Goal: Task Accomplishment & Management: Manage account settings

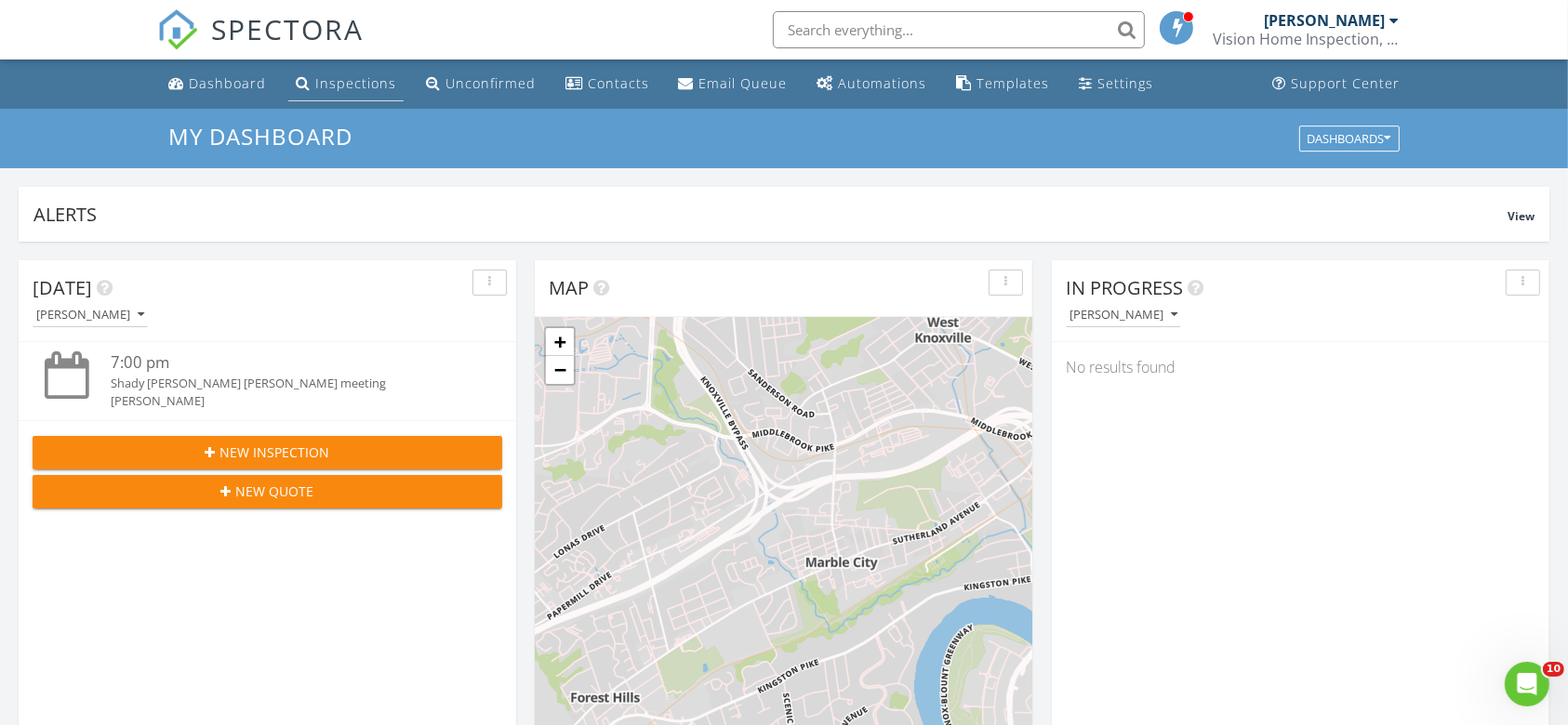
click at [368, 78] on div "Inspections" at bounding box center [355, 83] width 80 height 18
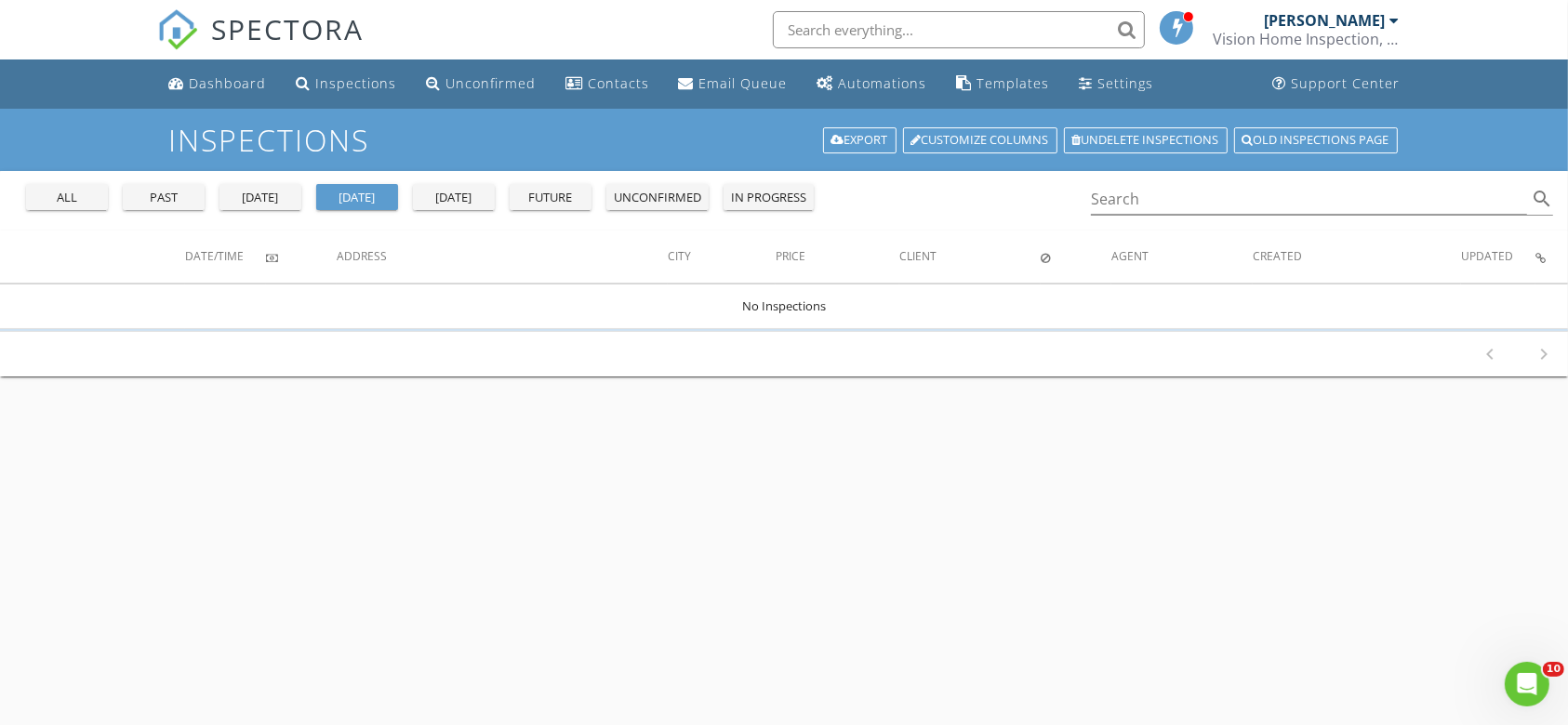
click at [89, 212] on div "all past yesterday today tomorrow future unconfirmed in progress" at bounding box center [419, 193] width 802 height 44
click at [54, 193] on div "all" at bounding box center [66, 198] width 67 height 19
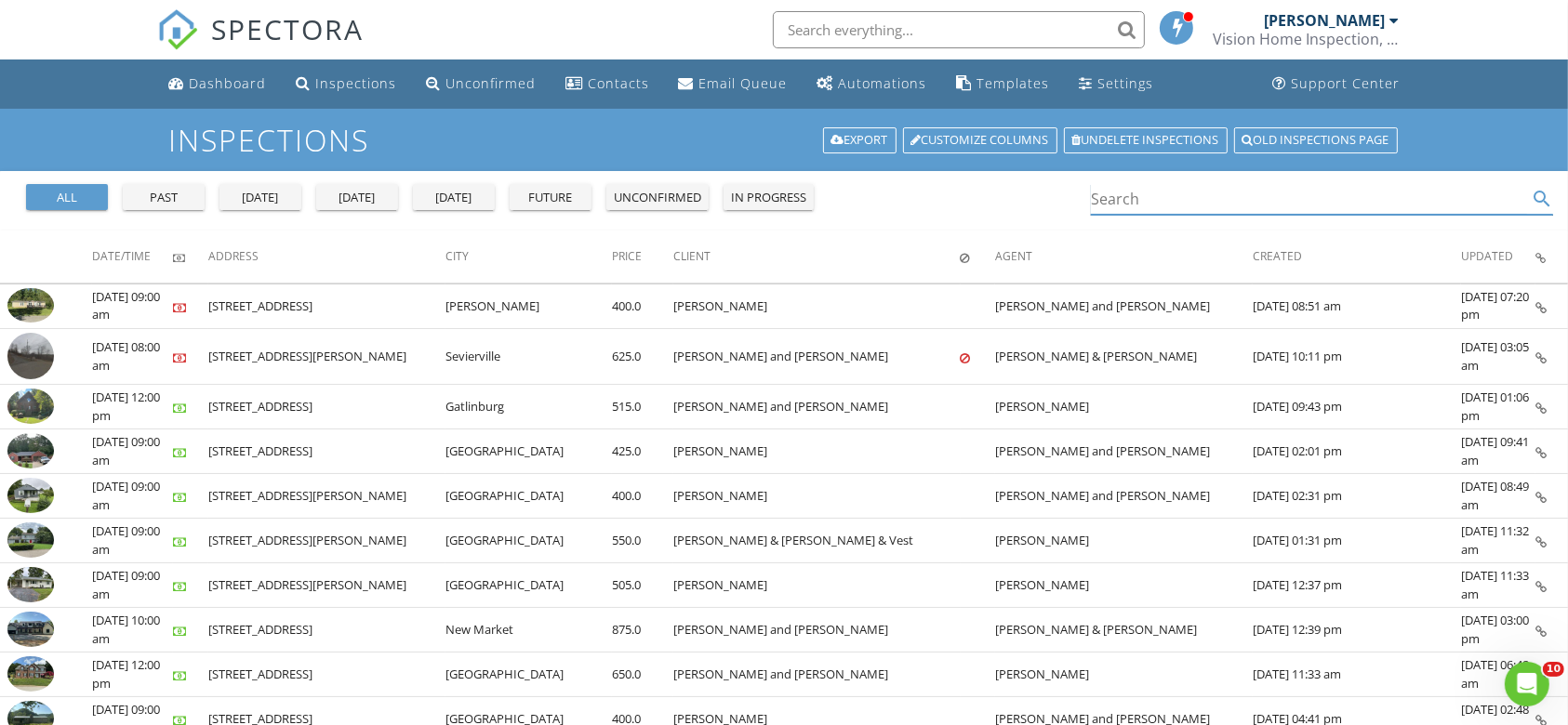
click at [1221, 204] on input "Search" at bounding box center [1309, 199] width 437 height 30
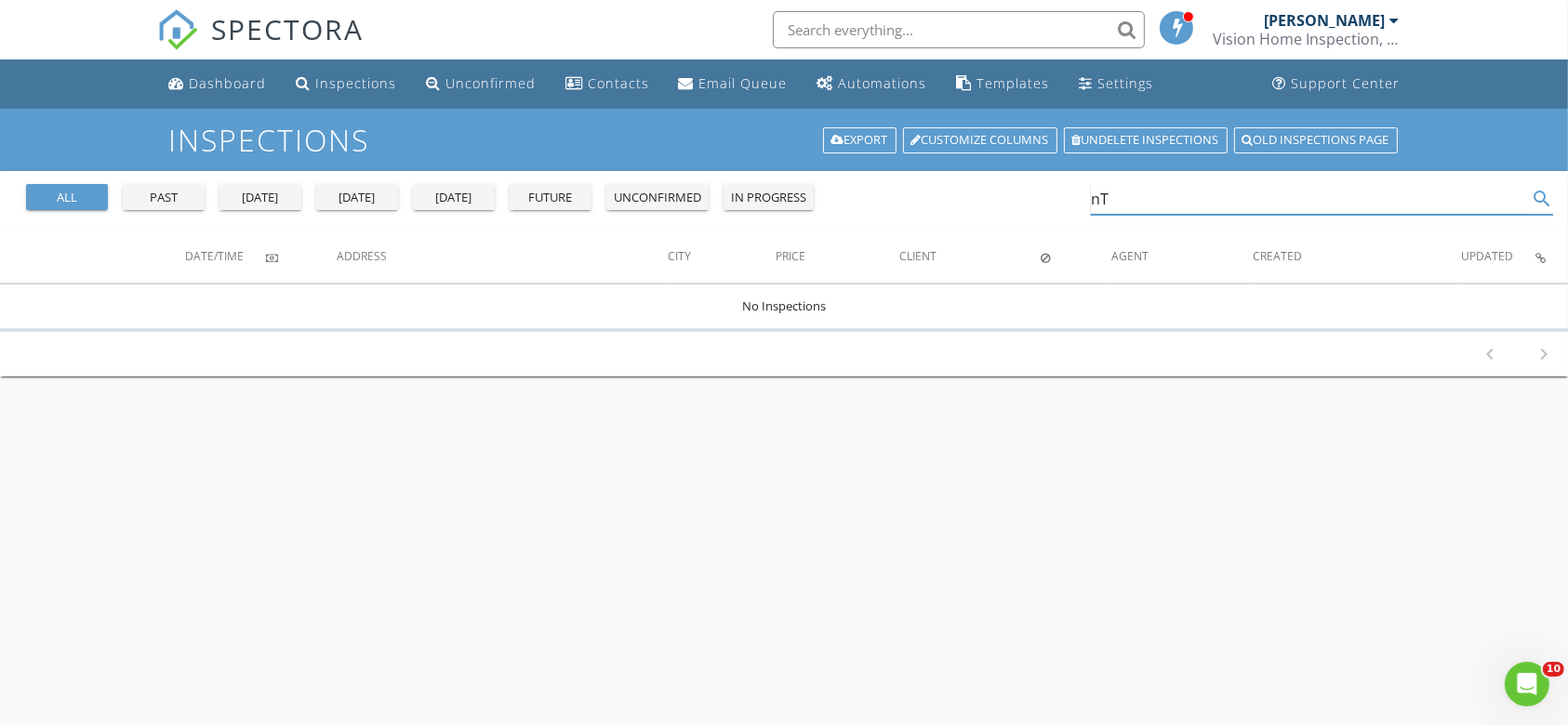
type input "n"
type input "A"
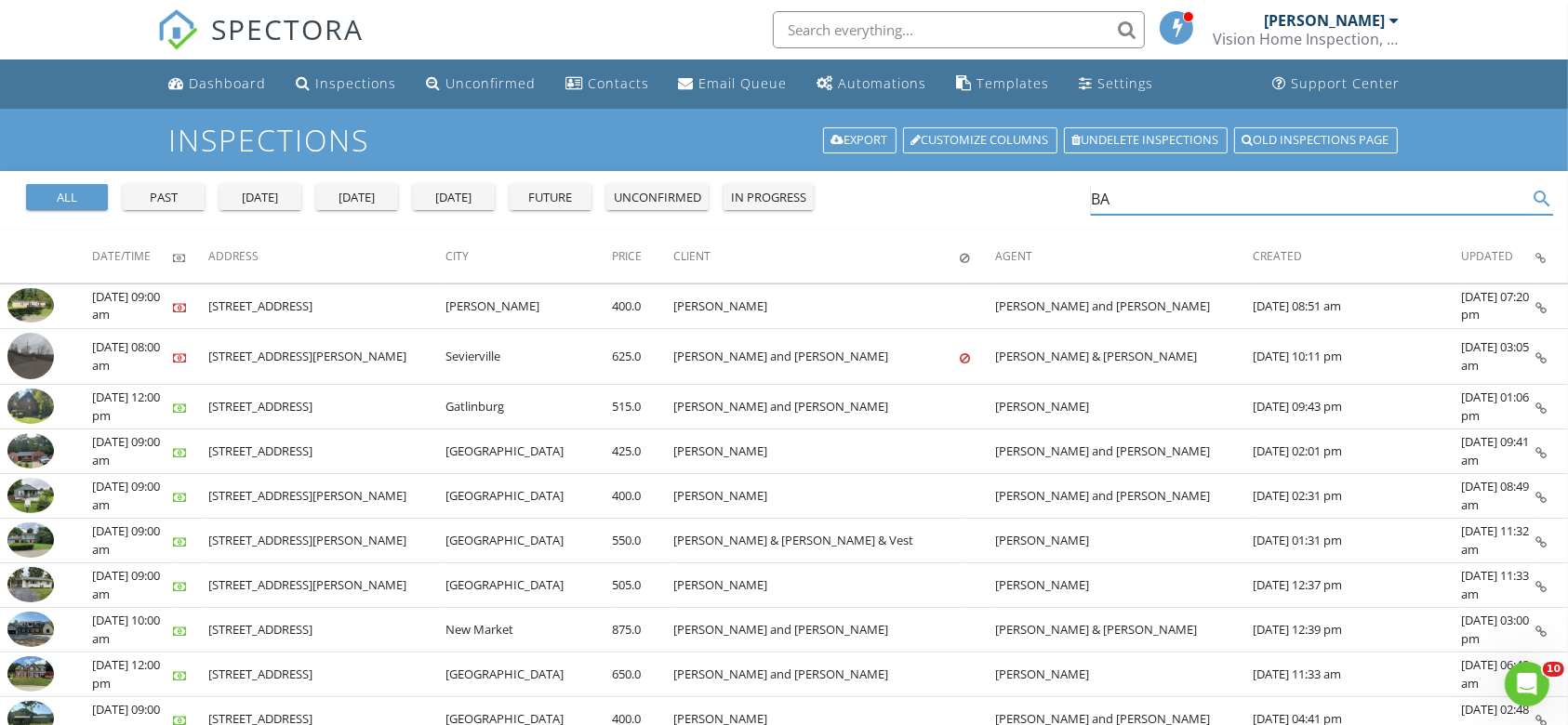
type input "B"
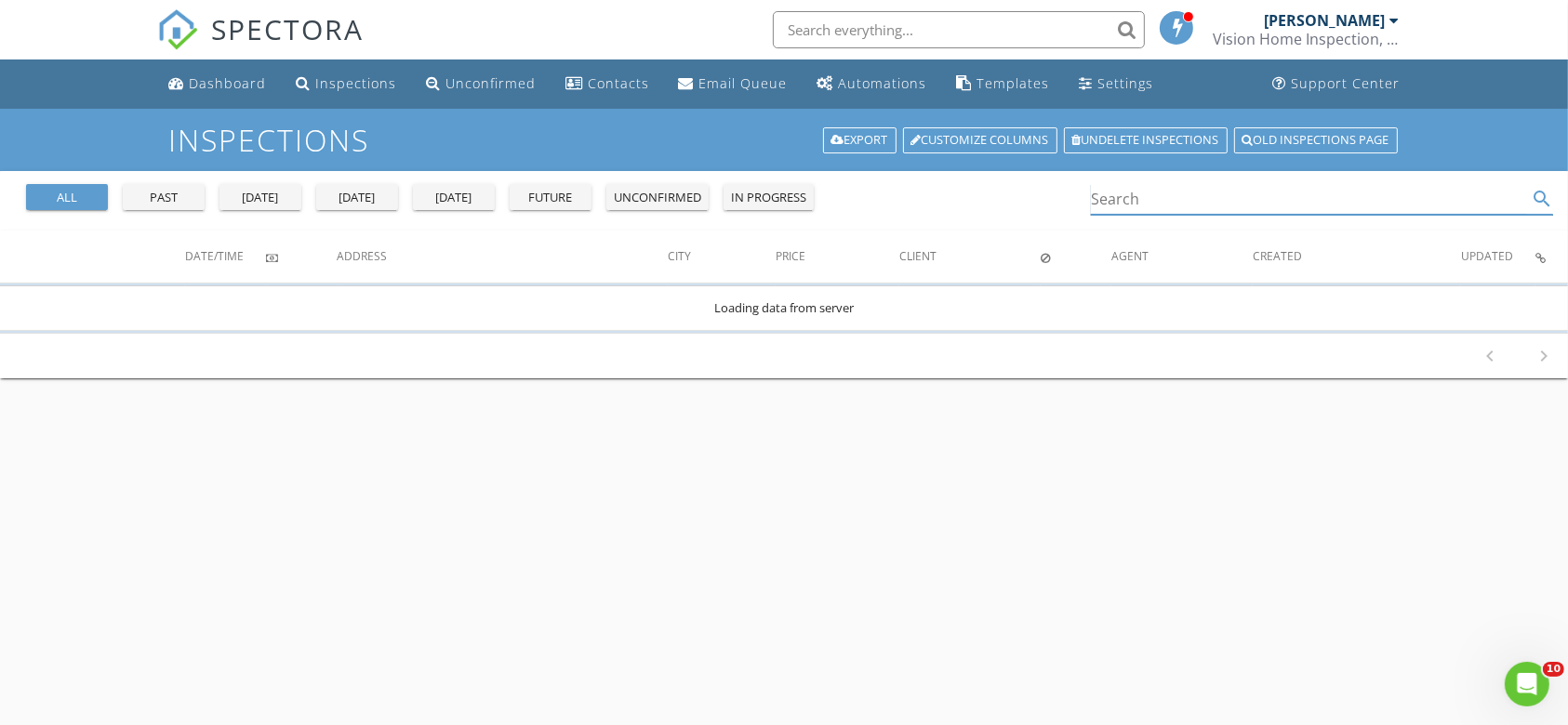
type input "N"
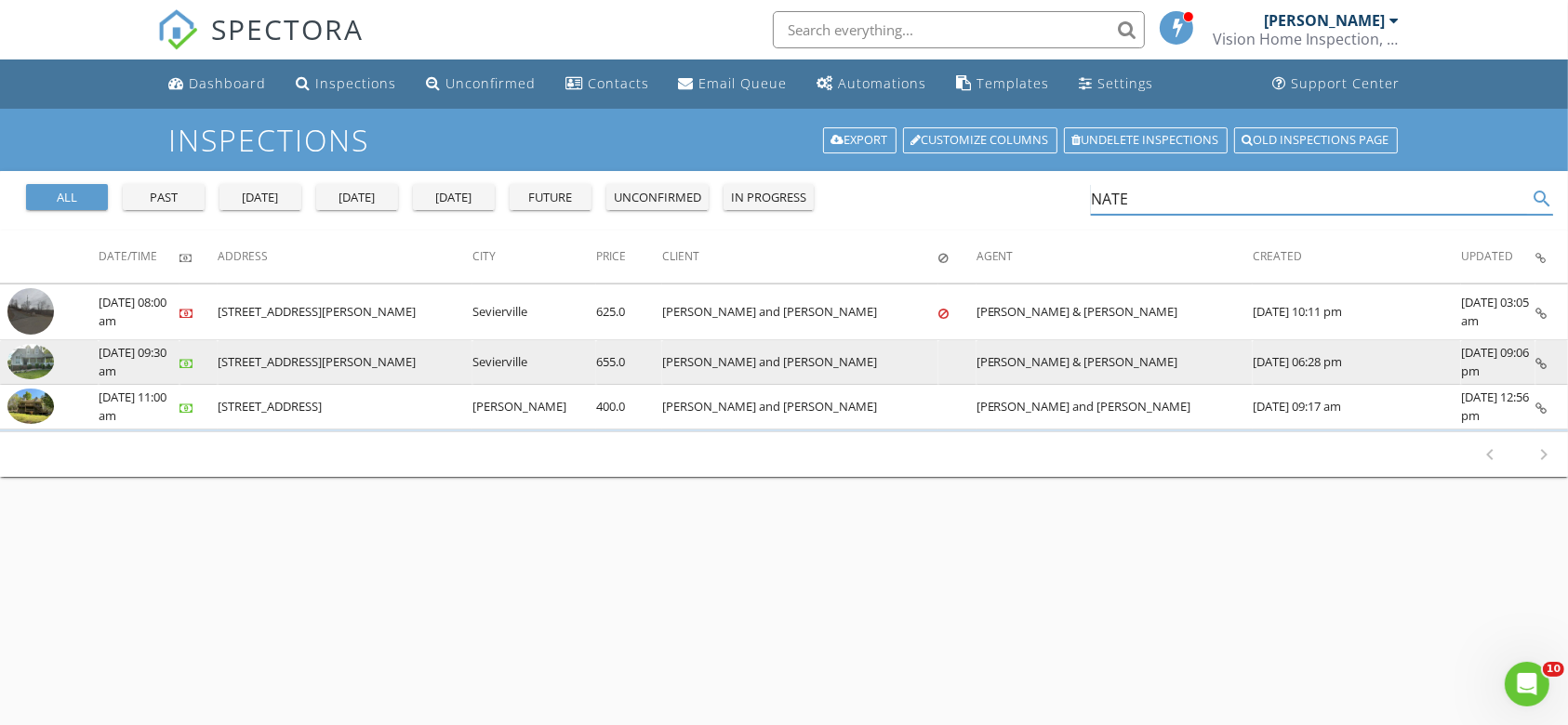
type input "NATE"
click at [39, 345] on img at bounding box center [30, 361] width 46 height 35
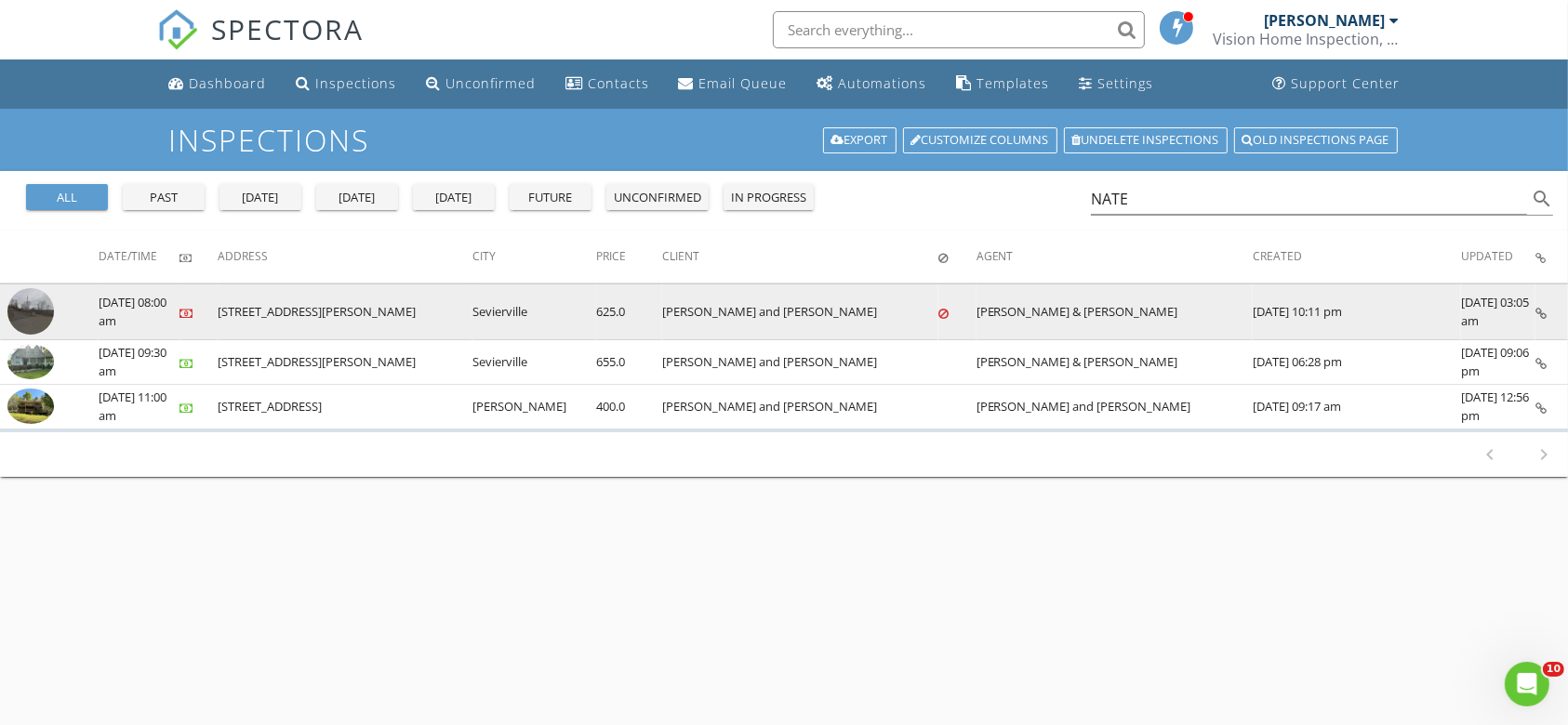
click at [27, 308] on img at bounding box center [30, 310] width 46 height 46
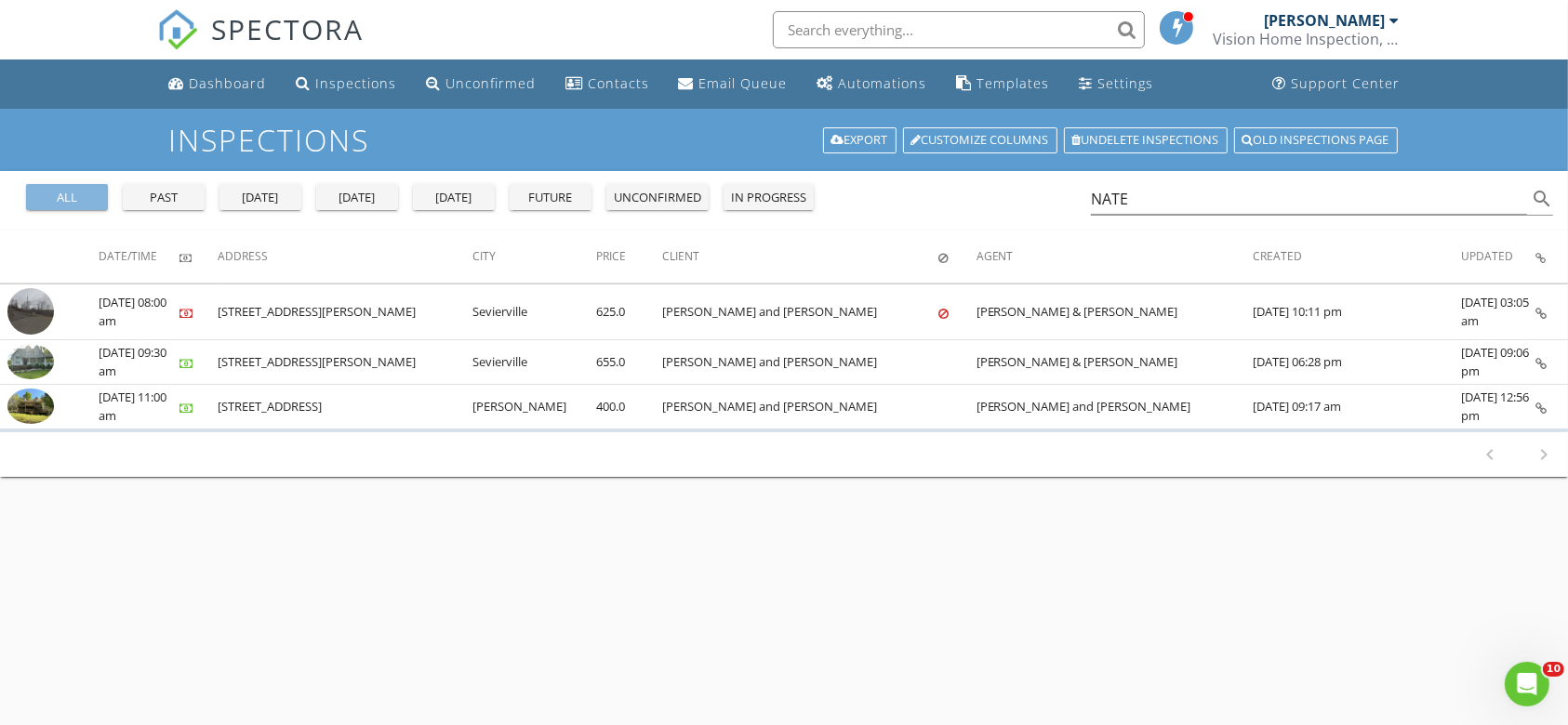
click at [45, 203] on div "all" at bounding box center [66, 198] width 67 height 19
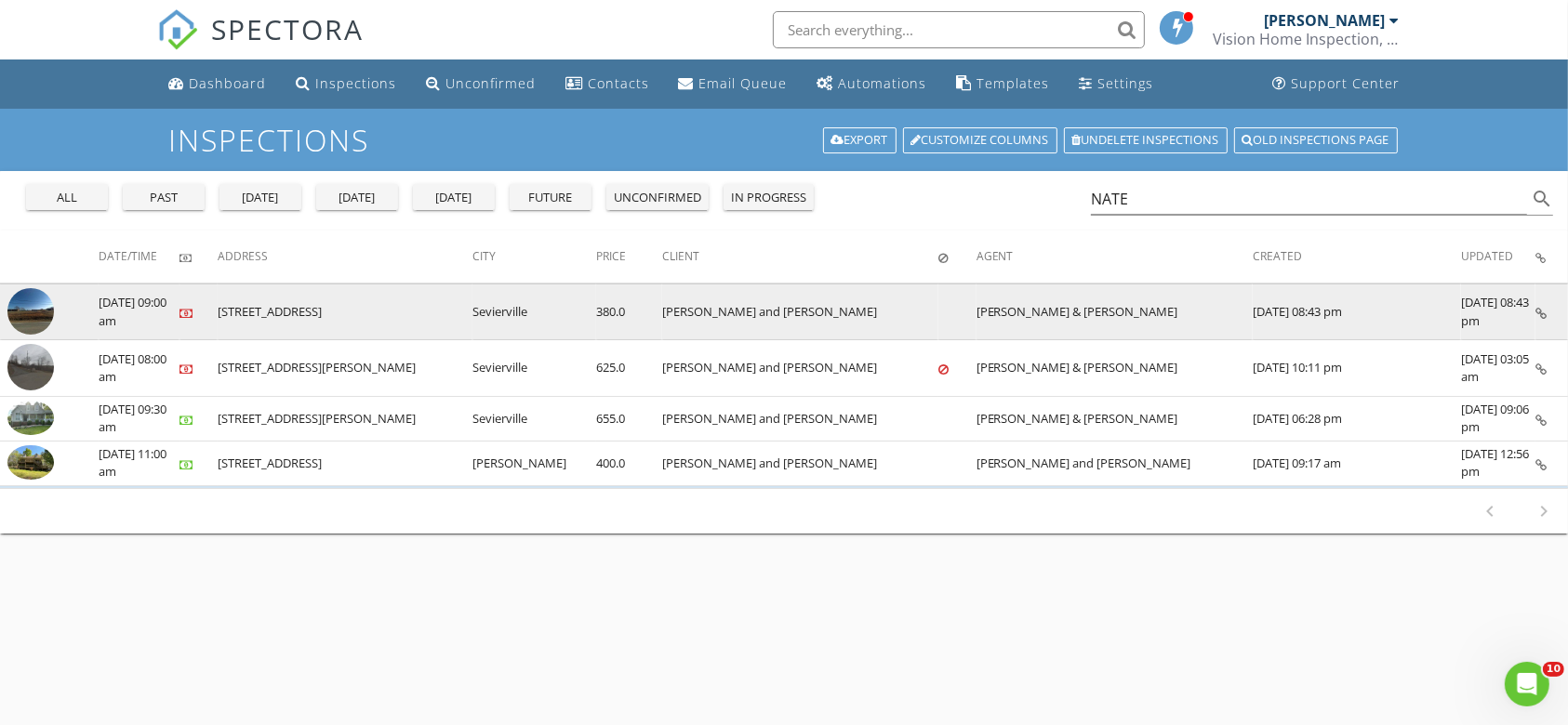
click at [45, 322] on img at bounding box center [30, 310] width 46 height 46
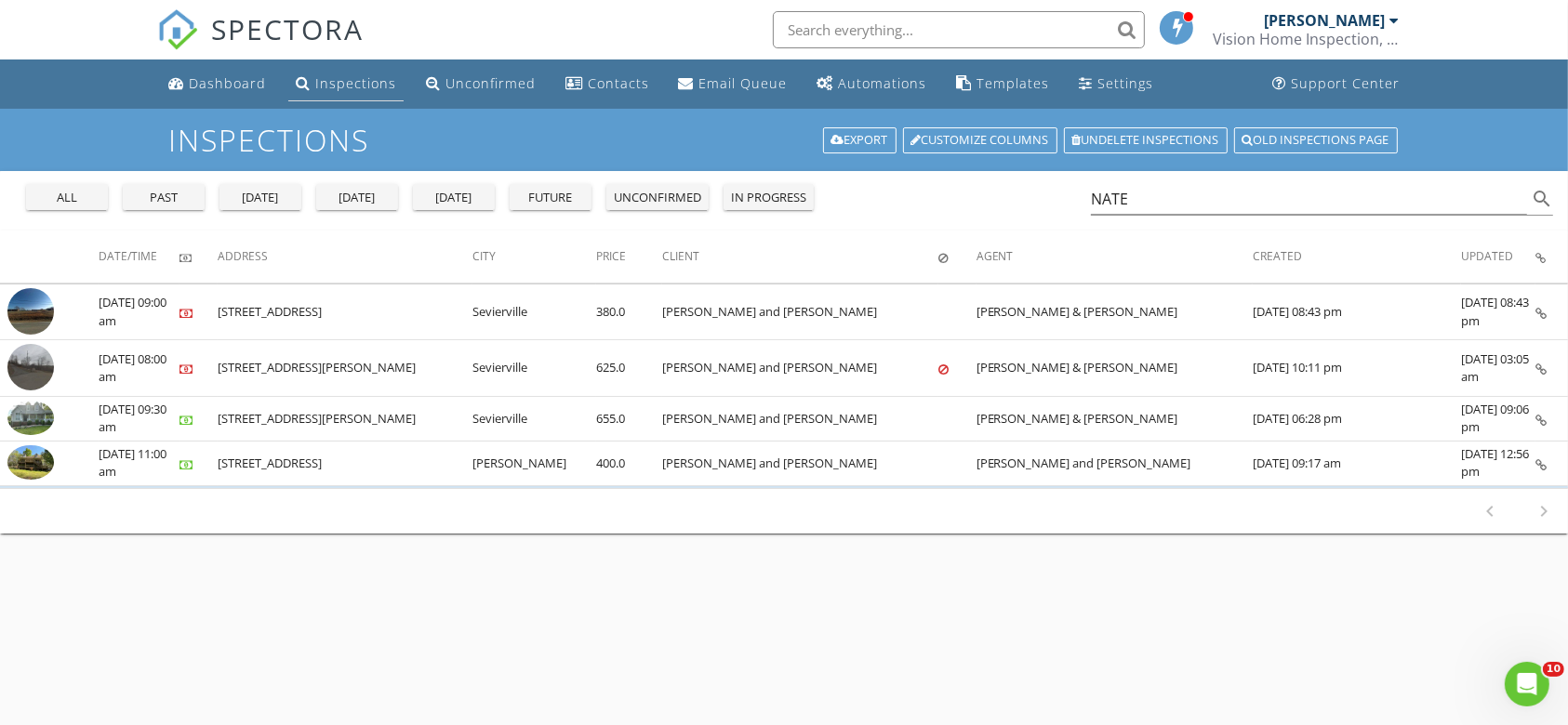
click at [325, 87] on div "Inspections" at bounding box center [355, 83] width 80 height 18
click at [466, 227] on div "all past yesterday today tomorrow future unconfirmed in progress NATE search" at bounding box center [784, 201] width 1568 height 60
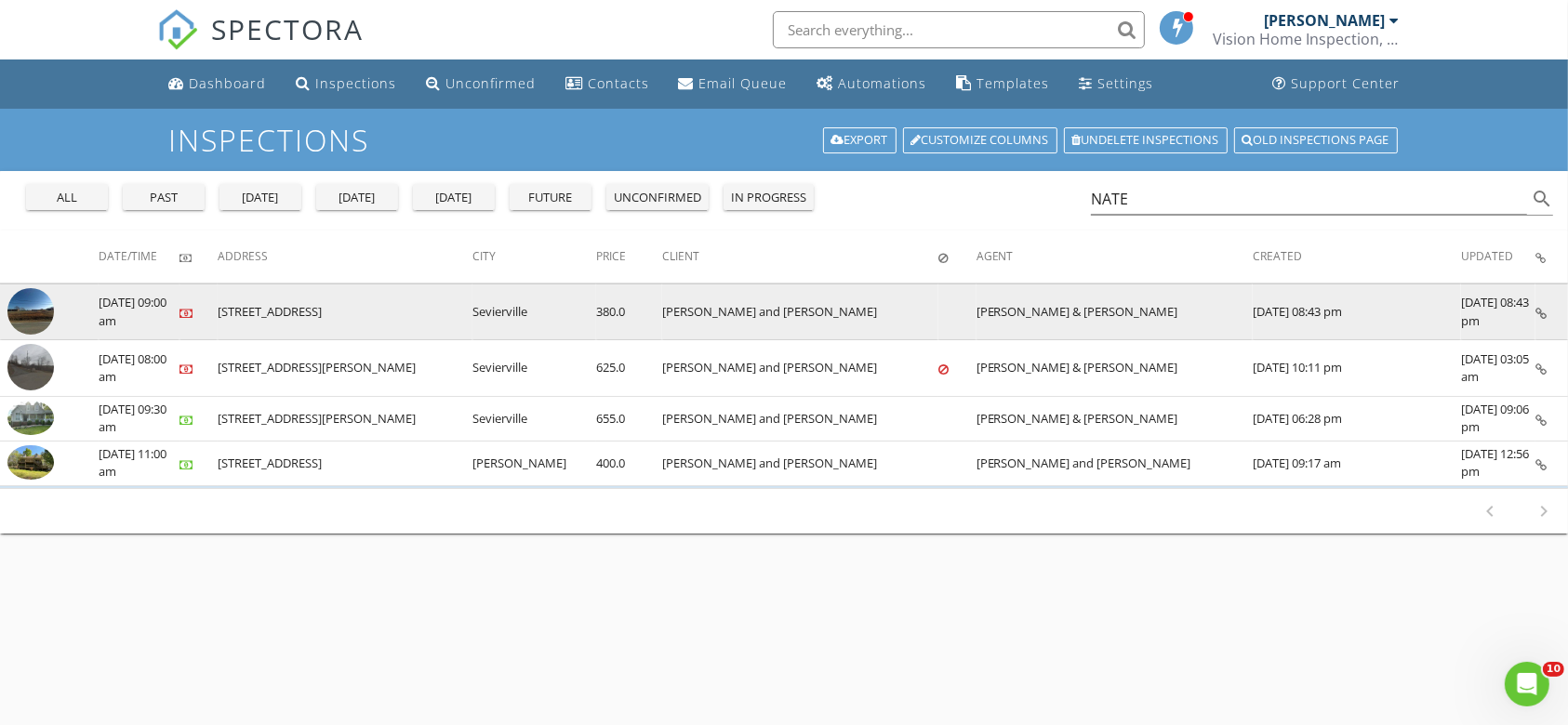
click at [45, 309] on img at bounding box center [30, 310] width 46 height 46
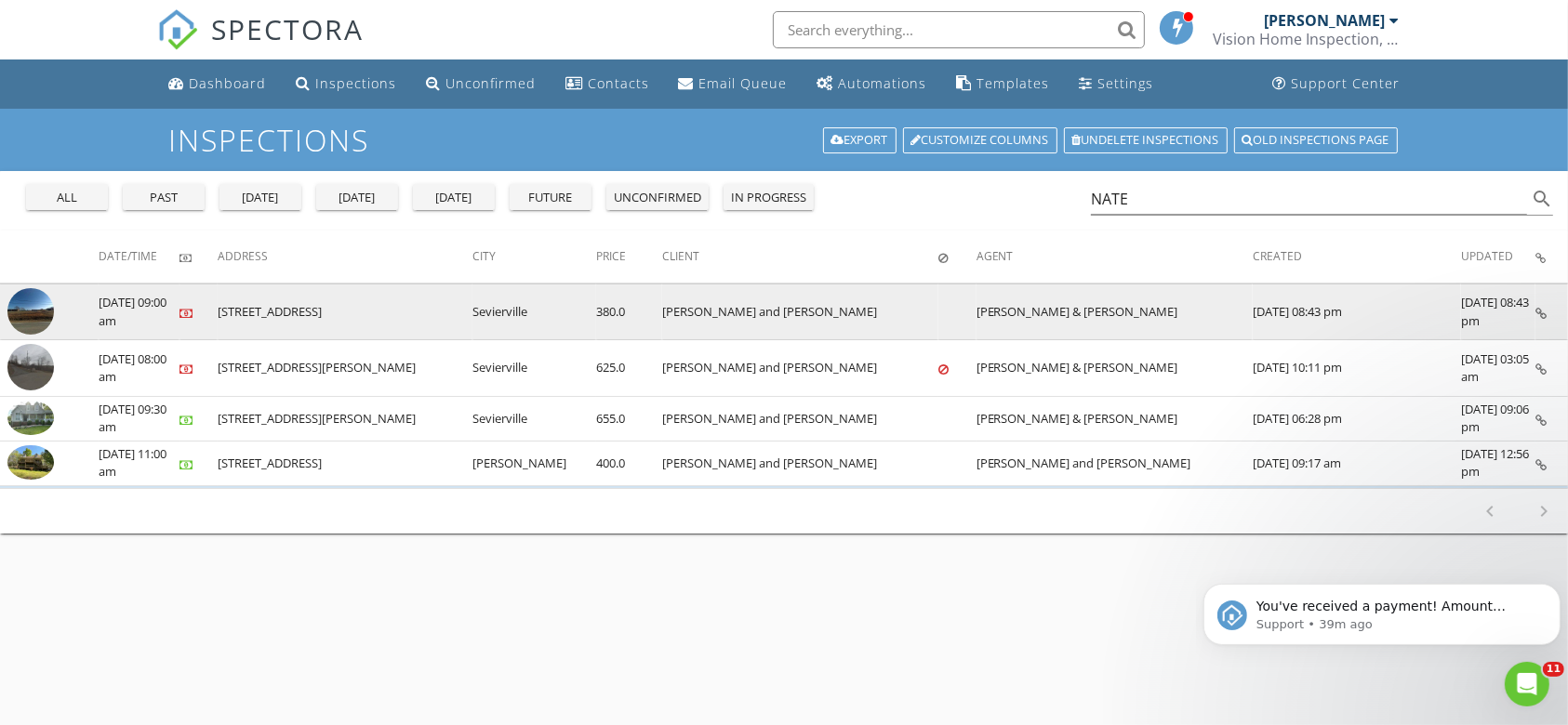
click at [9, 316] on img at bounding box center [30, 310] width 46 height 46
click at [21, 301] on img at bounding box center [30, 310] width 46 height 46
click at [37, 309] on img at bounding box center [30, 310] width 46 height 46
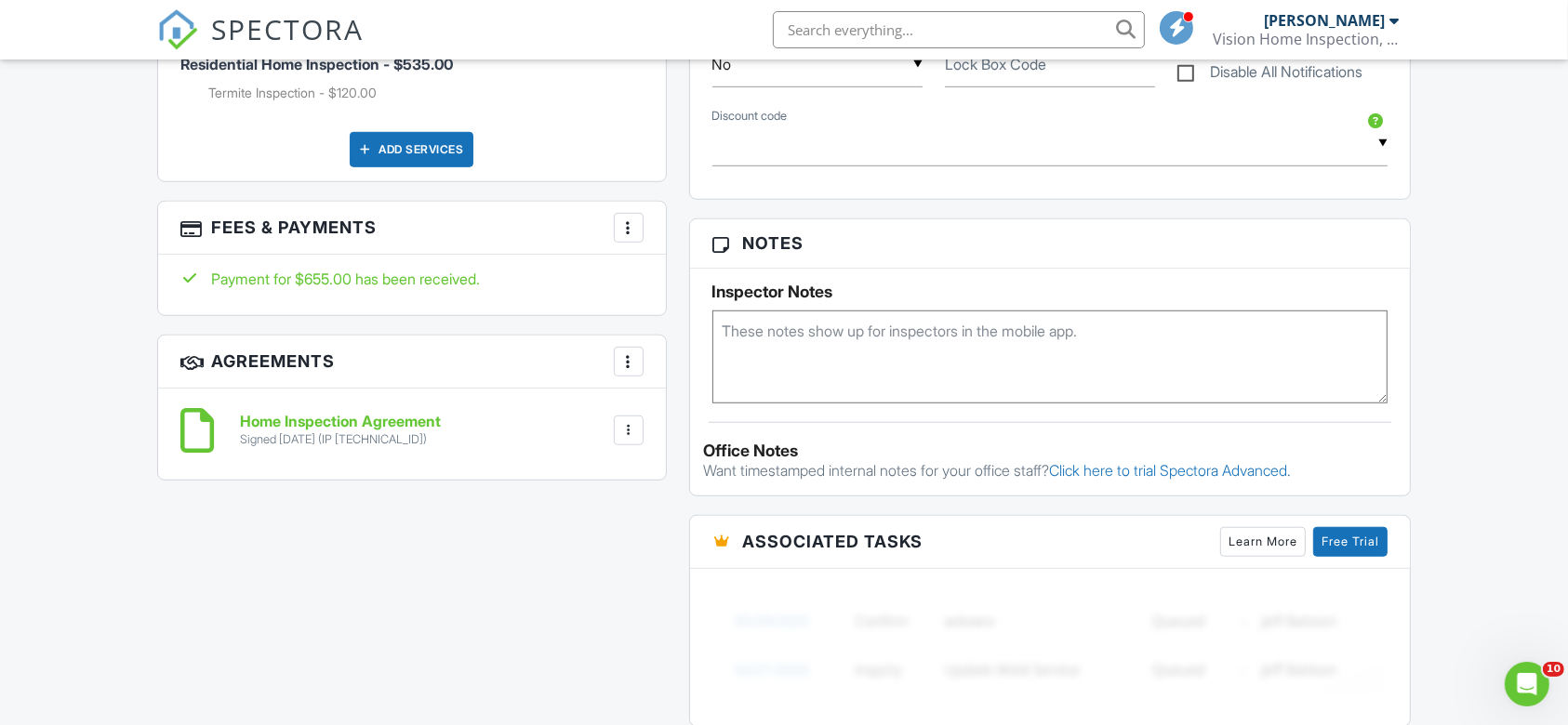
scroll to position [1239, 0]
click at [629, 227] on div at bounding box center [629, 226] width 19 height 19
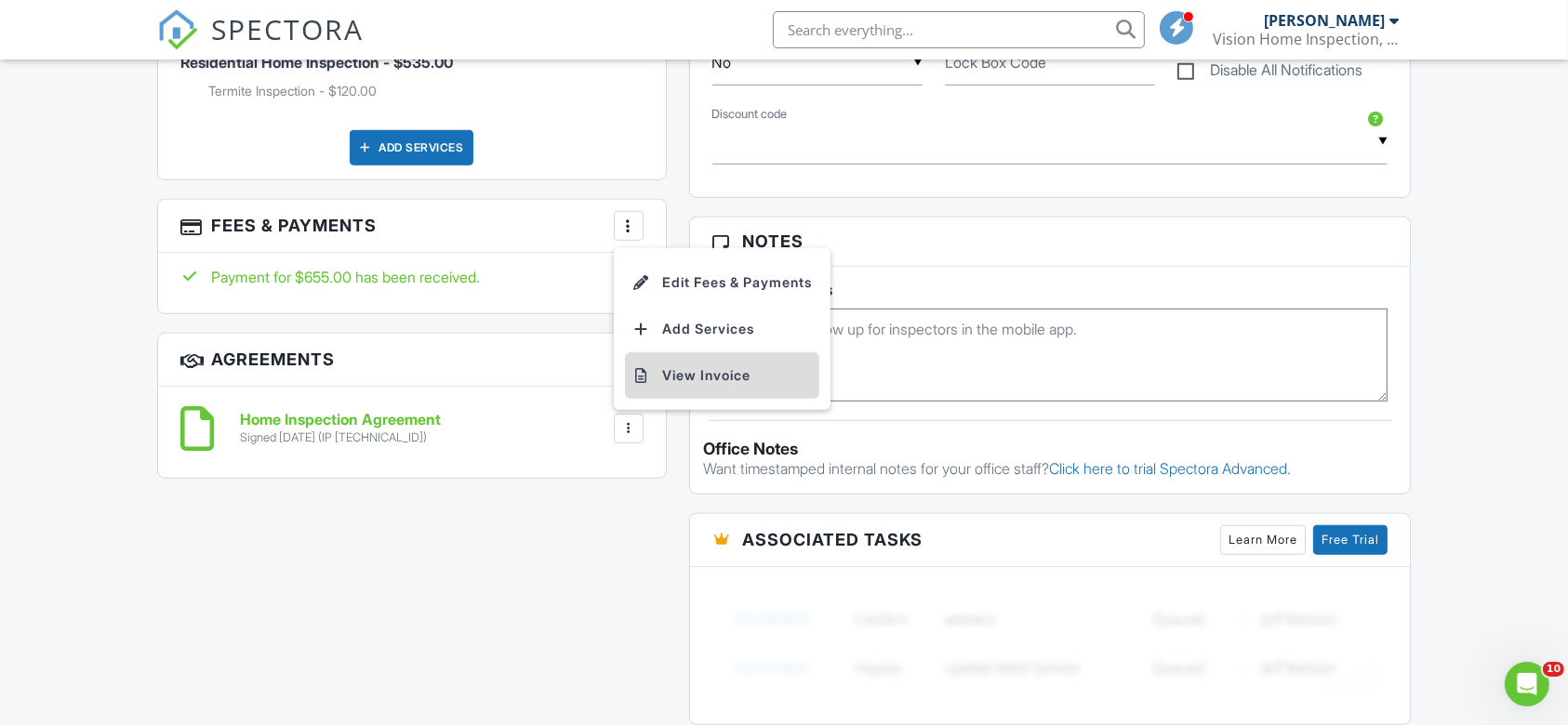
click at [686, 383] on li "View Invoice" at bounding box center [722, 375] width 194 height 46
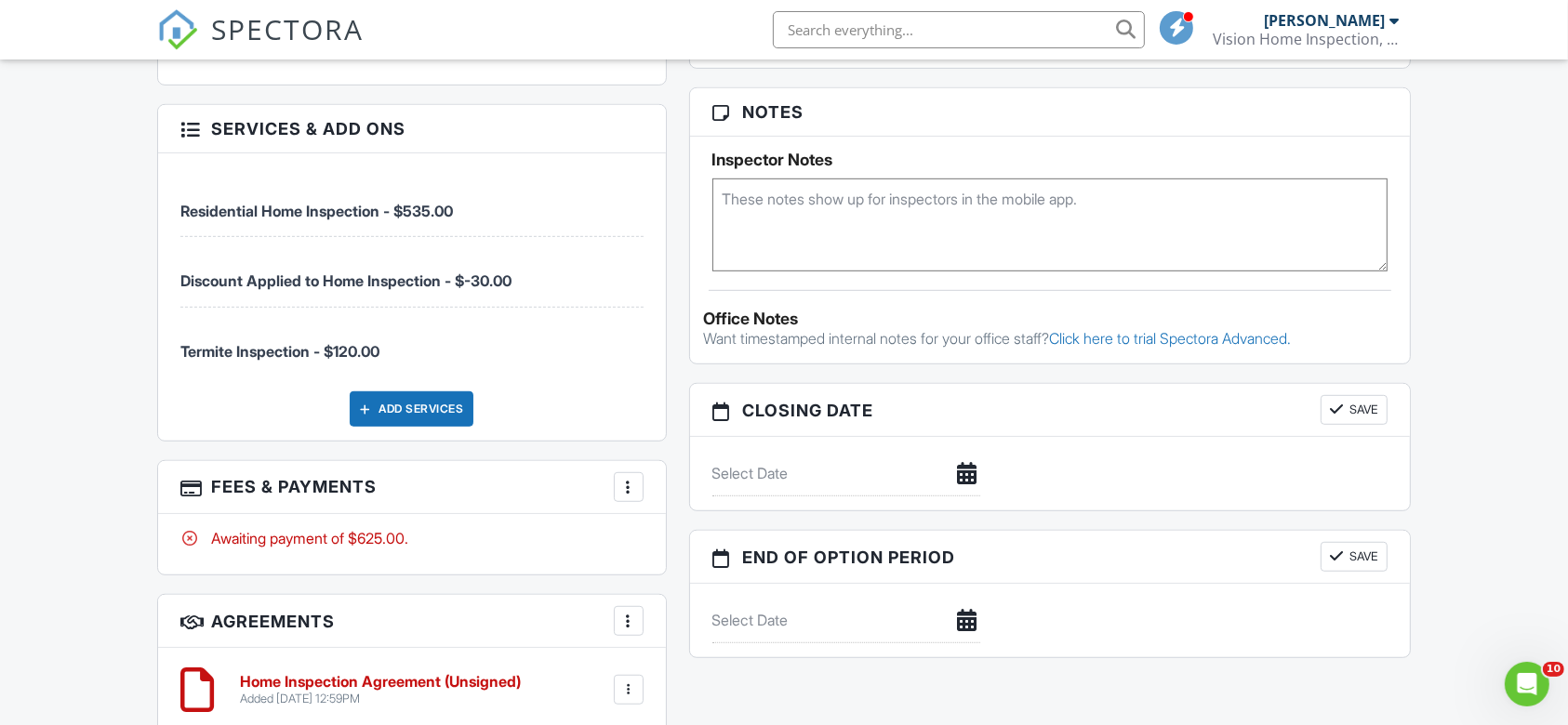
click at [625, 482] on div at bounding box center [629, 487] width 19 height 19
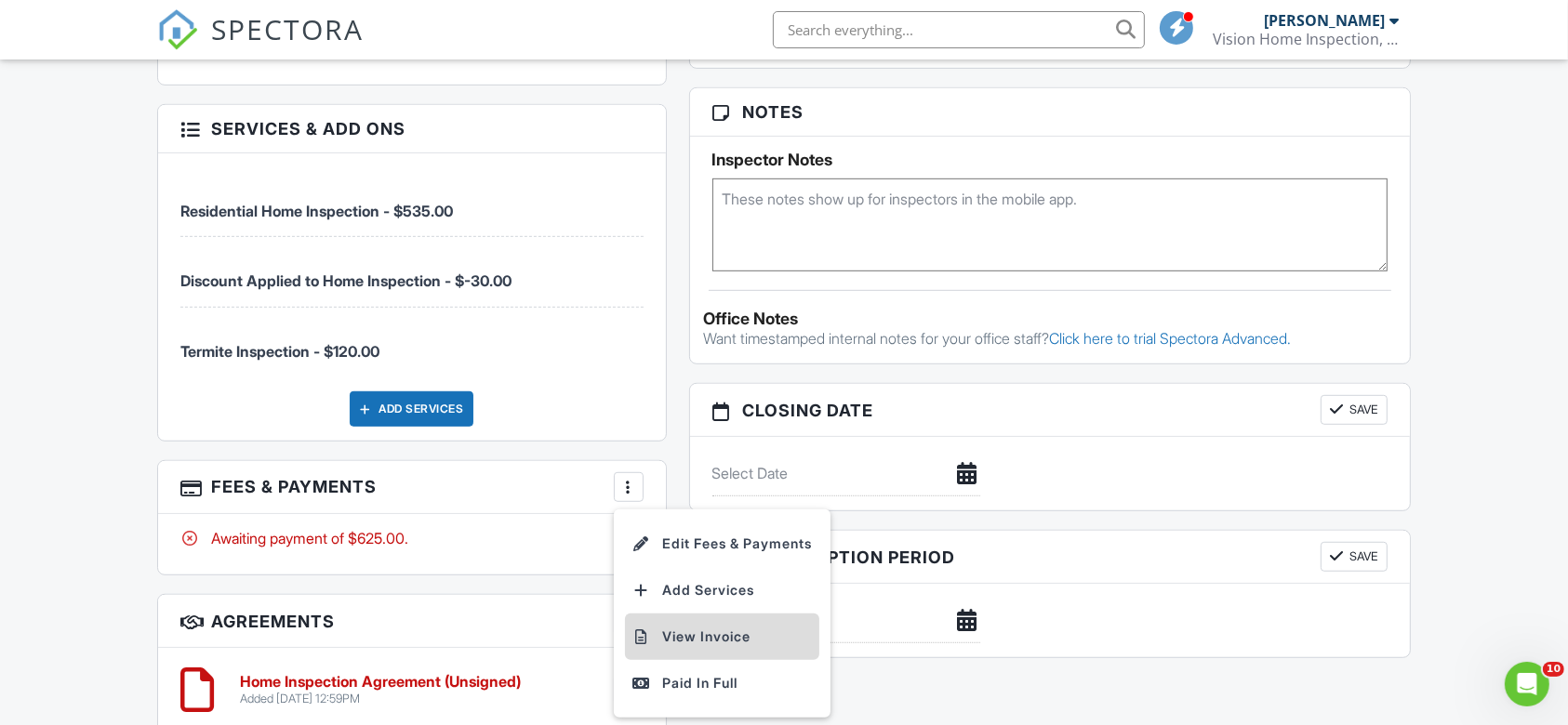
click at [719, 613] on li "View Invoice" at bounding box center [722, 636] width 194 height 46
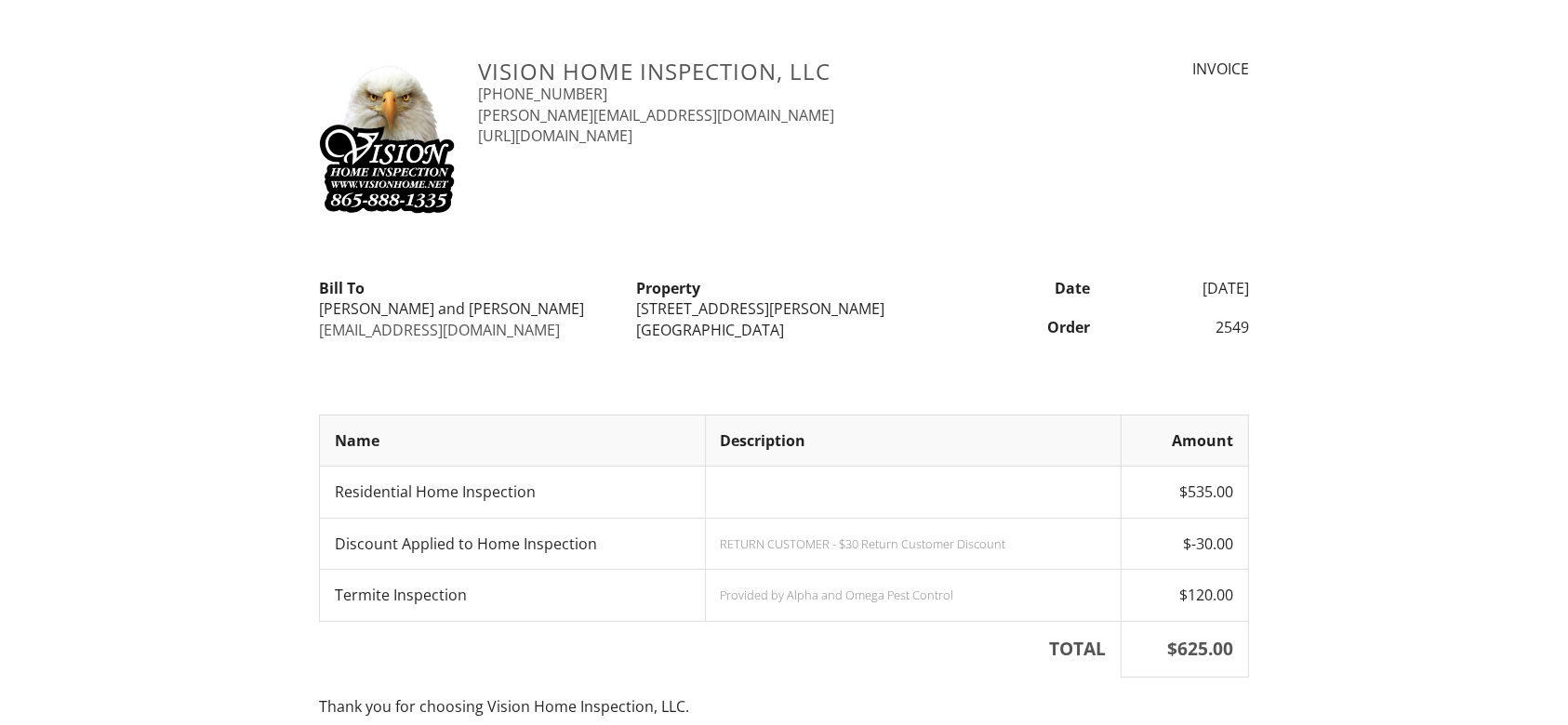
click at [238, 575] on div "Vision Home Inspection, LLC [PHONE_NUMBER] [PERSON_NAME][EMAIL_ADDRESS][DOMAIN_…" at bounding box center [784, 449] width 1568 height 781
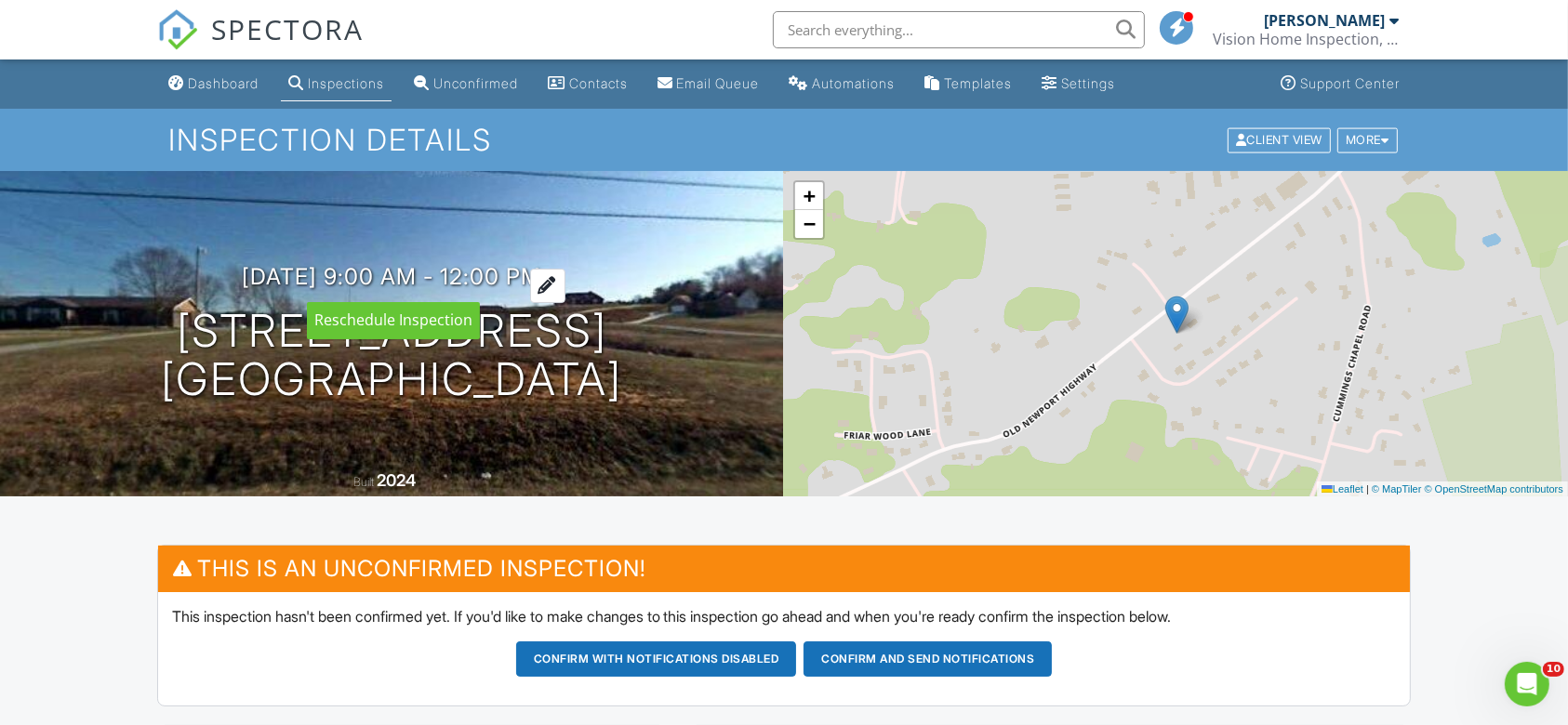
click at [528, 264] on h3 "[DATE] 9:00 am - 12:00 pm" at bounding box center [392, 276] width 299 height 26
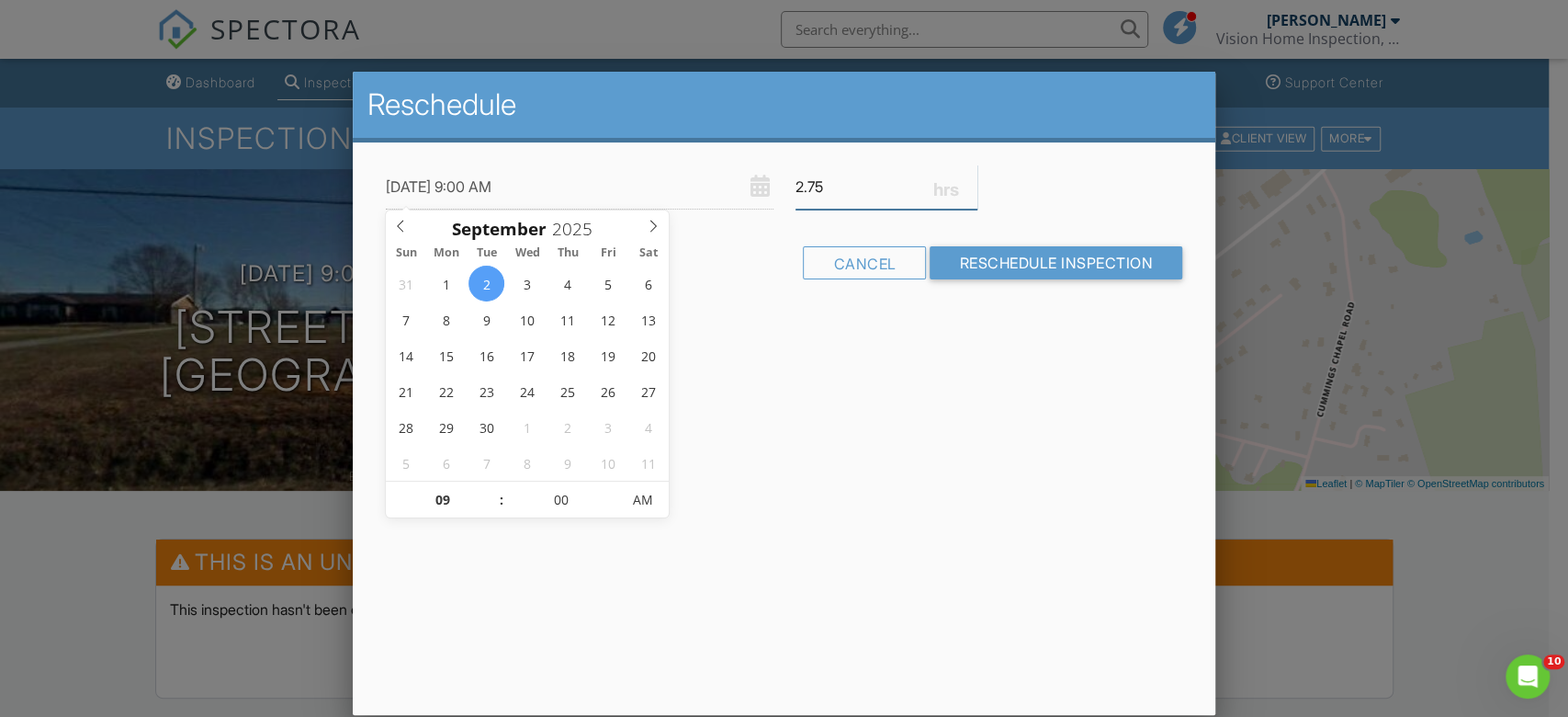
click at [964, 193] on input "2.75" at bounding box center [886, 187] width 182 height 45
click at [964, 193] on input "2.5" at bounding box center [886, 187] width 182 height 45
click at [964, 193] on input "1.5" at bounding box center [886, 187] width 182 height 45
click at [977, 180] on input "1.75" at bounding box center [886, 187] width 182 height 45
type input "2"
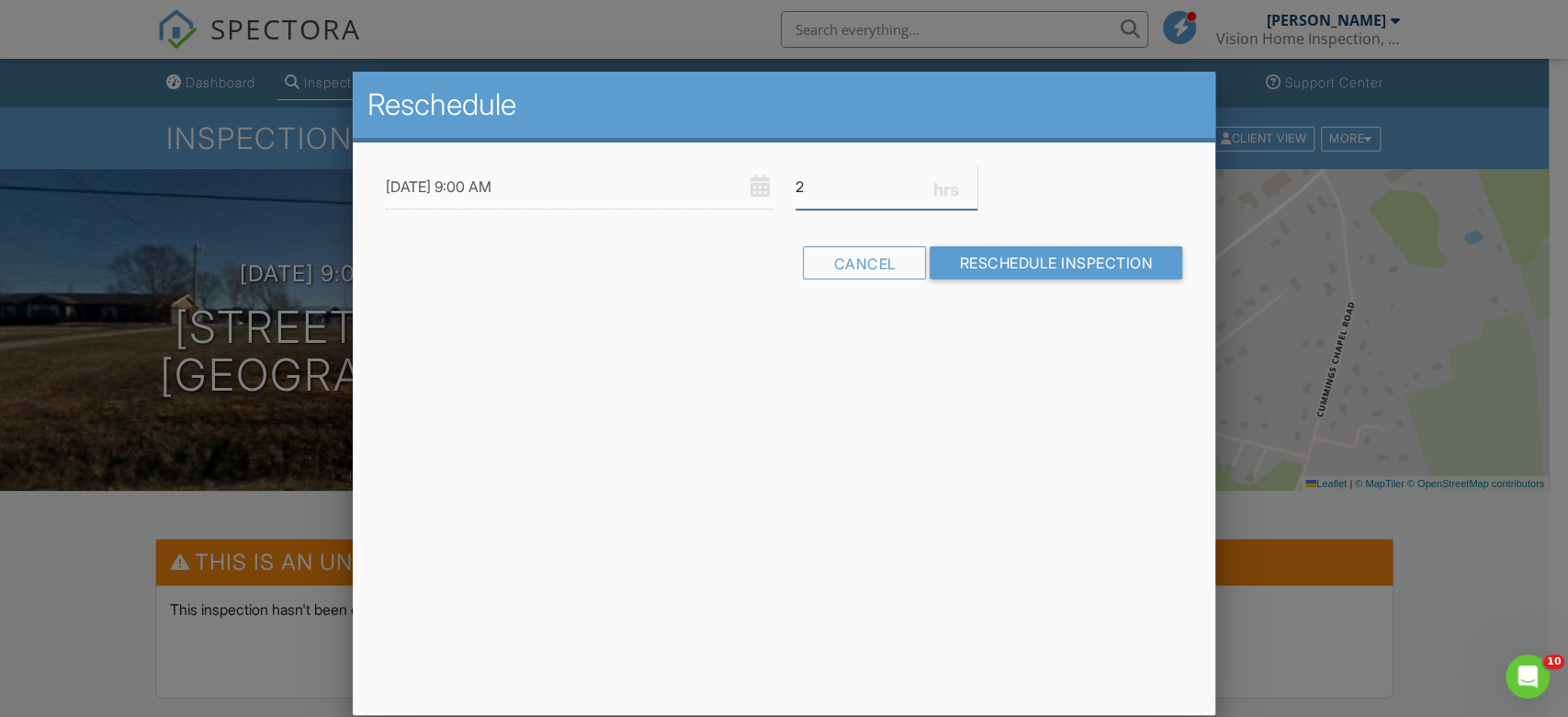
click at [977, 180] on input "2" at bounding box center [886, 187] width 182 height 45
click at [997, 252] on input "Reschedule Inspection" at bounding box center [1056, 262] width 253 height 33
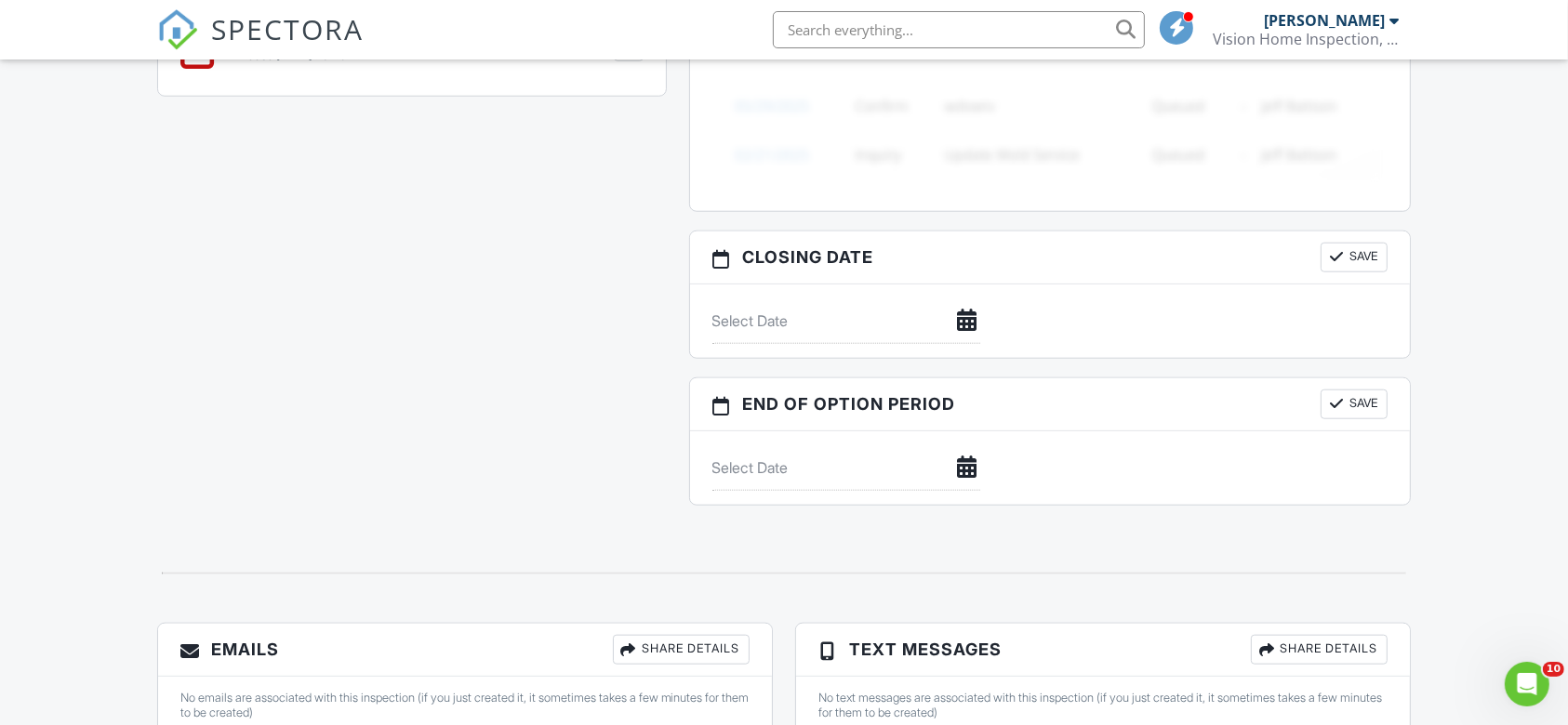
scroll to position [1828, 0]
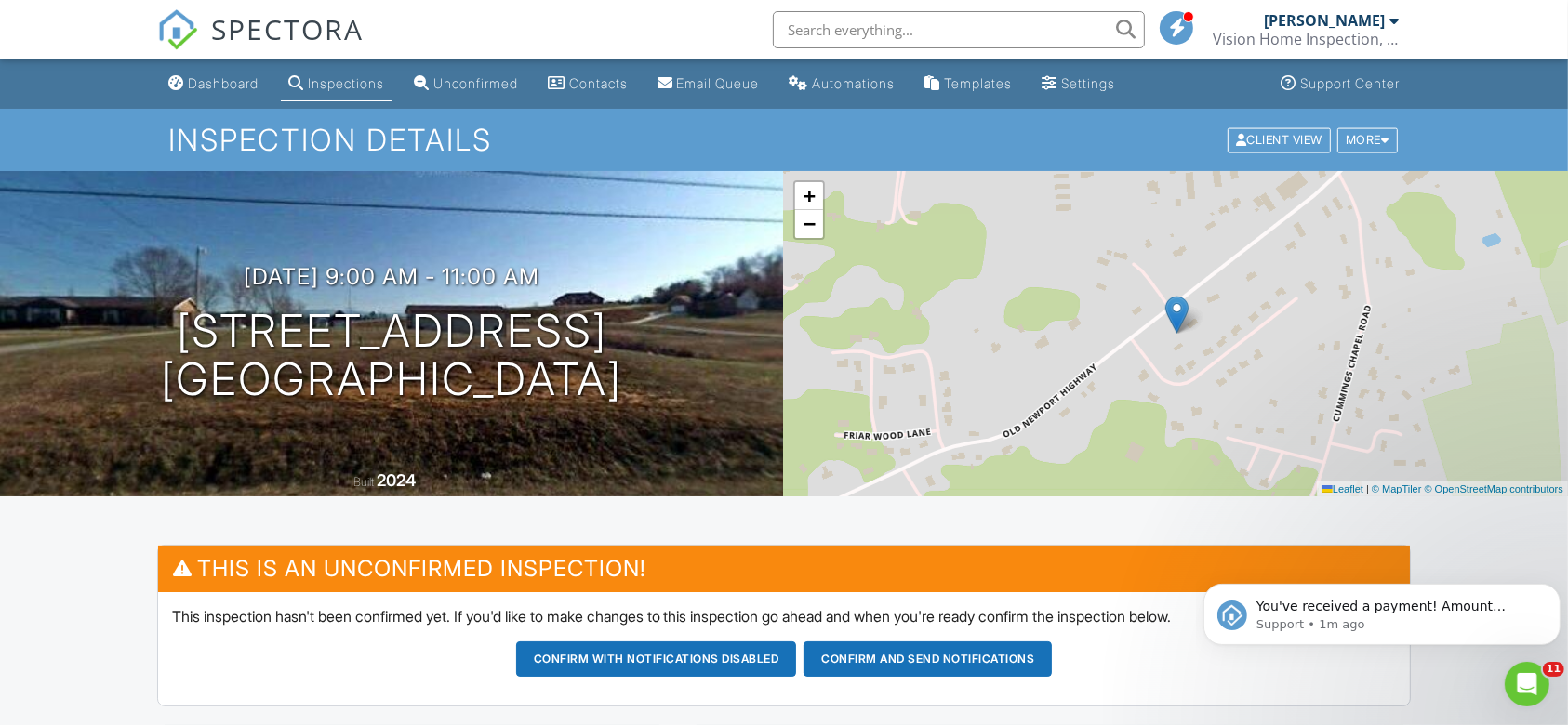
click at [29, 11] on nav "SPECTORA [PERSON_NAME] Vision Home Inspection, LLC Role: Inspector Change Role …" at bounding box center [784, 29] width 1568 height 60
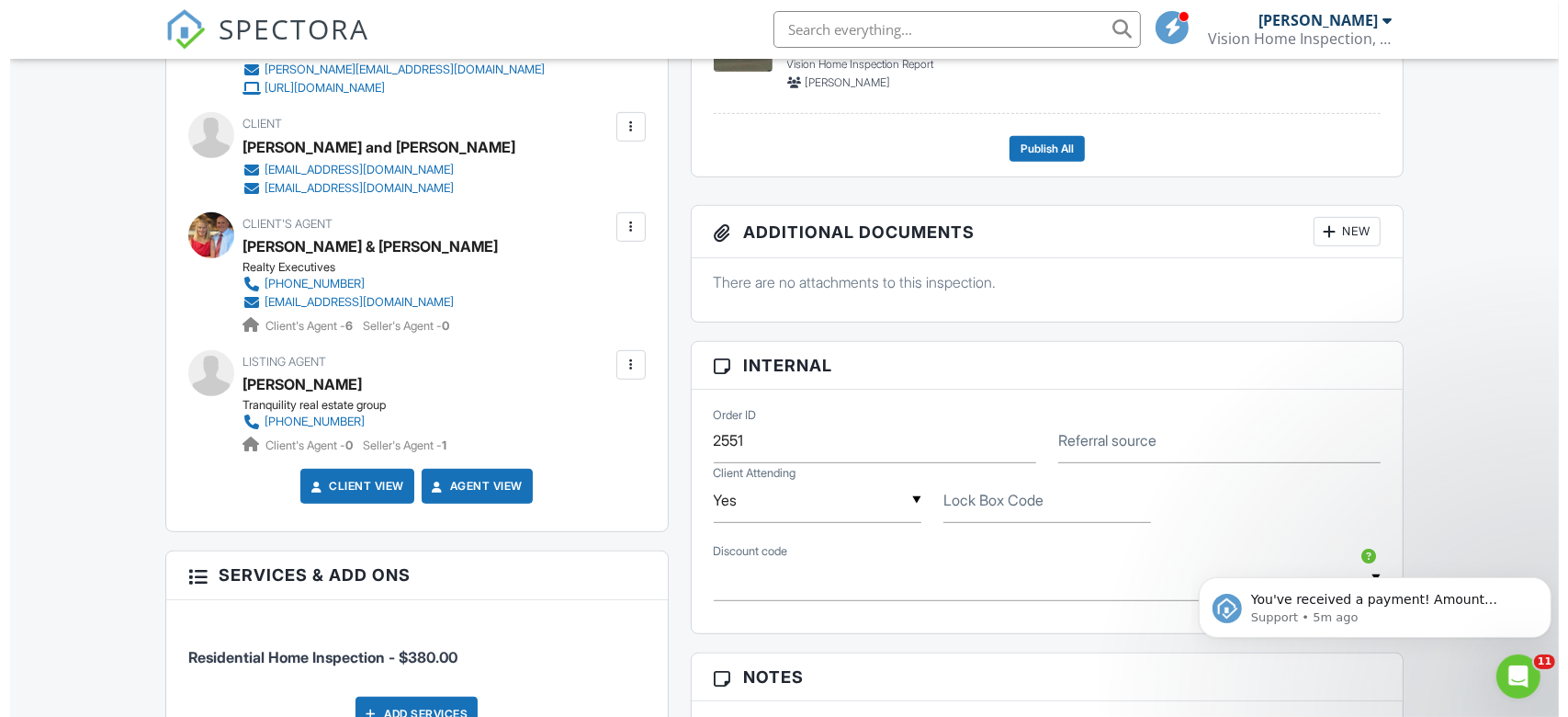
scroll to position [784, 0]
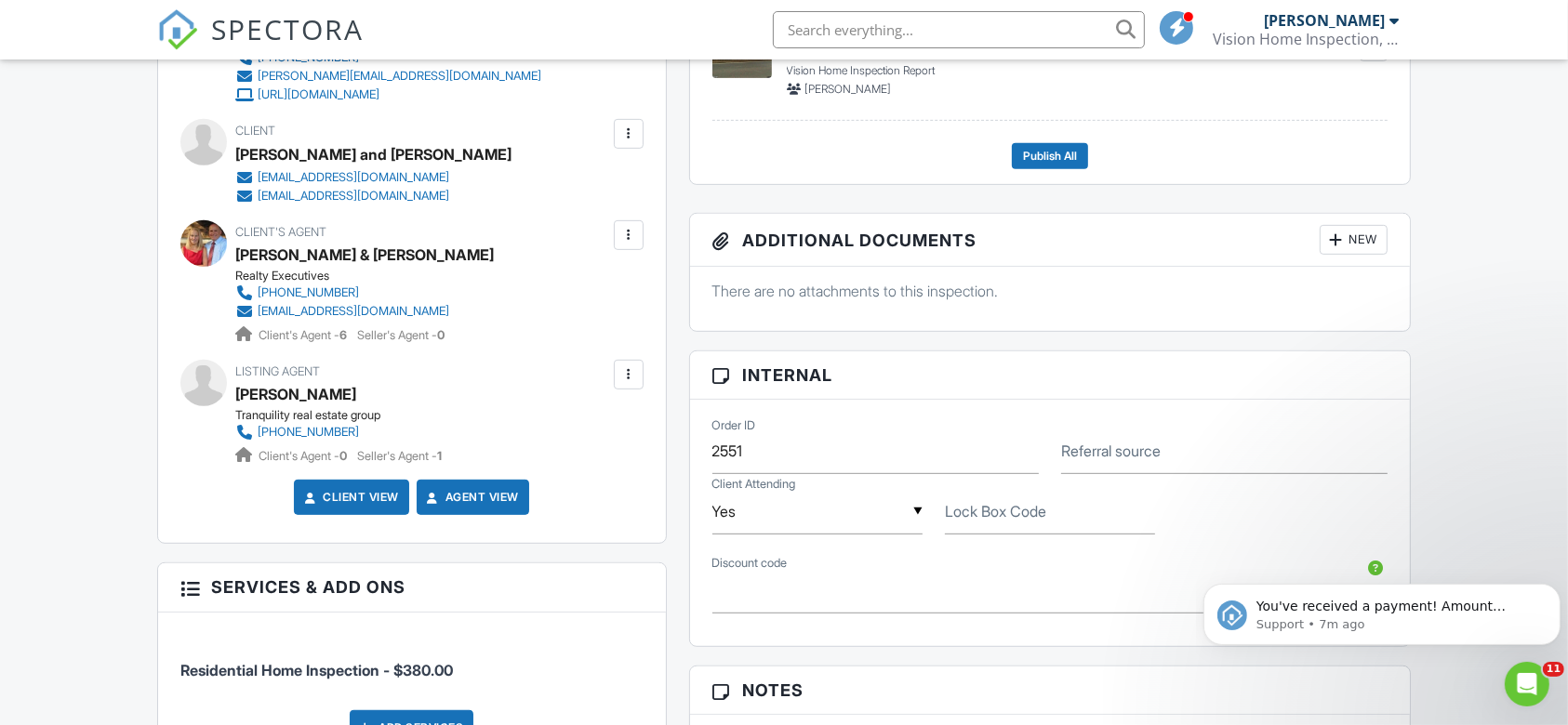
click at [632, 365] on div at bounding box center [629, 375] width 19 height 19
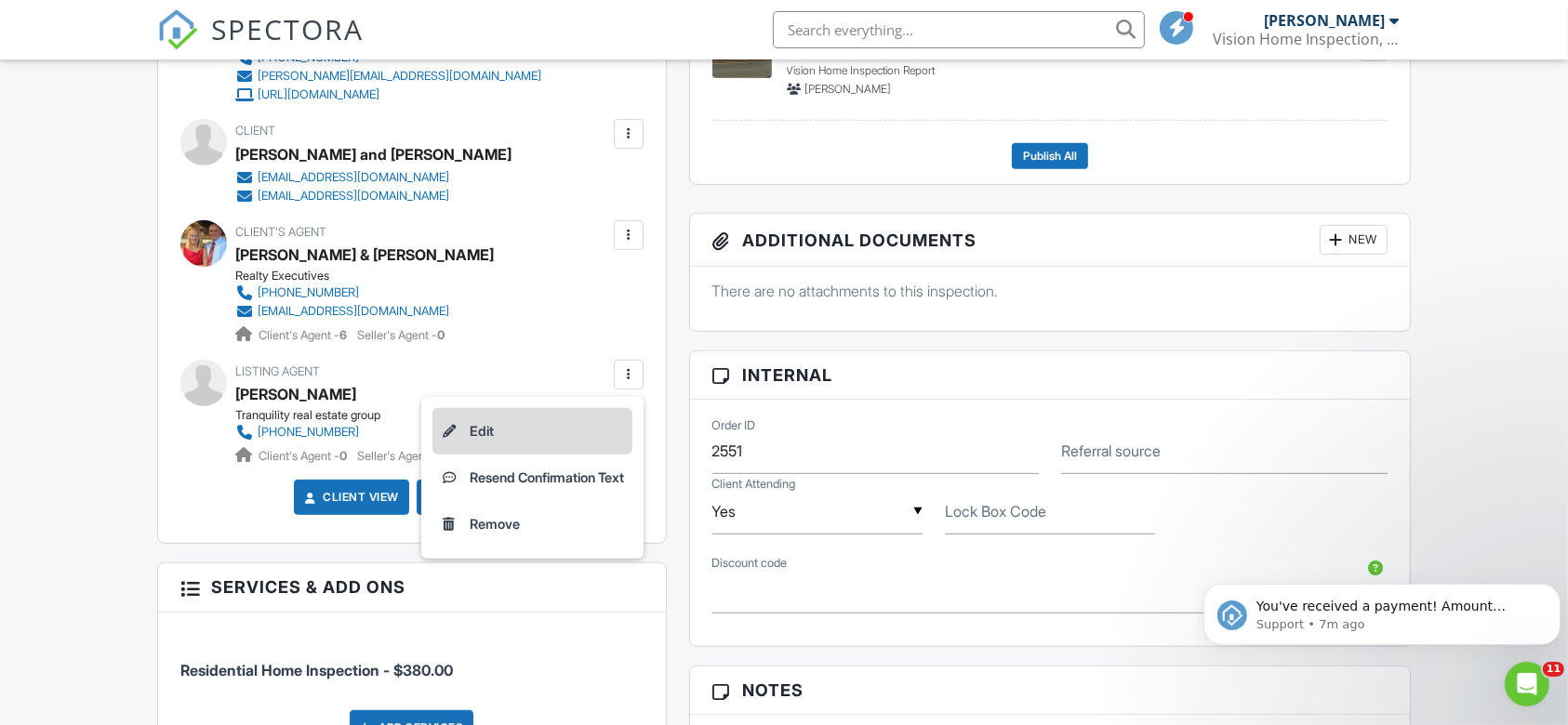
click at [504, 413] on li "Edit" at bounding box center [532, 431] width 200 height 46
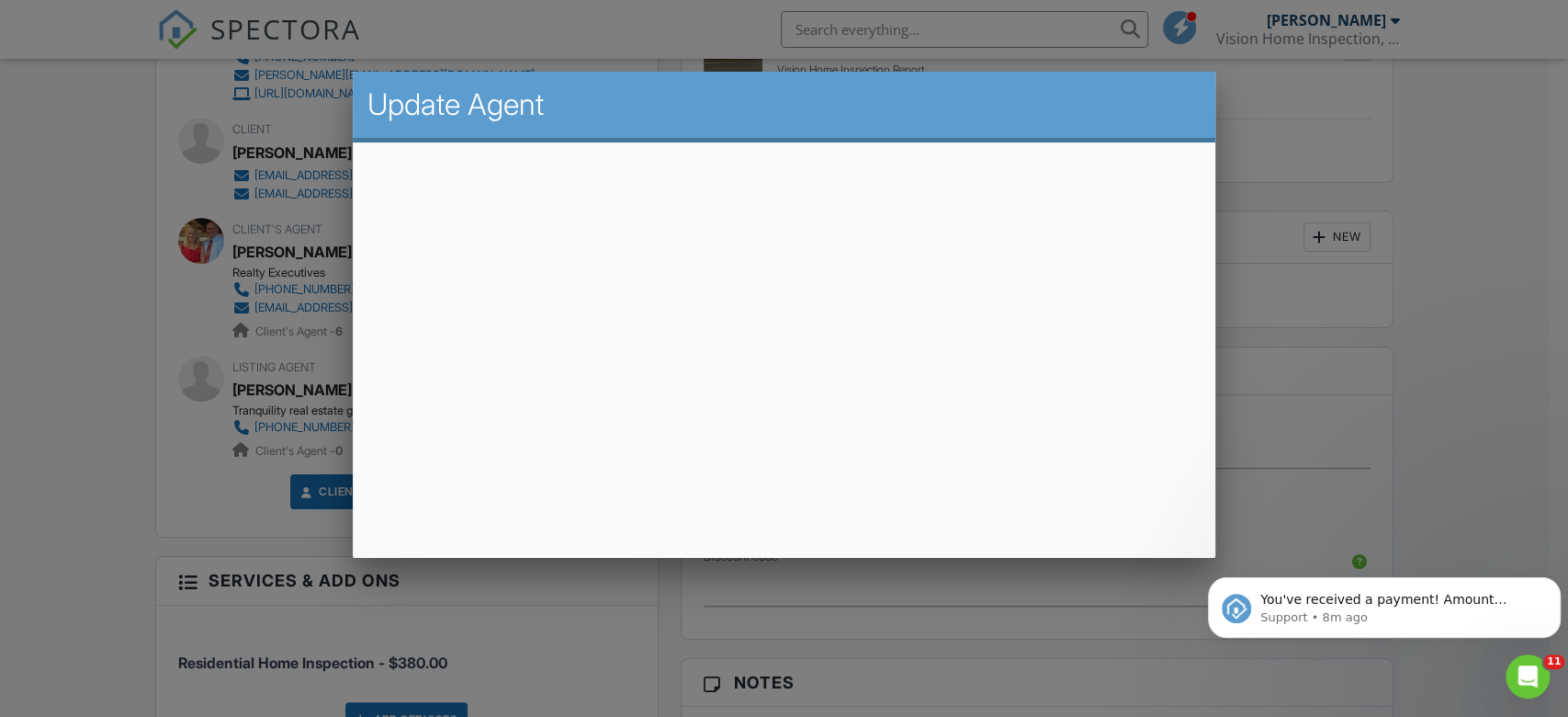
click at [1255, 228] on div at bounding box center [784, 356] width 1568 height 896
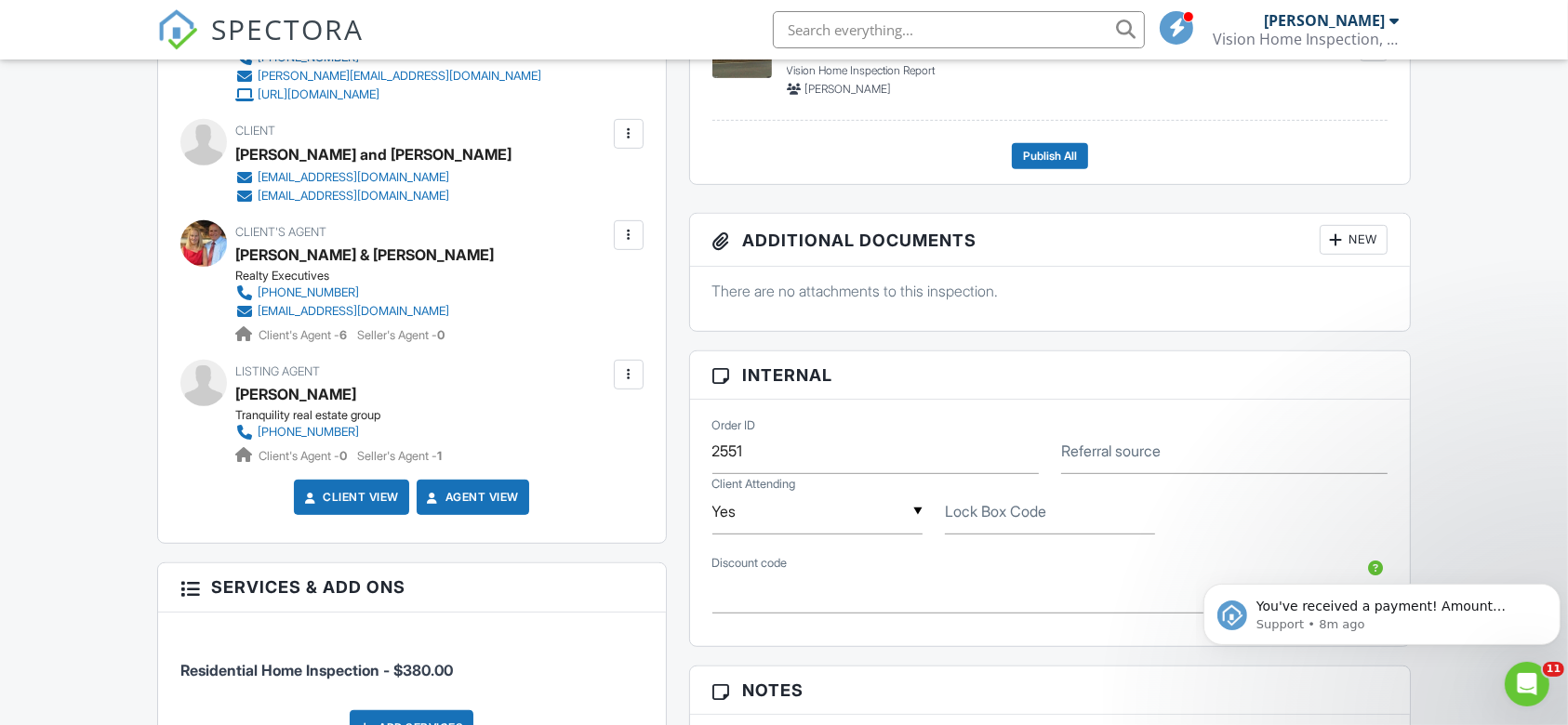
click at [643, 376] on div at bounding box center [628, 374] width 29 height 29
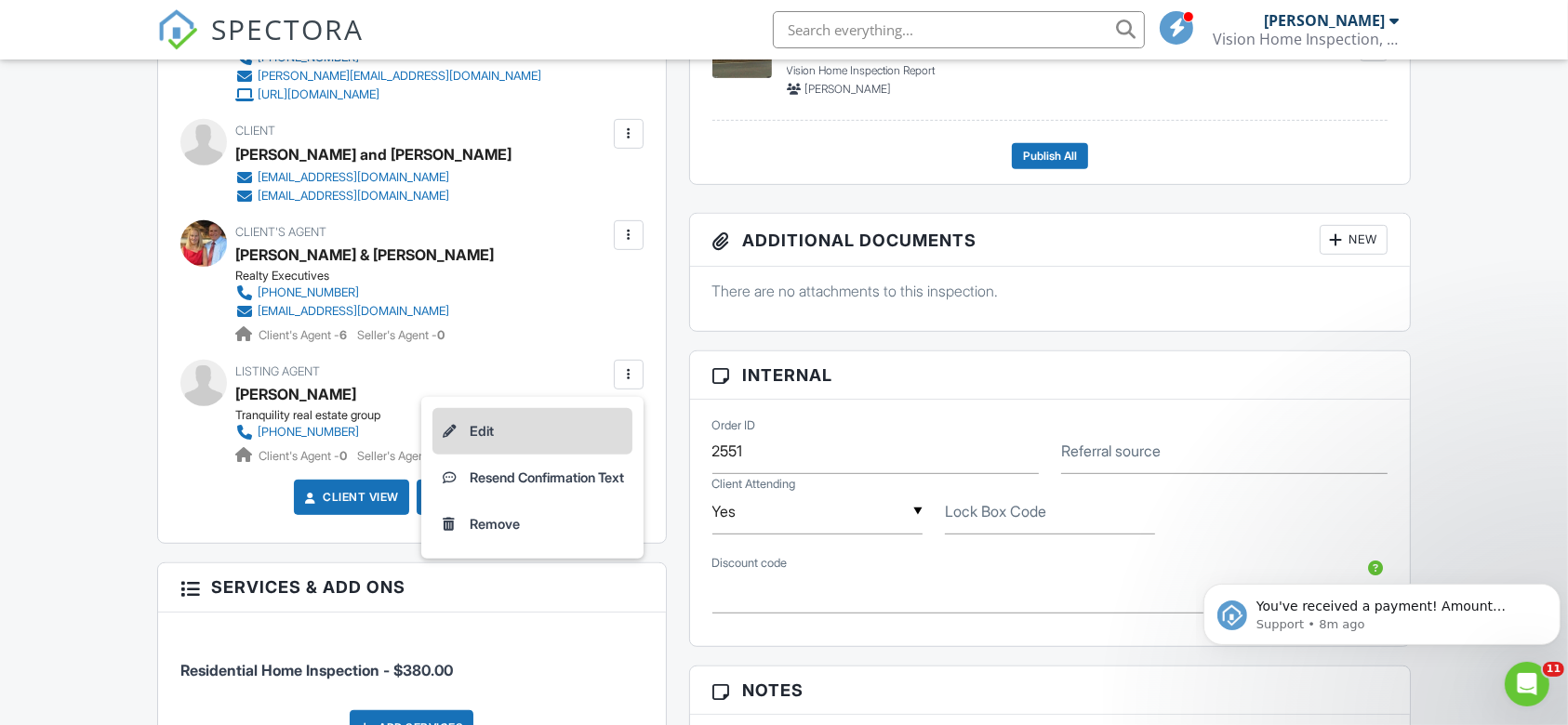
click at [463, 416] on li "Edit" at bounding box center [532, 431] width 200 height 46
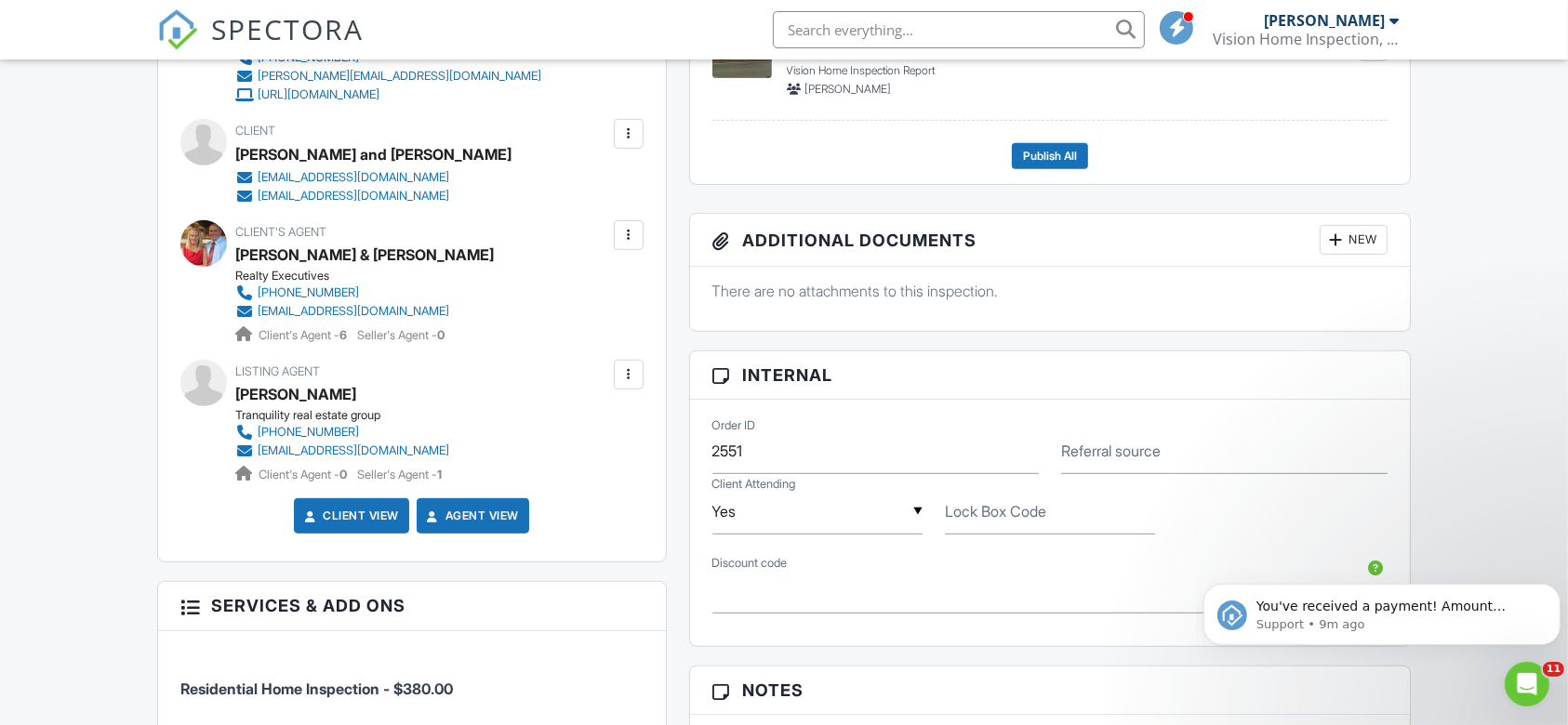
click at [77, 450] on div "Dashboard Inspections Unconfirmed Contacts Email Queue Automations Templates Se…" at bounding box center [784, 515] width 1568 height 2498
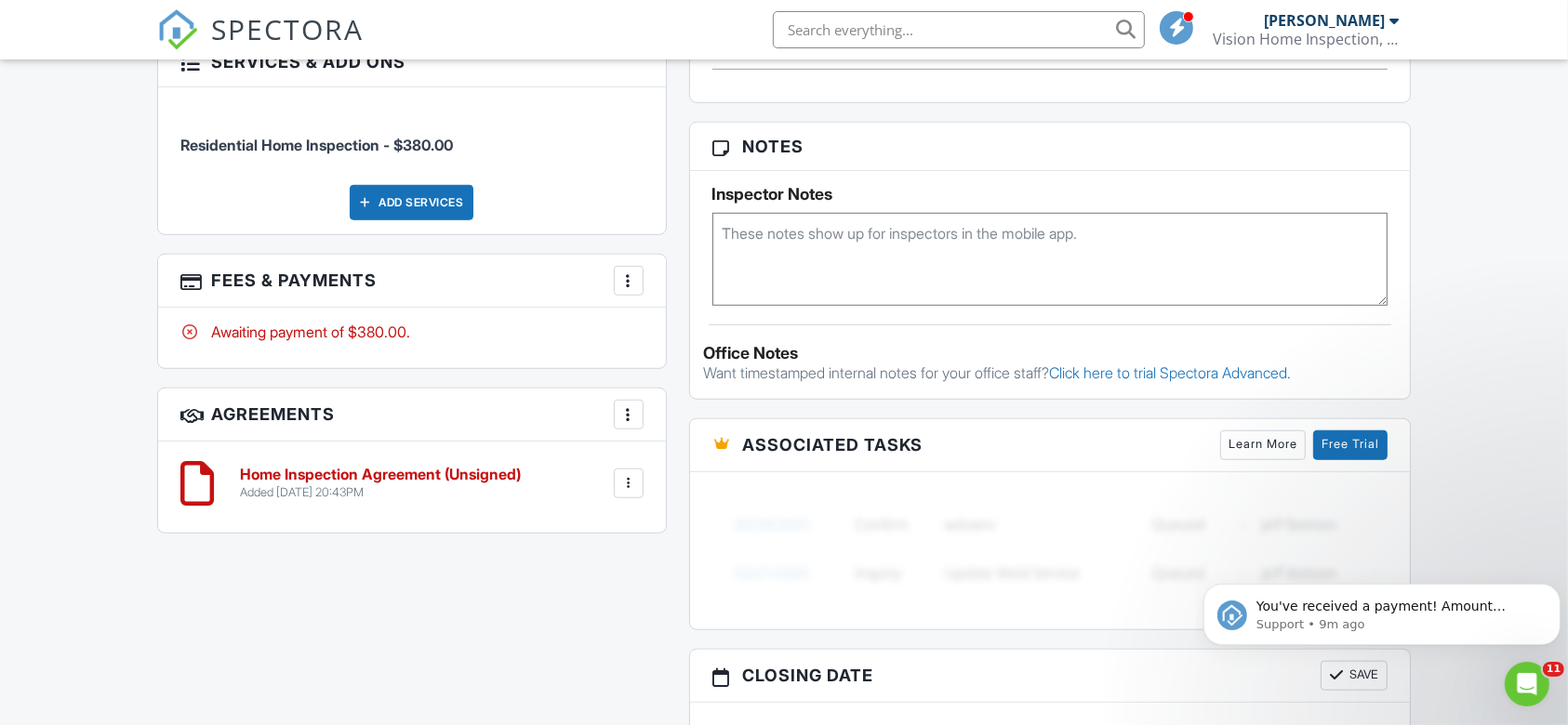
scroll to position [1437, 0]
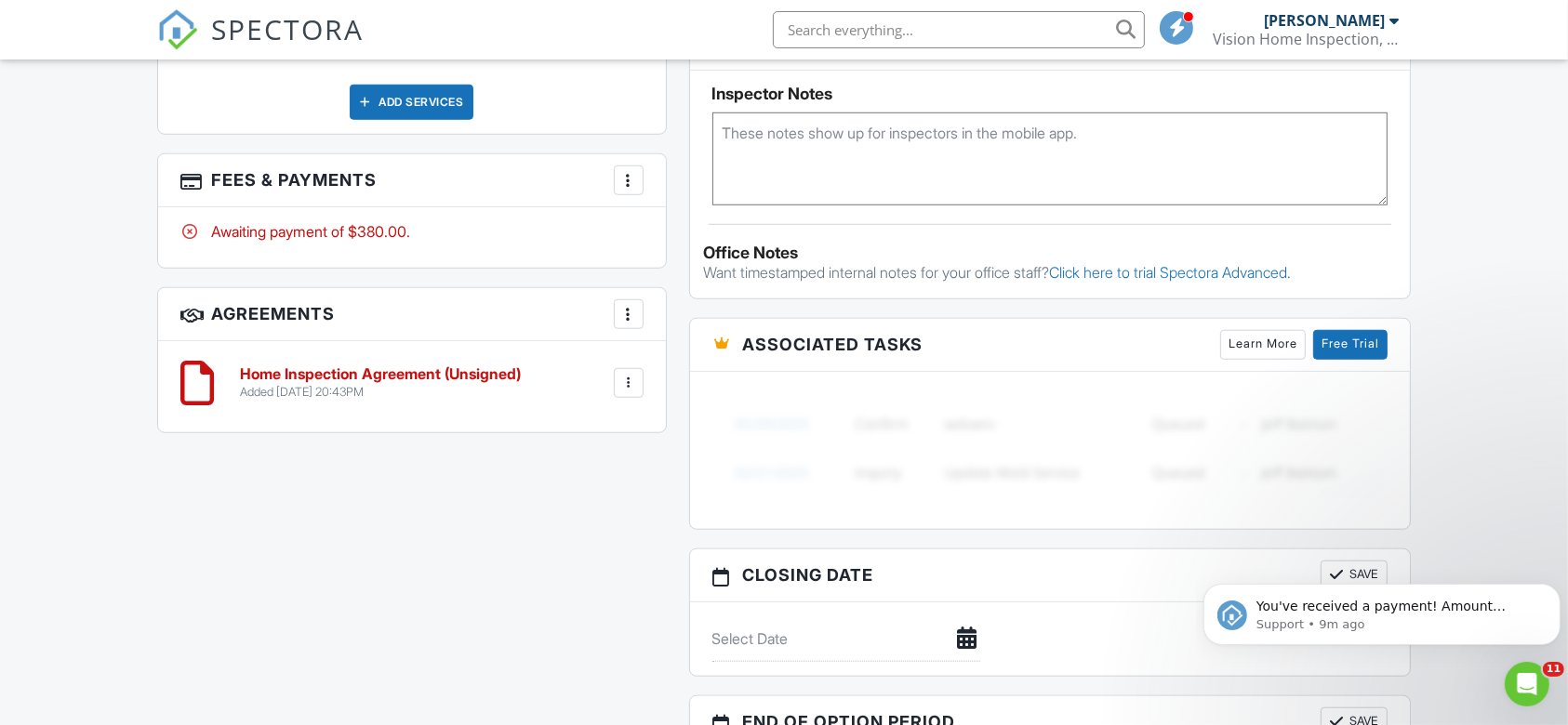
click at [640, 176] on div "More" at bounding box center [628, 180] width 29 height 29
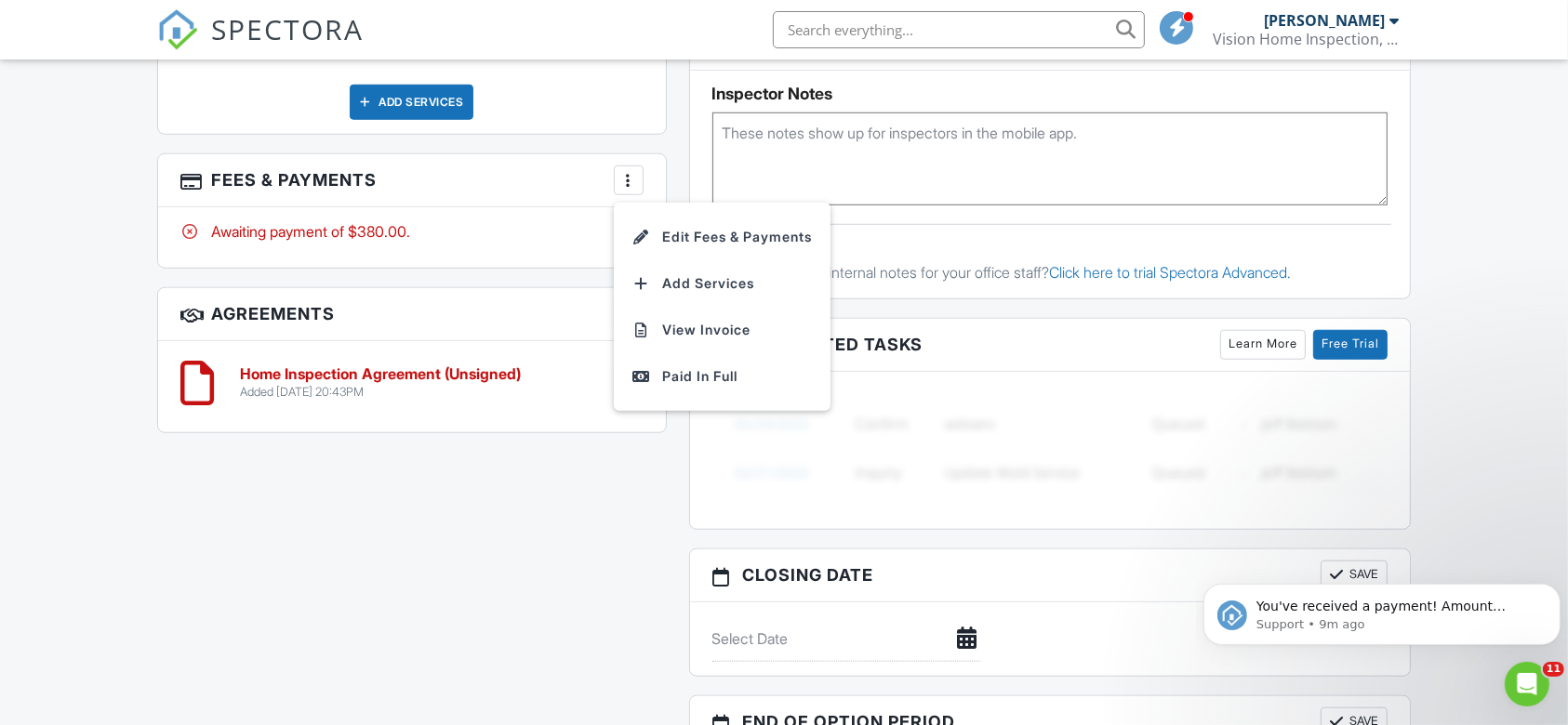
click at [625, 263] on link "Add Services" at bounding box center [722, 283] width 194 height 46
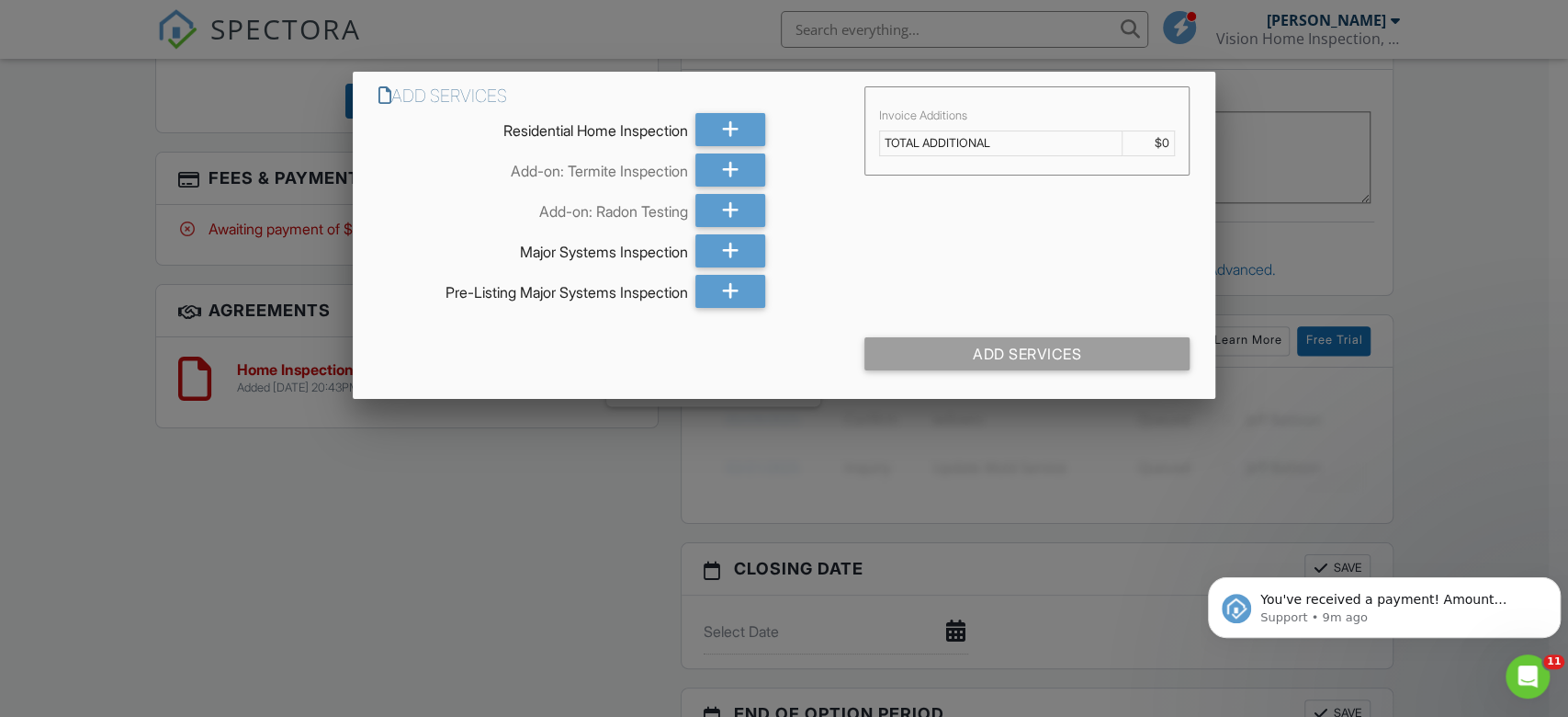
click at [355, 469] on div at bounding box center [784, 356] width 1568 height 896
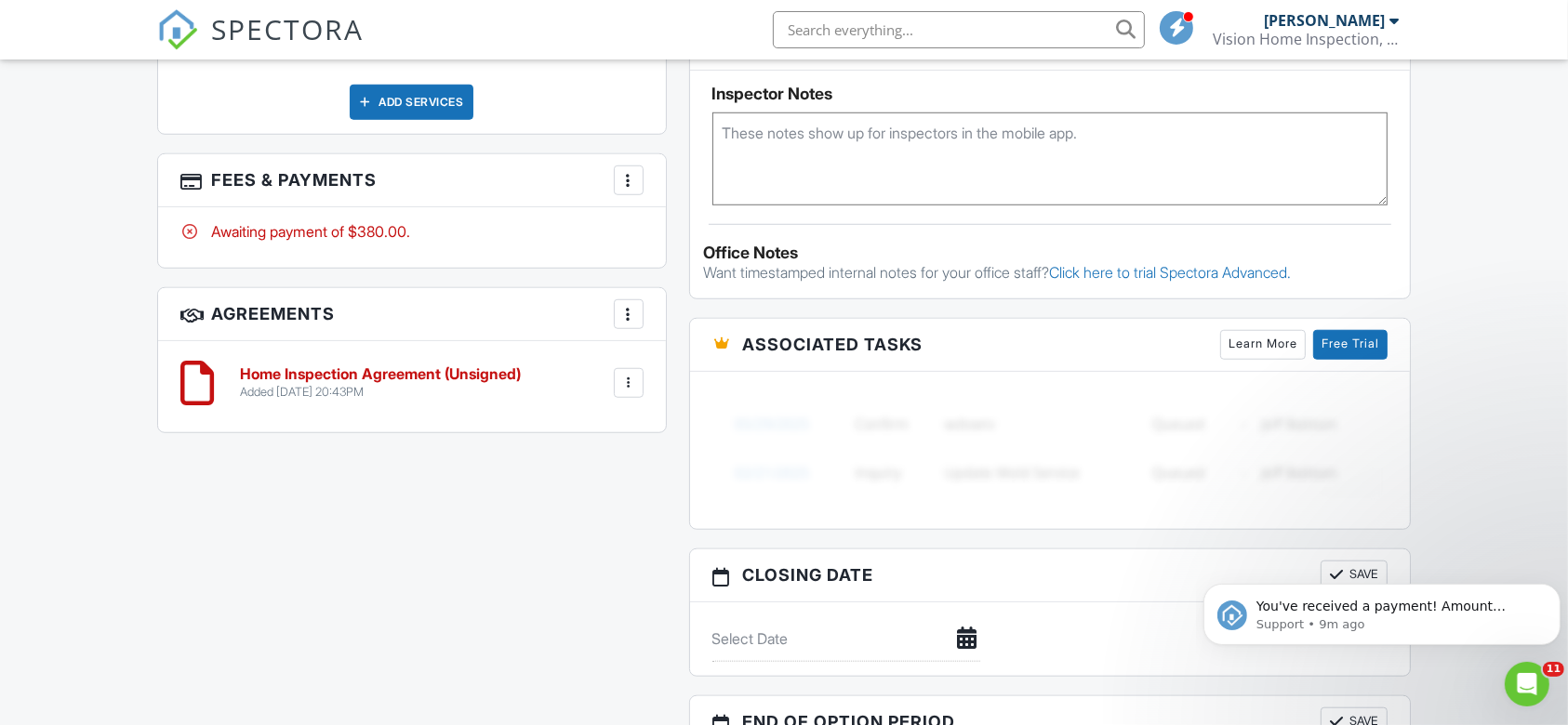
click at [628, 187] on div "More" at bounding box center [628, 180] width 29 height 29
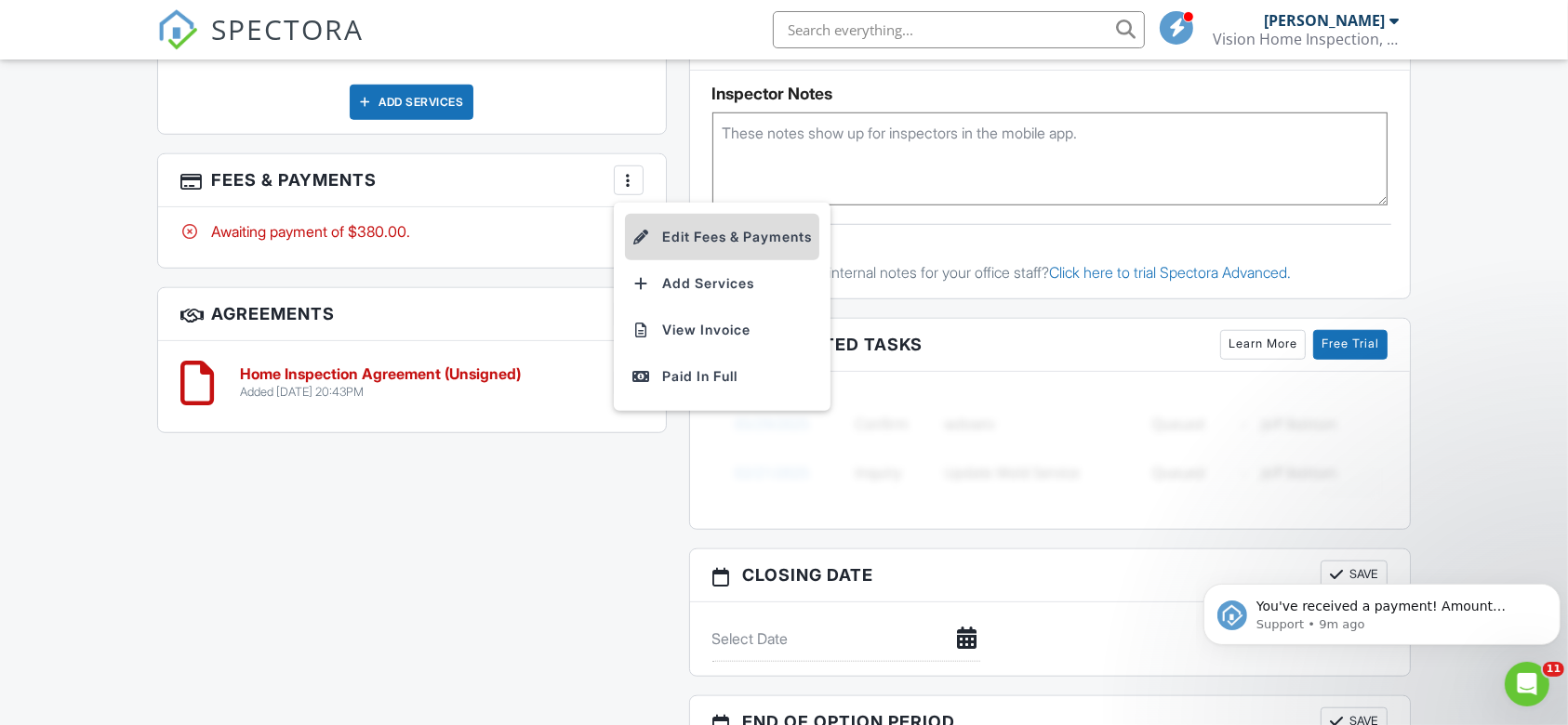
click at [667, 222] on li "Edit Fees & Payments" at bounding box center [722, 237] width 194 height 46
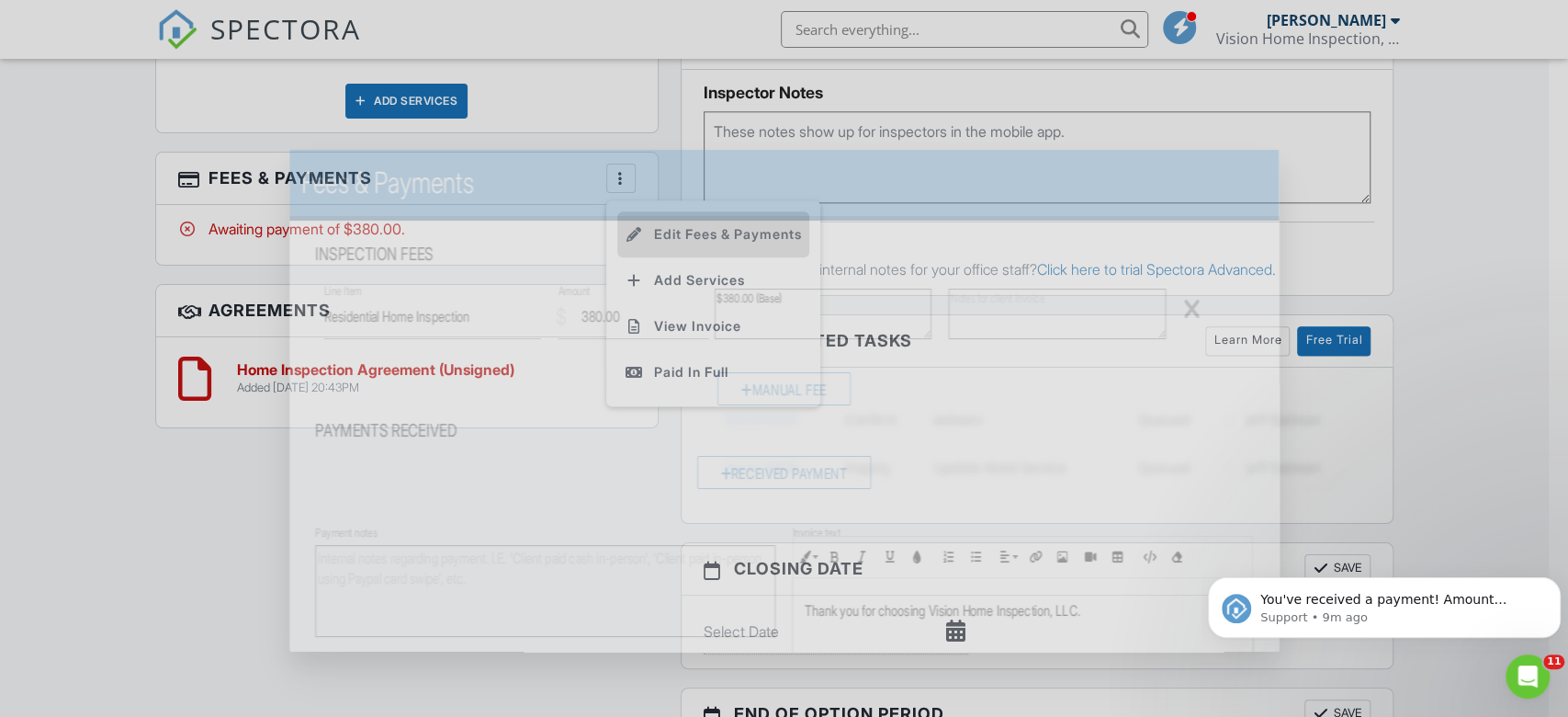
click at [659, 220] on div "Fees & Payments Inspection Fees Line Item Residential Home Inspection $ Amount …" at bounding box center [784, 476] width 990 height 653
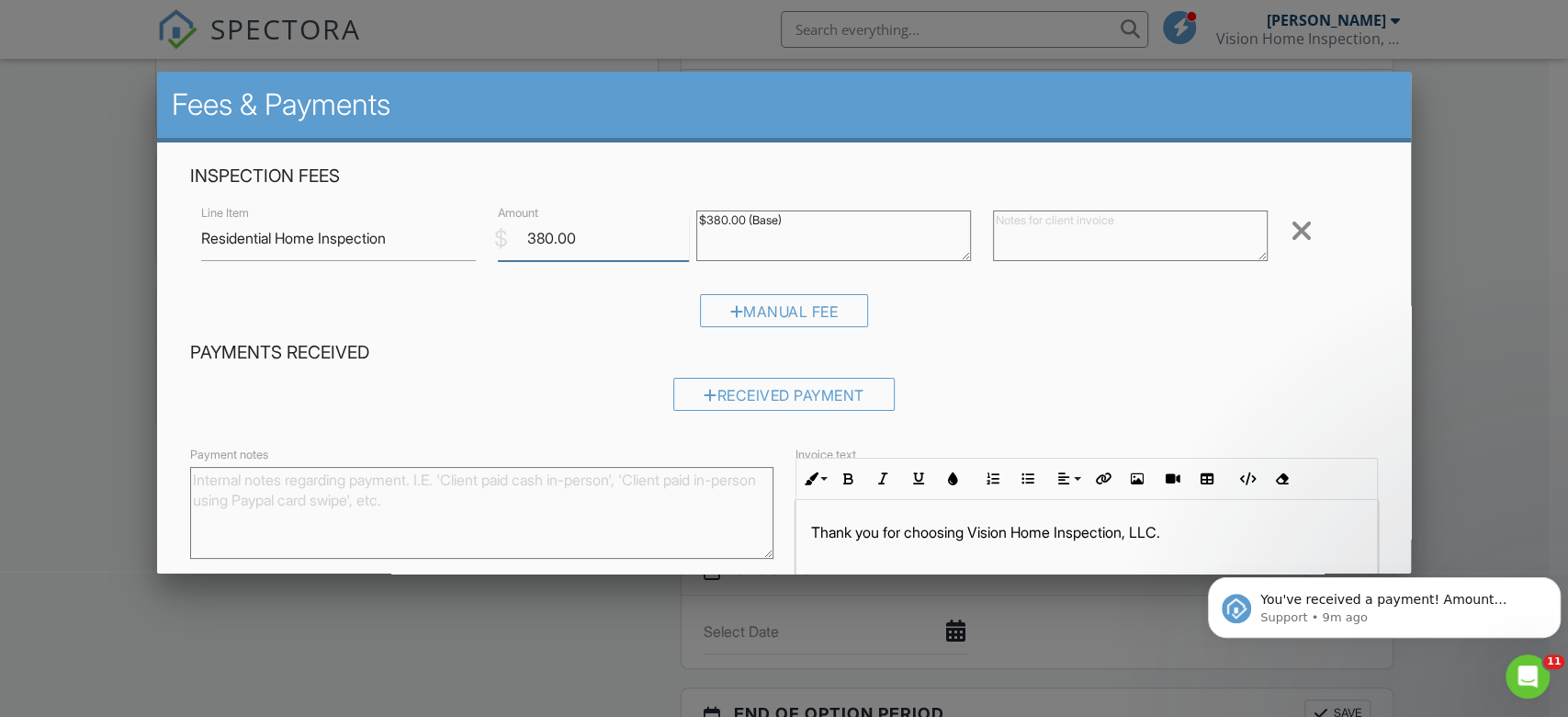
drag, startPoint x: 598, startPoint y: 241, endPoint x: 414, endPoint y: 225, distance: 184.7
click at [414, 225] on div "Line Item Residential Home Inspection $ Amount 380.00 $380.00 (Base) Remove" at bounding box center [784, 238] width 1189 height 74
click at [1292, 656] on input "Save" at bounding box center [1341, 672] width 97 height 33
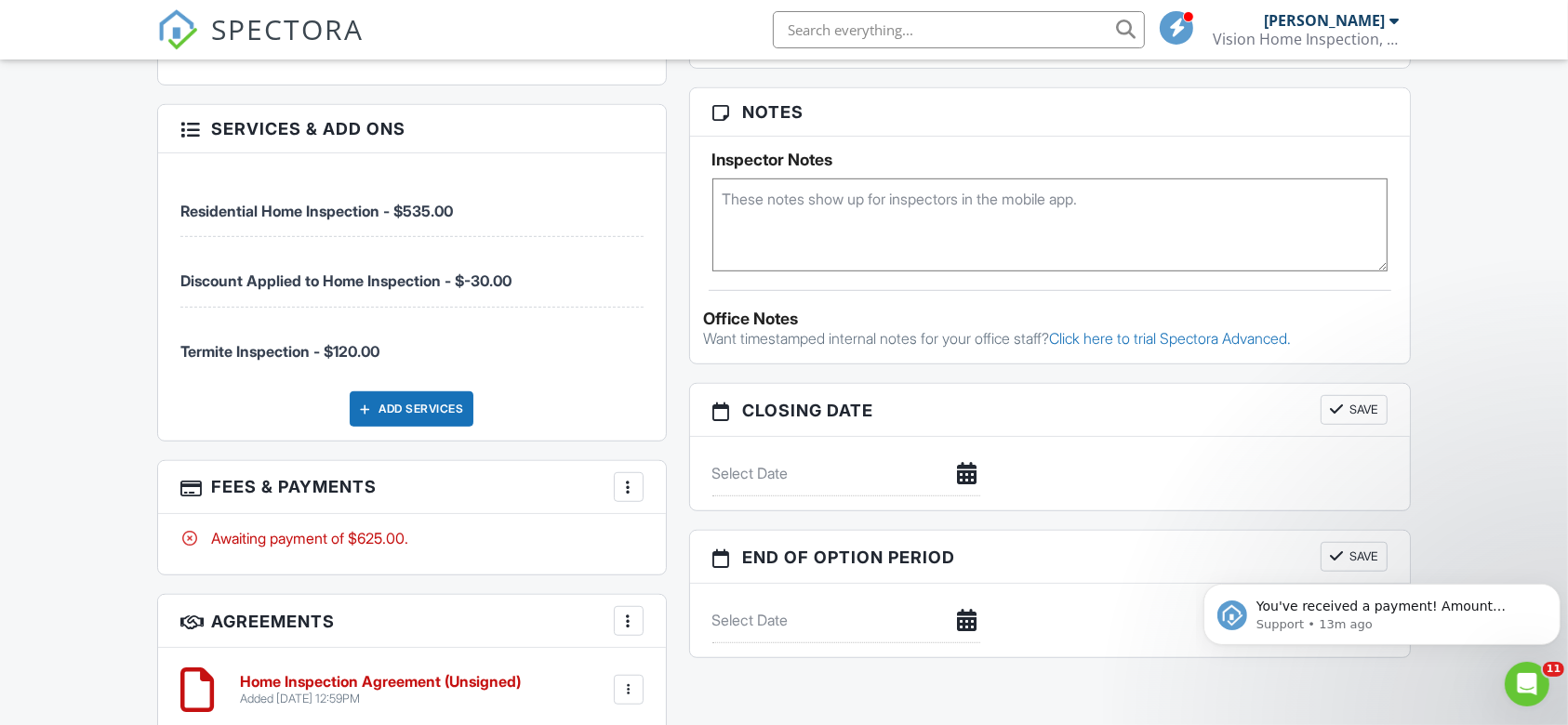
click at [430, 5] on div "SPECTORA [PERSON_NAME] Vision Home Inspection, LLC Role: Inspector Change Role …" at bounding box center [784, 29] width 1255 height 60
click at [430, 5] on div "SPECTORA Patrick Appleby Vision Home Inspection, LLC Role: Inspector Change Rol…" at bounding box center [784, 29] width 1255 height 60
click at [275, 8] on div "SPECTORA" at bounding box center [260, 29] width 206 height 60
click at [382, 268] on span "Discount Applied to Home Inspection - $-30.00" at bounding box center [412, 271] width 463 height 38
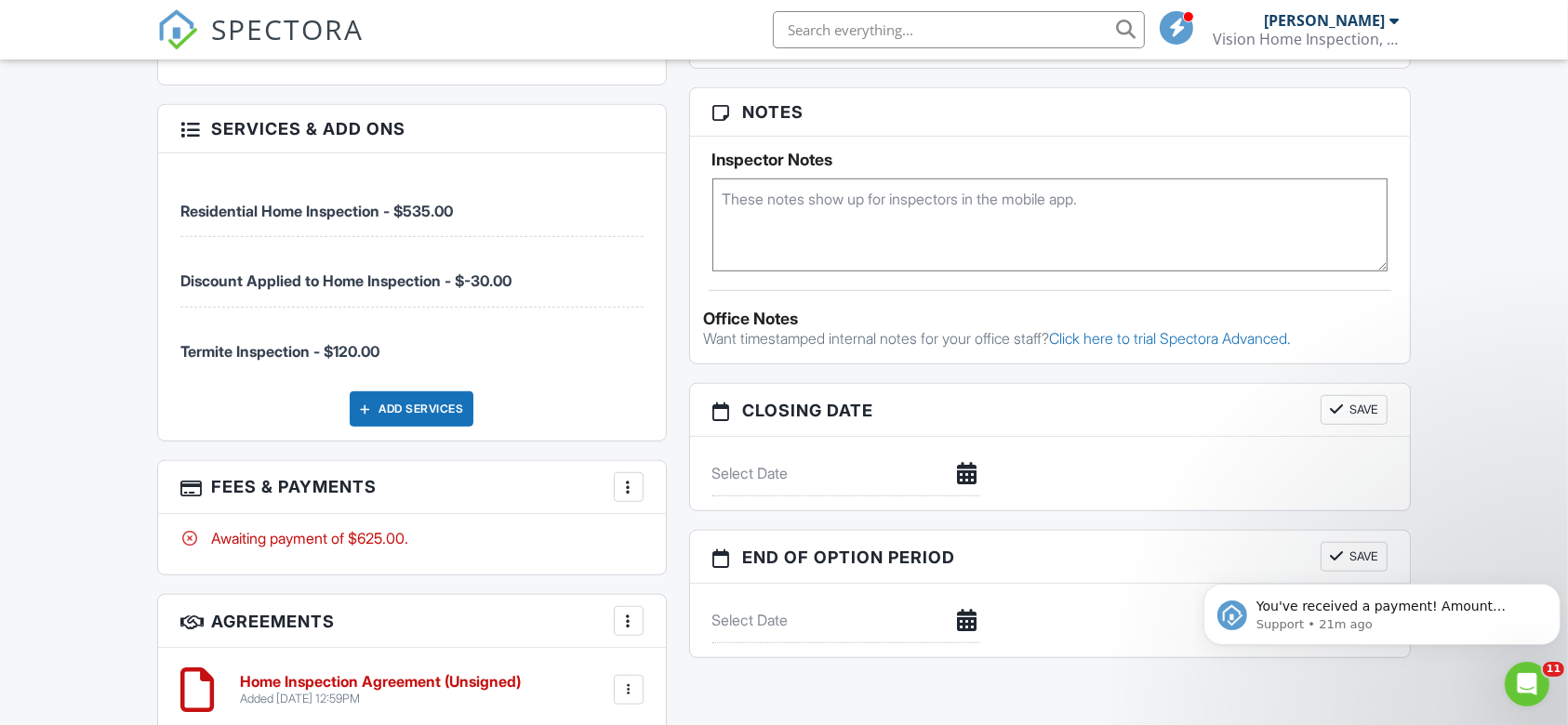
click at [228, 296] on li "Discount Applied to Home Inspection - $-30.00" at bounding box center [412, 272] width 463 height 70
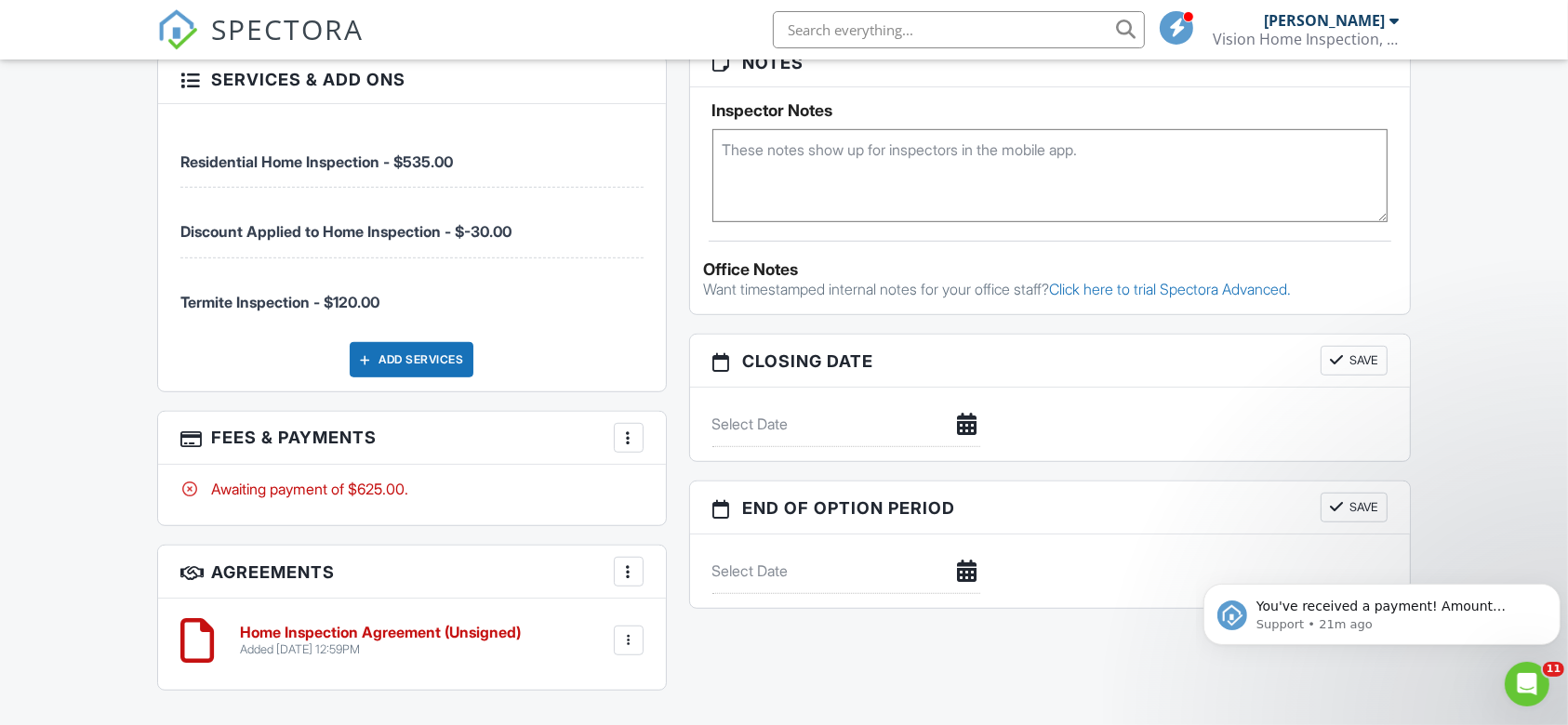
click at [617, 432] on div "More" at bounding box center [628, 437] width 29 height 29
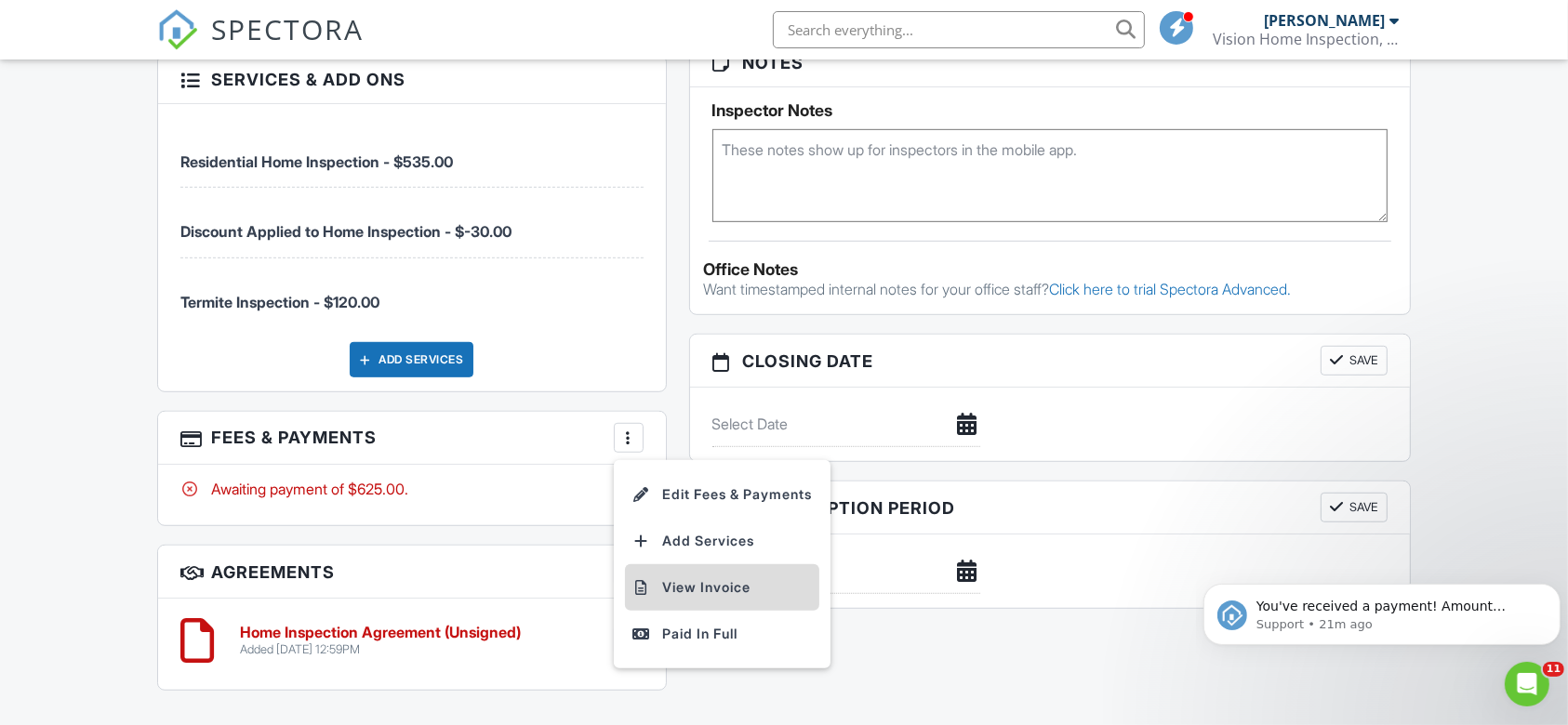
click at [668, 571] on li "View Invoice" at bounding box center [722, 587] width 194 height 46
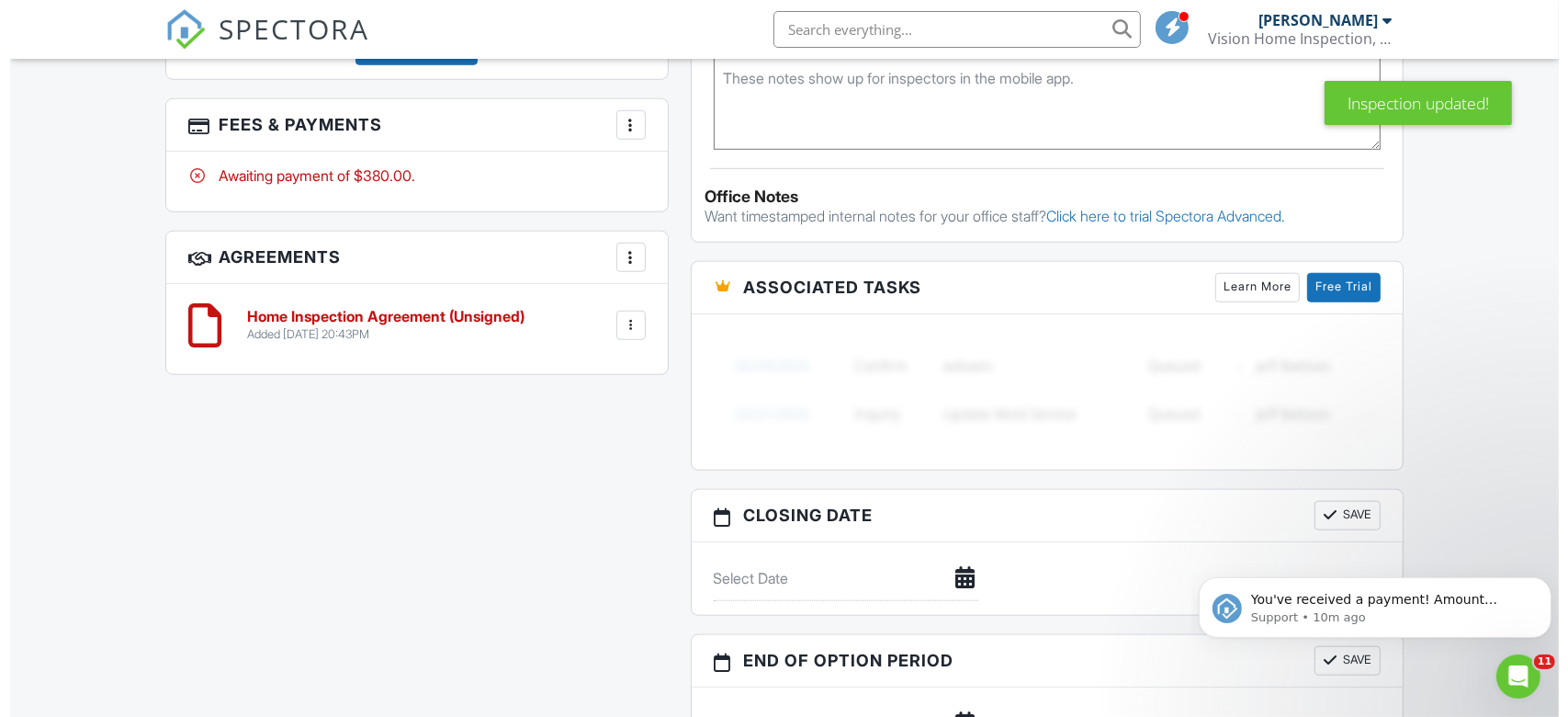
scroll to position [1471, 0]
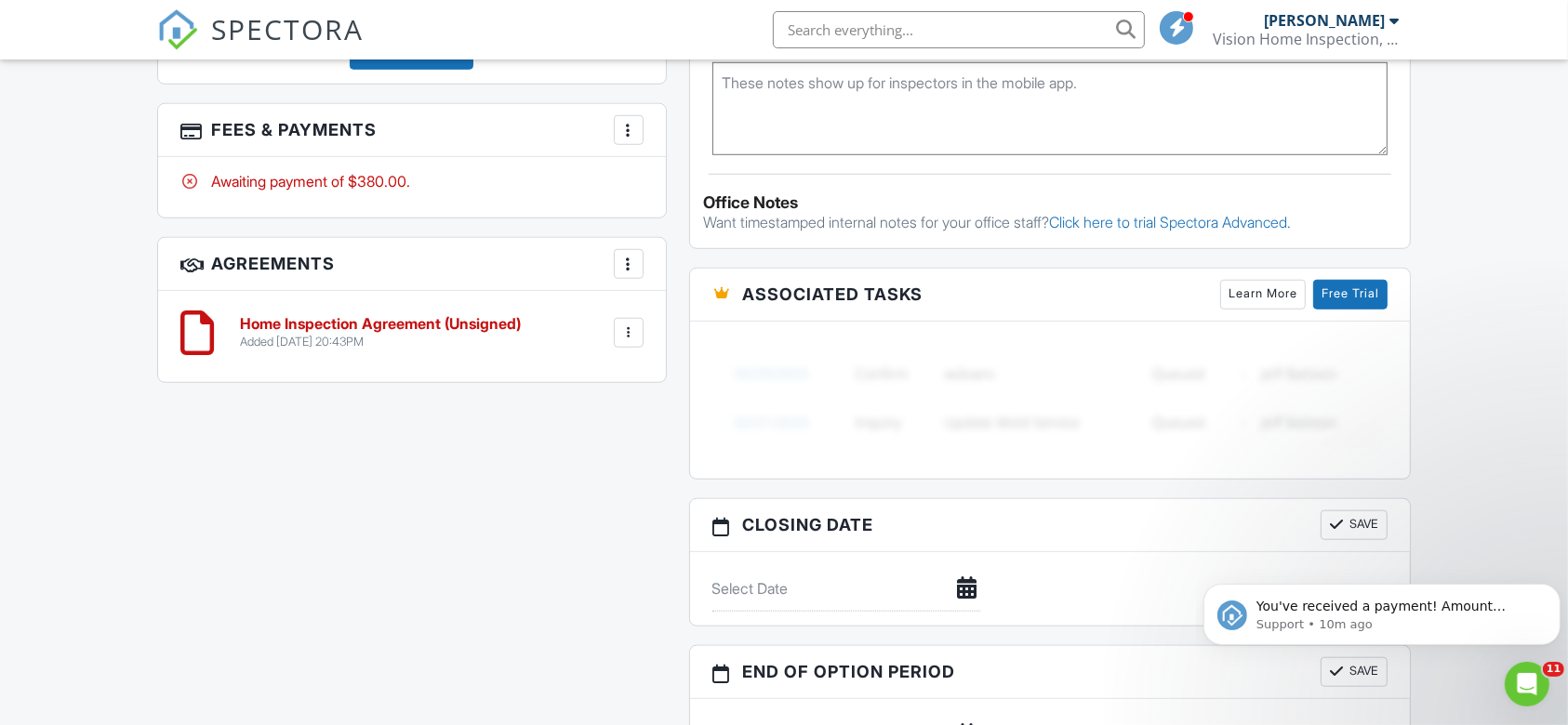
click at [633, 127] on div at bounding box center [629, 131] width 19 height 19
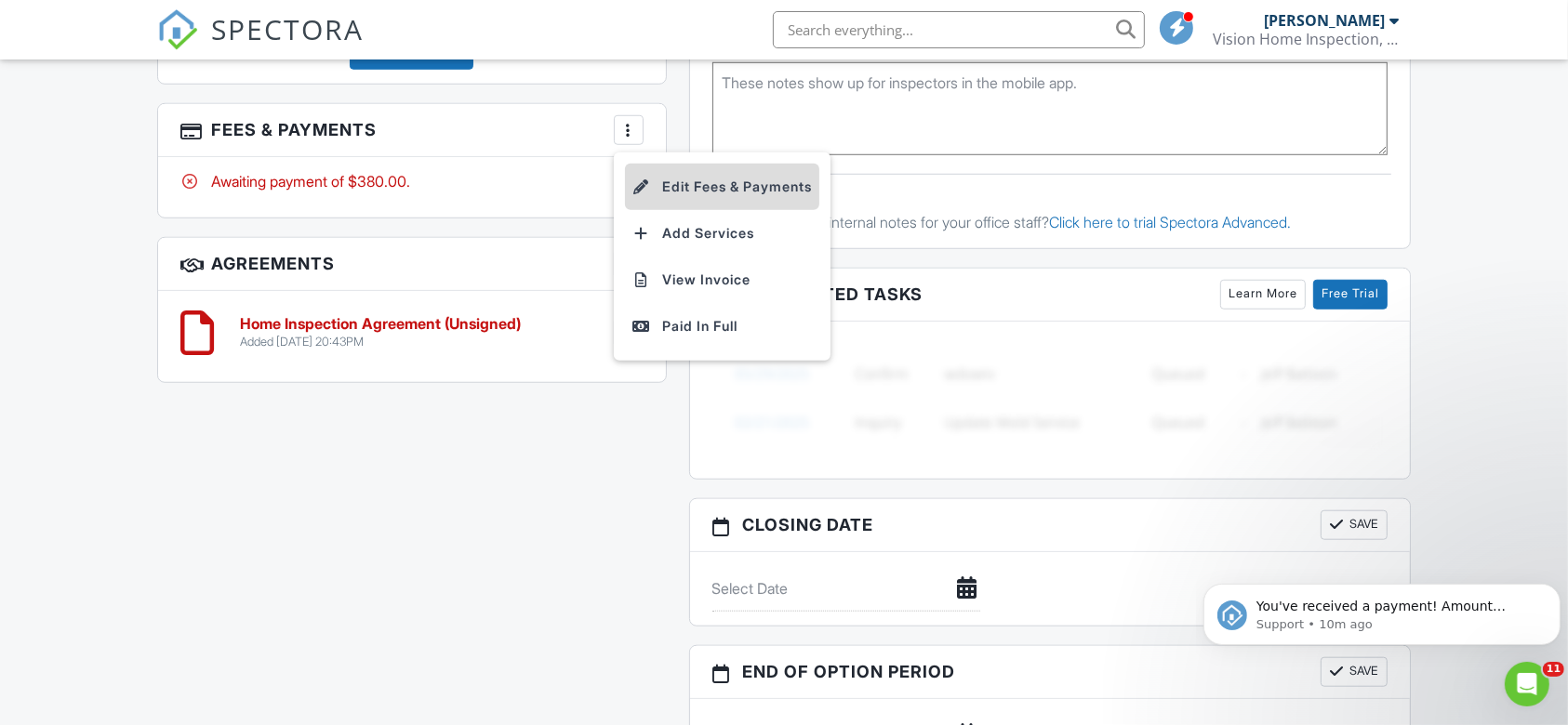
click at [699, 202] on li "Edit Fees & Payments" at bounding box center [722, 186] width 194 height 46
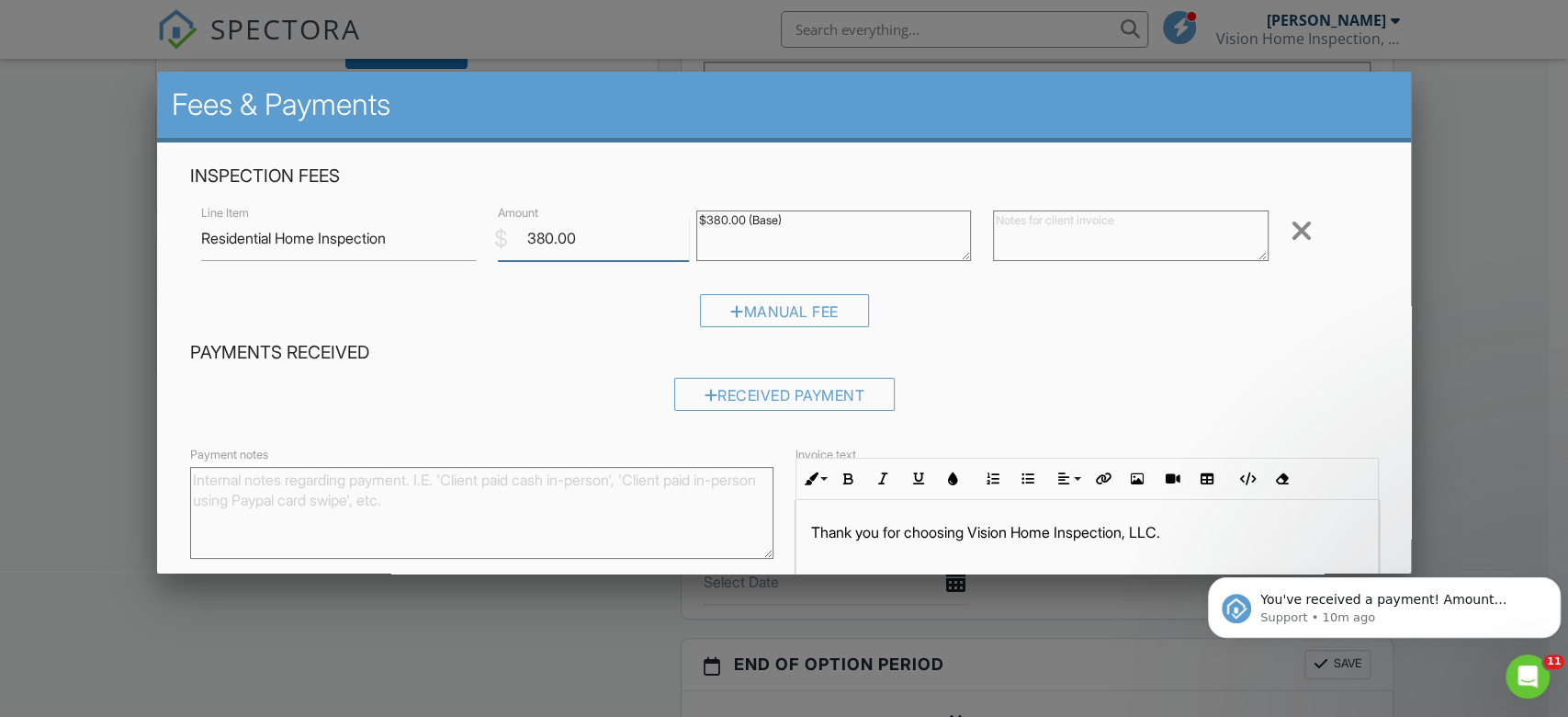
click at [646, 230] on input "380.00" at bounding box center [593, 239] width 191 height 45
drag, startPoint x: 642, startPoint y: 230, endPoint x: 448, endPoint y: 219, distance: 194.3
click at [448, 219] on div "Line Item Residential Home Inspection $ Amount 380.00 $380.00 (Base) Remove" at bounding box center [784, 238] width 1189 height 74
type input "4"
type input "535"
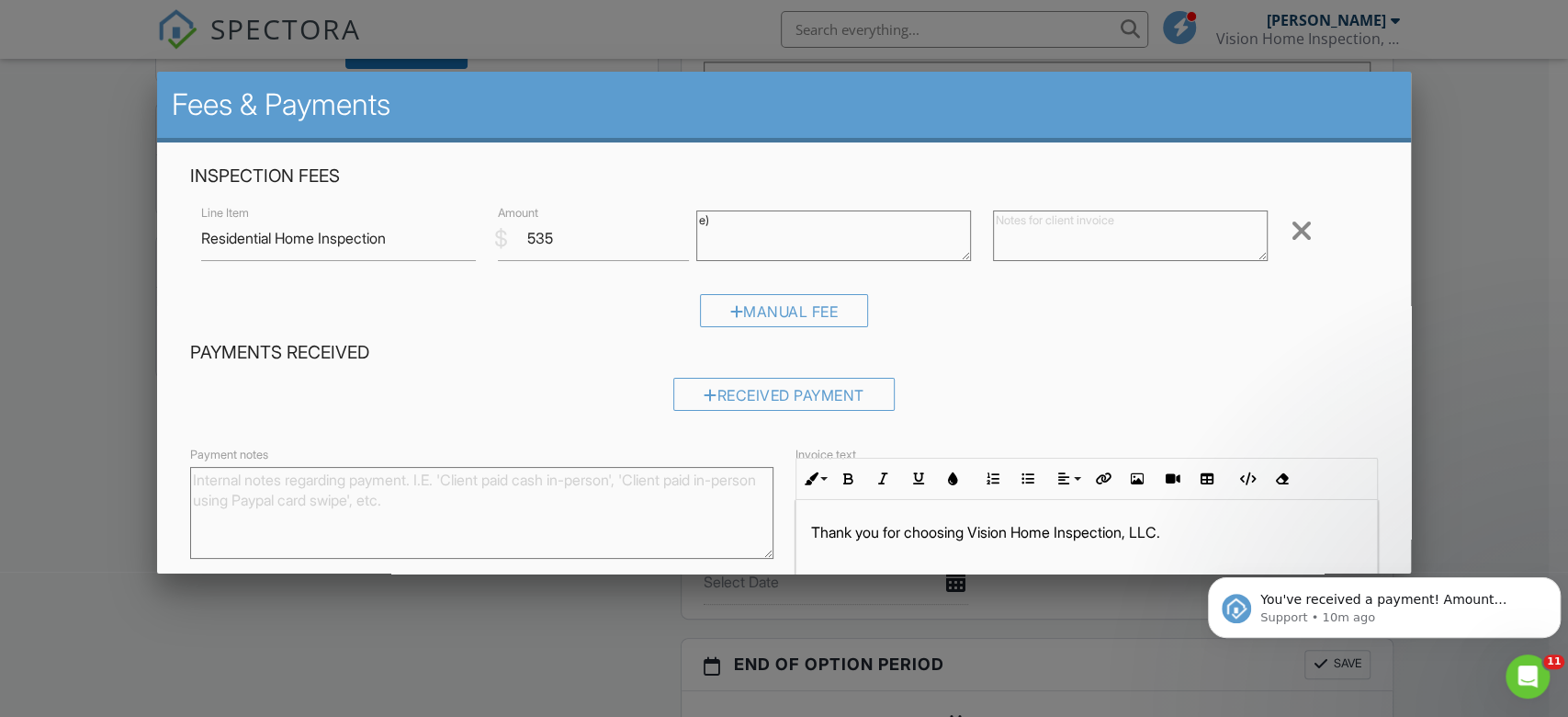
type textarea ")"
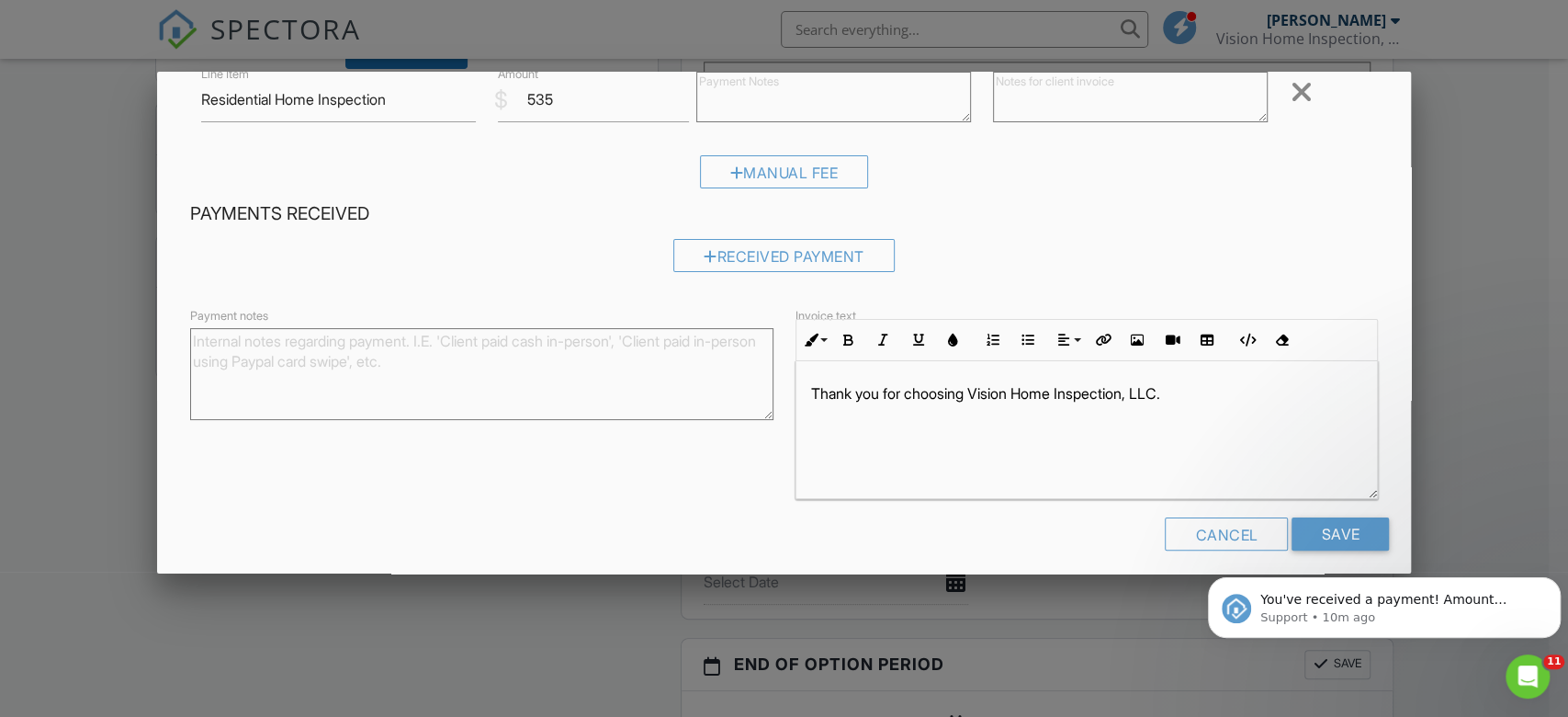
scroll to position [150, 0]
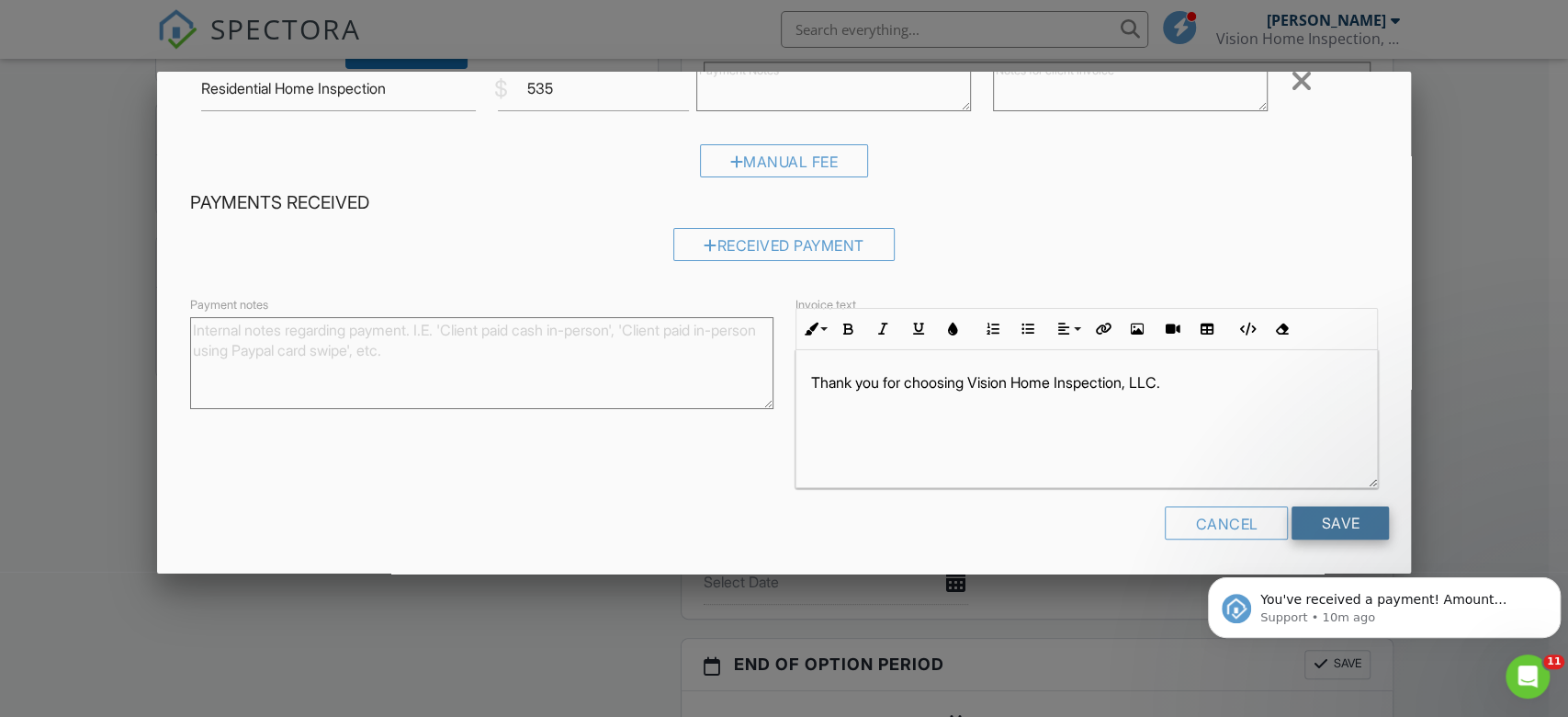
click at [1322, 514] on input "Save" at bounding box center [1341, 522] width 97 height 33
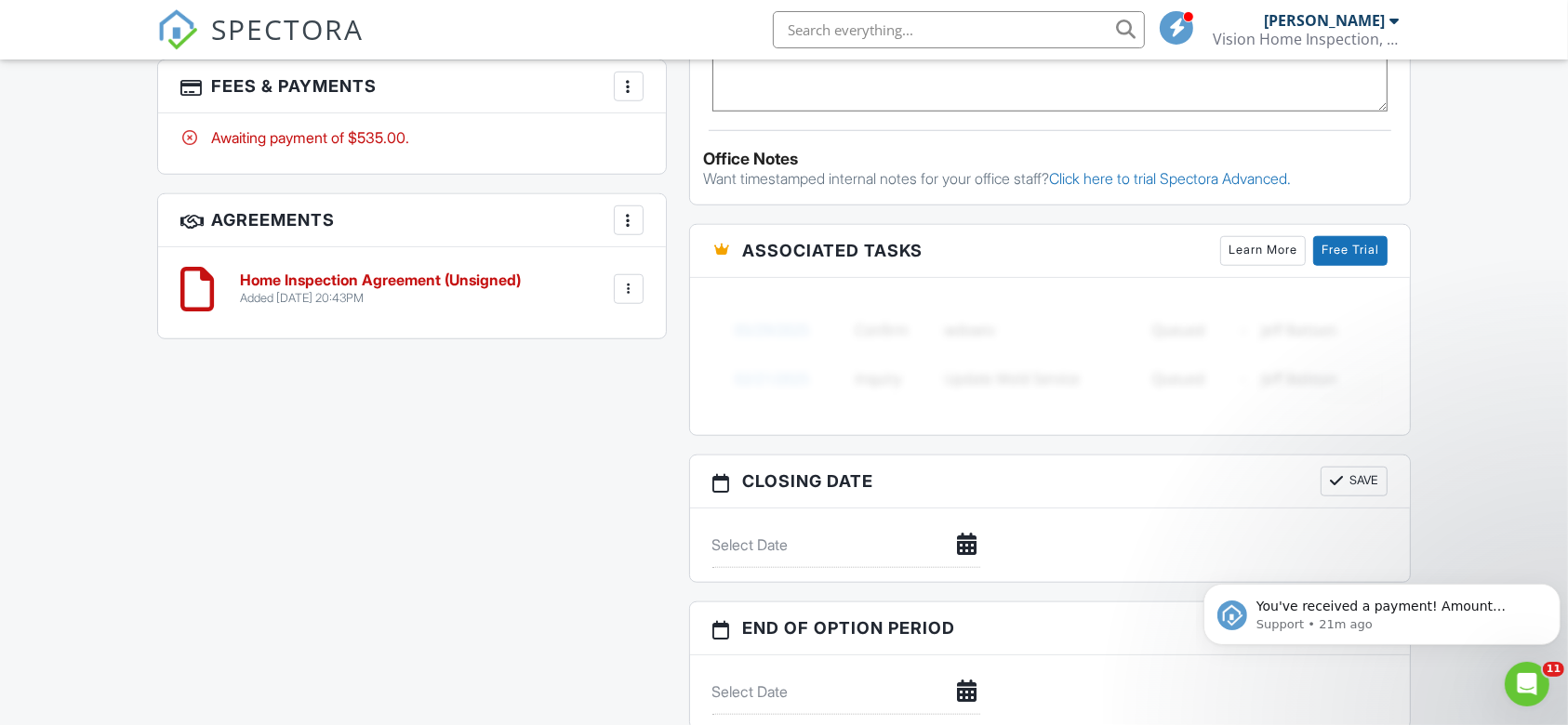
scroll to position [1585, 0]
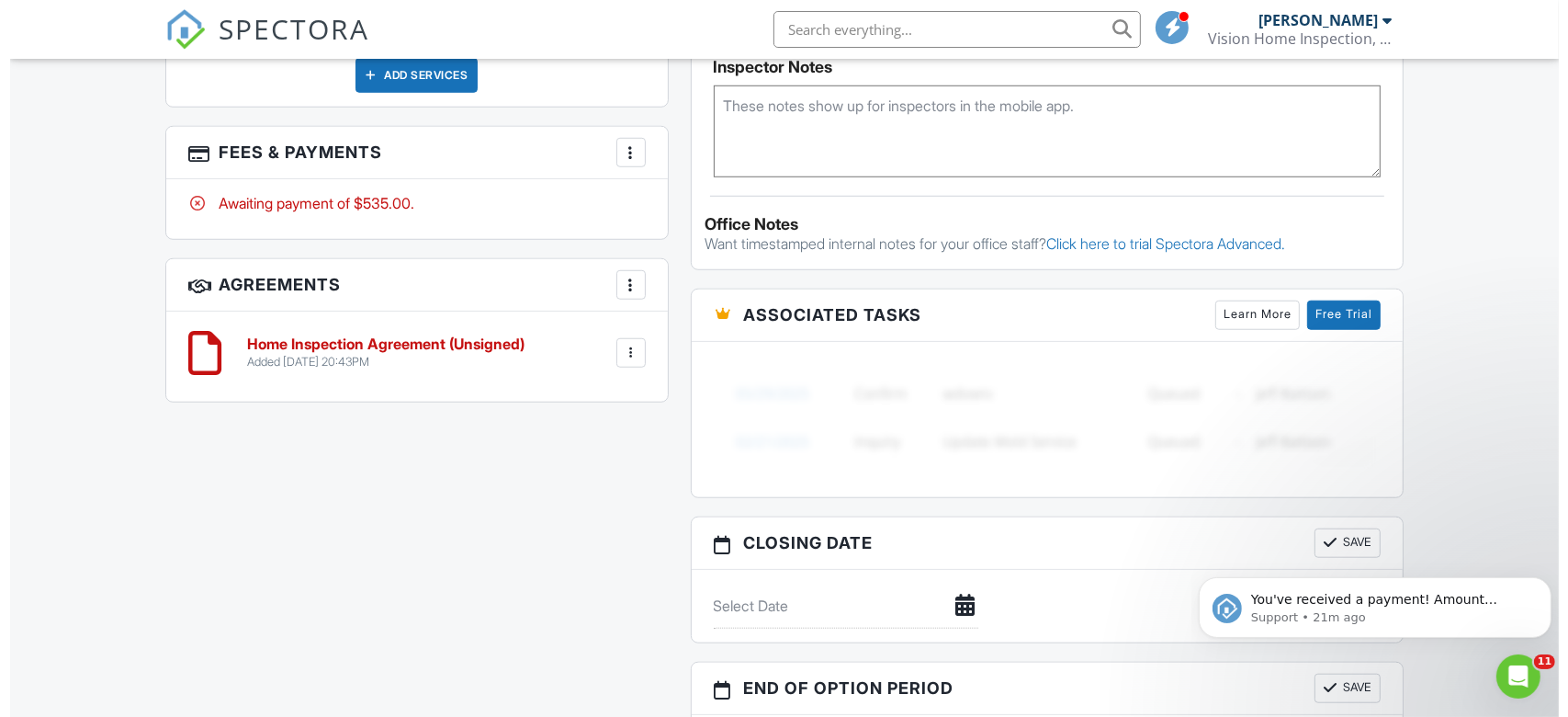
scroll to position [1372, 0]
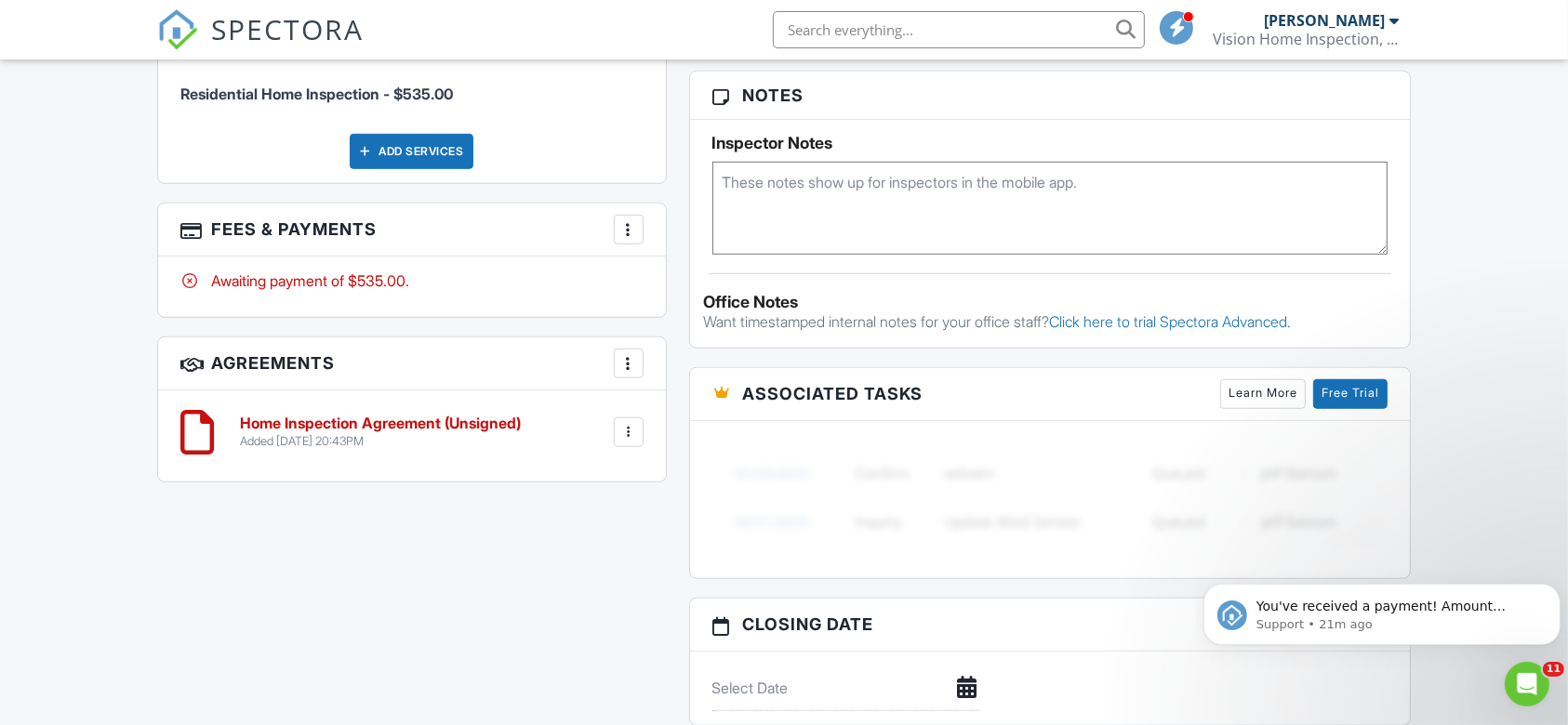
drag, startPoint x: 617, startPoint y: 219, endPoint x: 542, endPoint y: 233, distance: 76.3
click at [542, 233] on h3 "Fees & Payments More Edit Fees & Payments Add Services View Invoice Paid In Full" at bounding box center [412, 230] width 508 height 53
click at [547, 236] on h3 "Fees & Payments More Edit Fees & Payments Add Services View Invoice Paid In Full" at bounding box center [412, 230] width 508 height 53
click at [521, 256] on div "Awaiting payment of $535.00." at bounding box center [412, 287] width 508 height 61
click at [636, 223] on div at bounding box center [629, 230] width 19 height 19
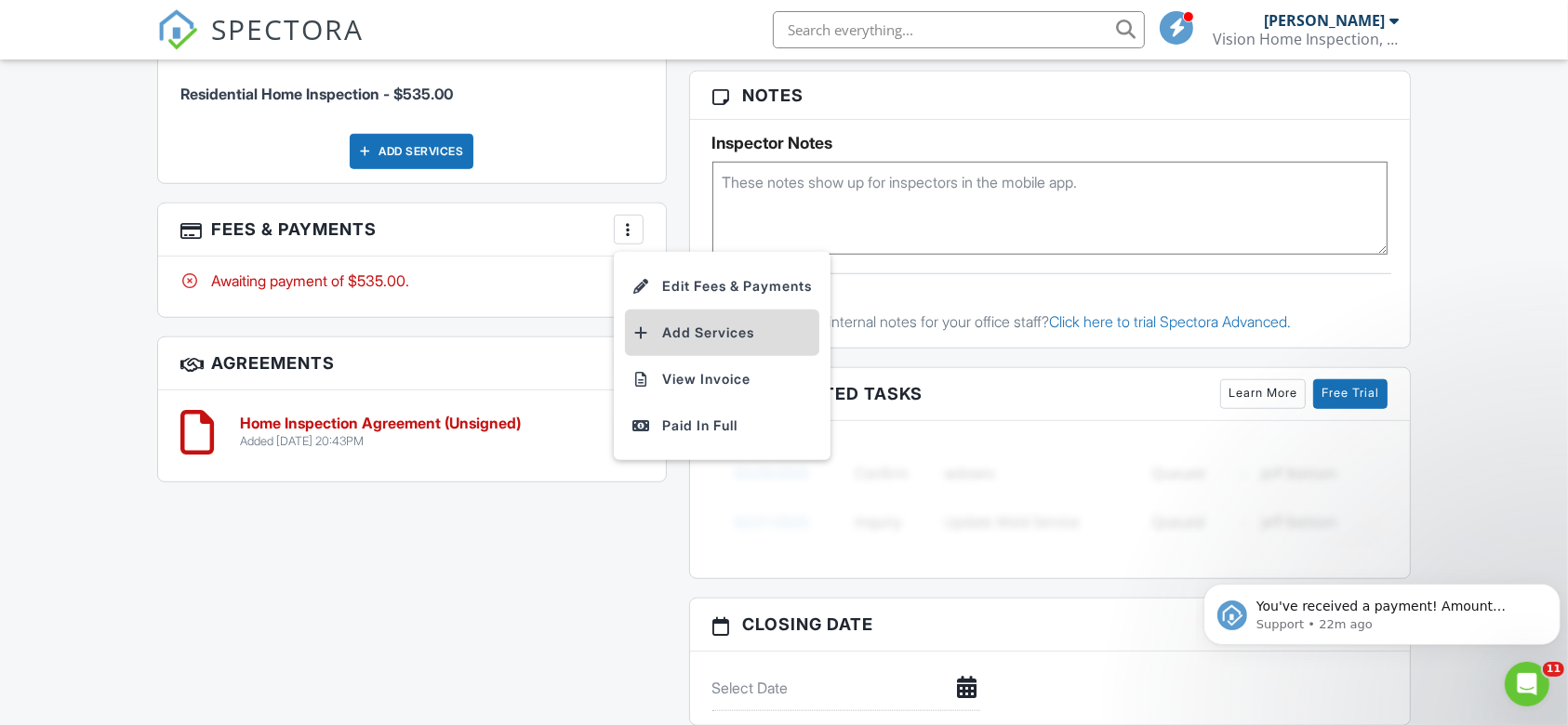
click at [693, 326] on li "Add Services" at bounding box center [722, 332] width 194 height 46
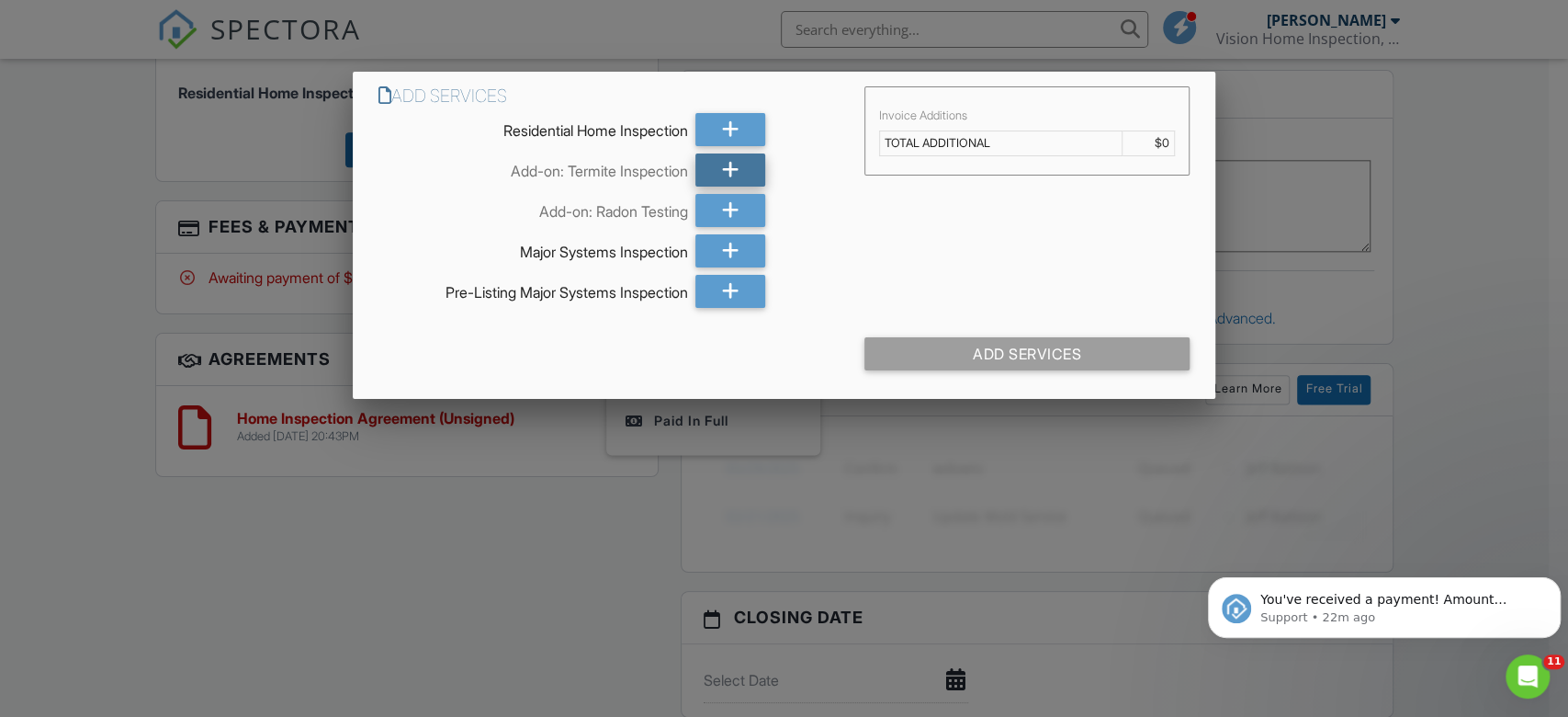
click at [727, 166] on icon at bounding box center [731, 169] width 18 height 33
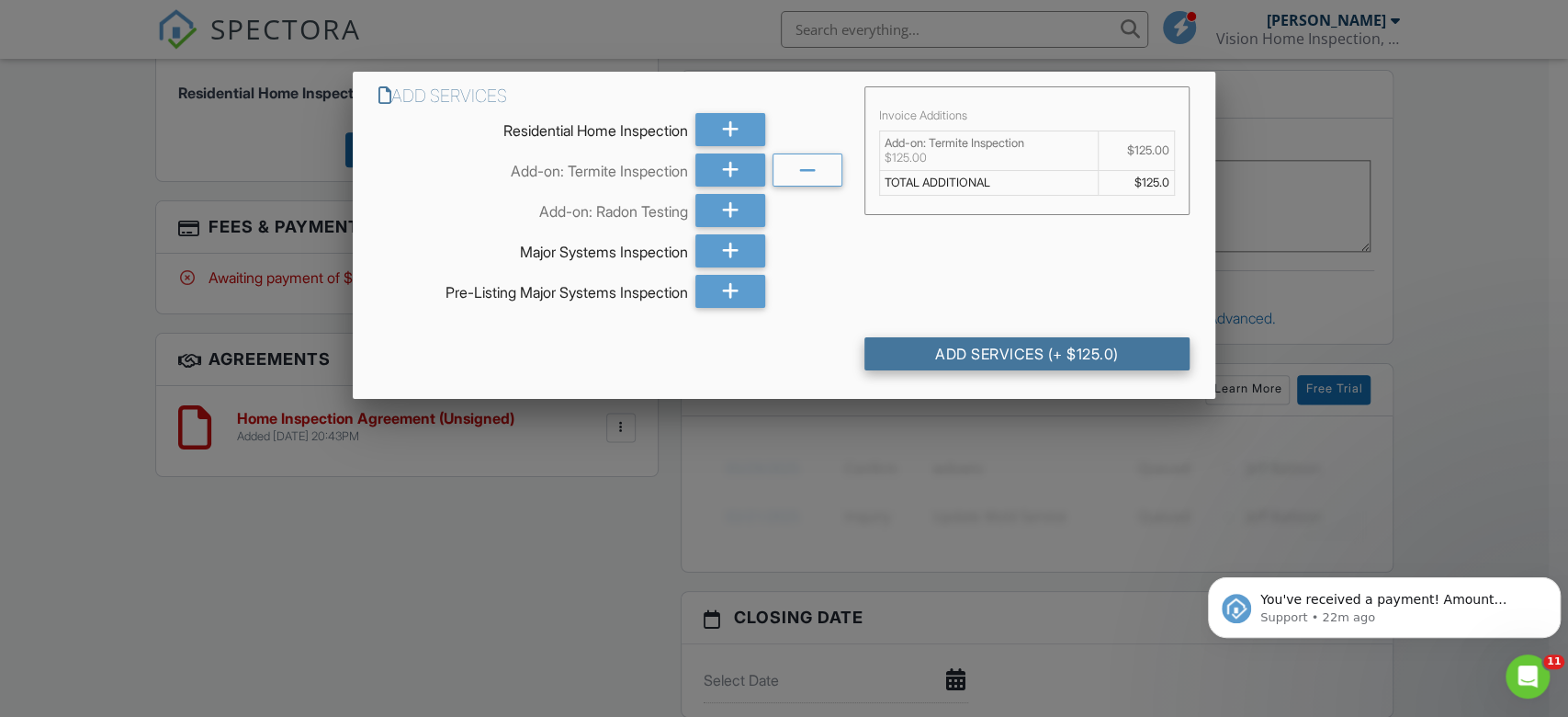
click at [894, 337] on div "Add Services (+ $125.0)" at bounding box center [1027, 353] width 326 height 33
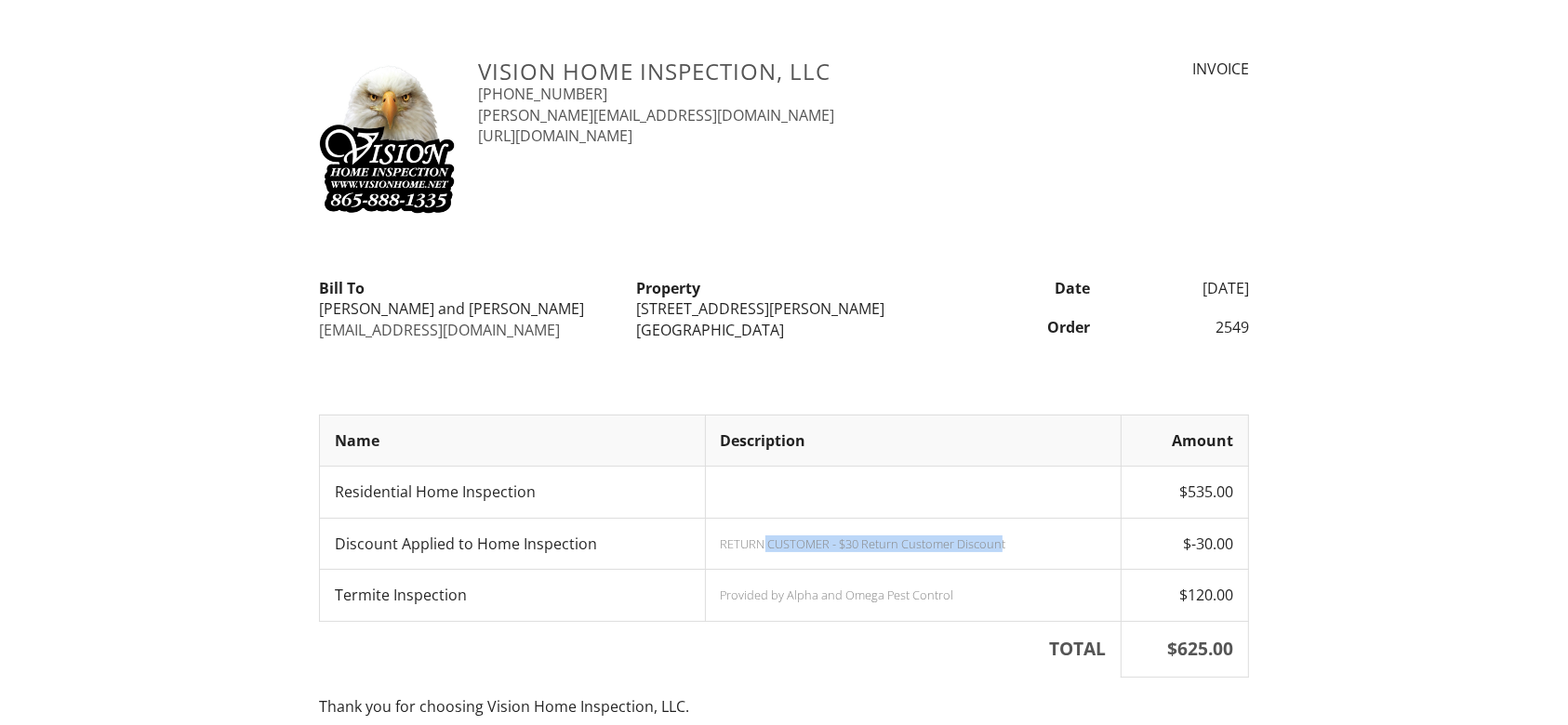
drag, startPoint x: 997, startPoint y: 543, endPoint x: 758, endPoint y: 554, distance: 239.3
click at [758, 554] on td "RETURN CUSTOMER - $30 Return Customer Discount" at bounding box center [913, 543] width 417 height 51
click at [849, 578] on td "Provided by Alpha and Omega Pest Control" at bounding box center [913, 595] width 417 height 51
drag, startPoint x: 1024, startPoint y: 541, endPoint x: 706, endPoint y: 549, distance: 318.1
click at [706, 549] on td "RETURN CUSTOMER - $30 Return Customer Discount" at bounding box center [913, 543] width 417 height 51
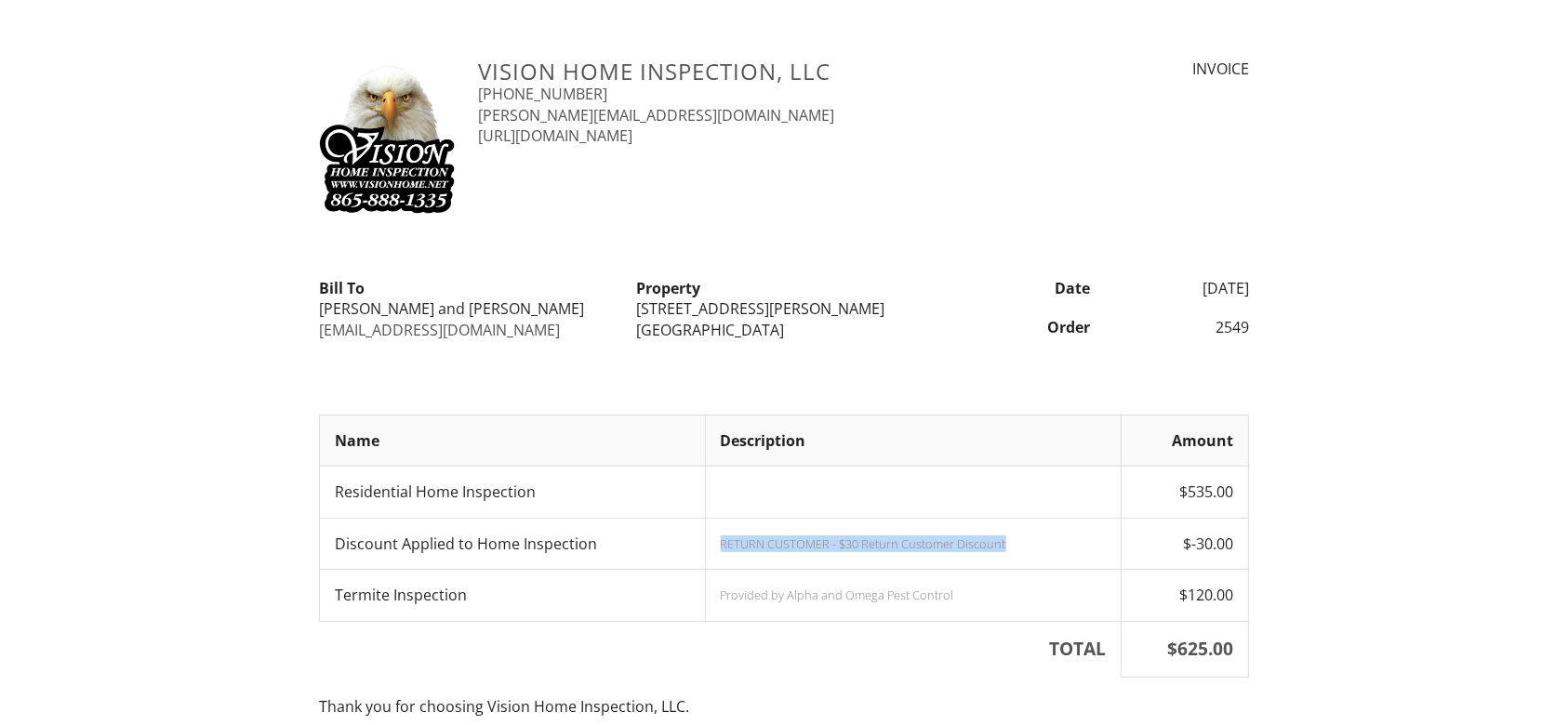
copy div "RETURN CUSTOMER - $30 Return Customer Discount"
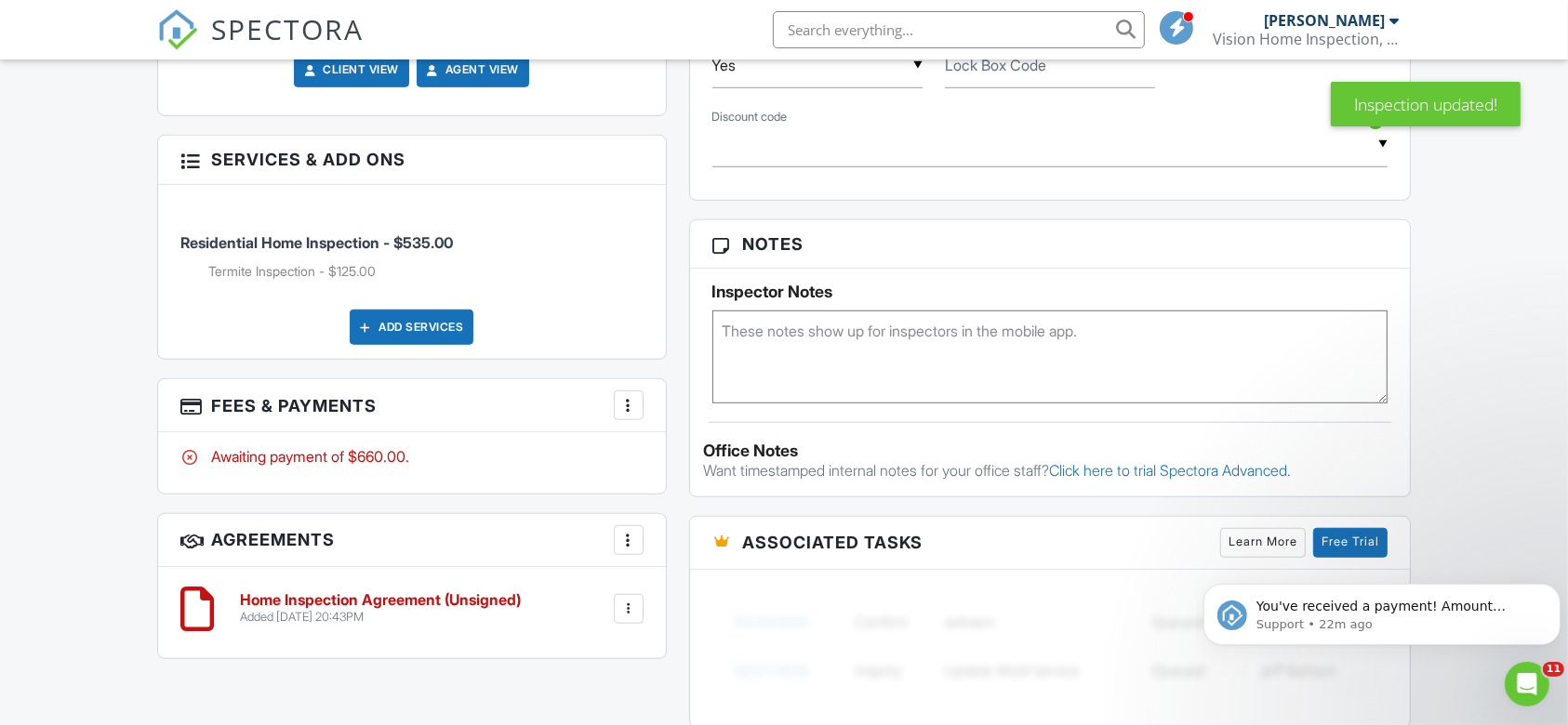
click at [606, 380] on h3 "Fees & Payments More Edit Fees & Payments Add Services View Invoice Paid In Full" at bounding box center [412, 406] width 508 height 53
click at [617, 400] on div "More" at bounding box center [628, 404] width 29 height 29
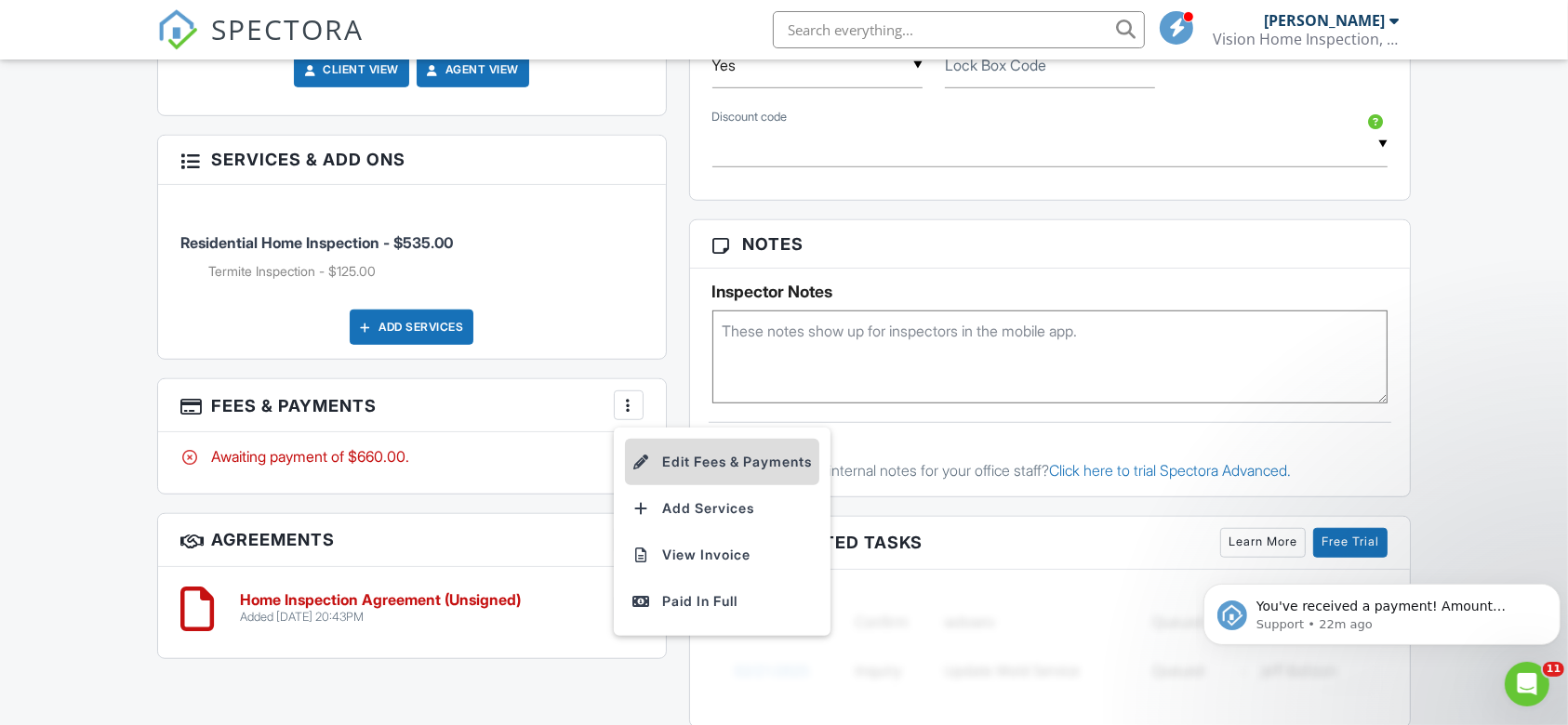
click at [685, 465] on li "Edit Fees & Payments" at bounding box center [722, 462] width 194 height 46
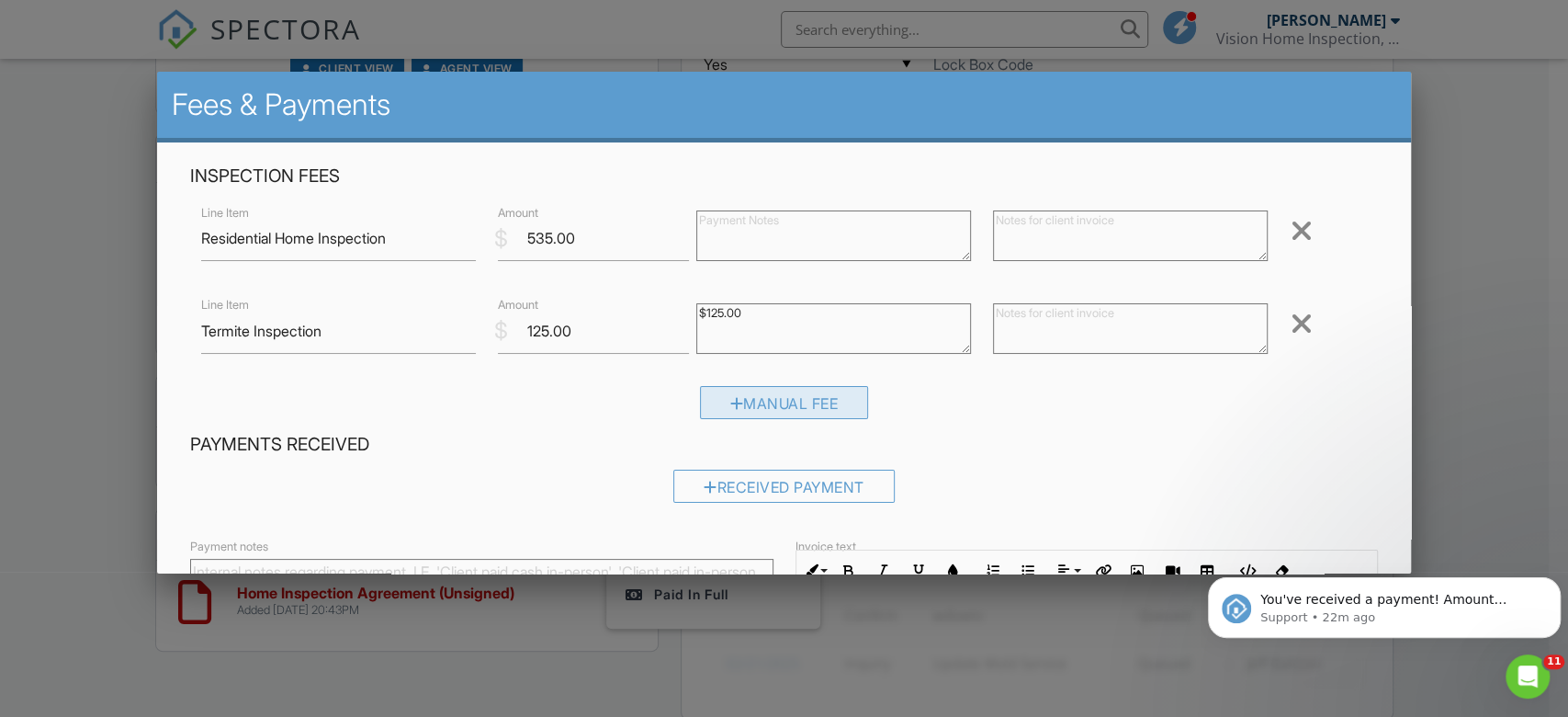
click at [791, 408] on div "Manual Fee" at bounding box center [784, 402] width 169 height 33
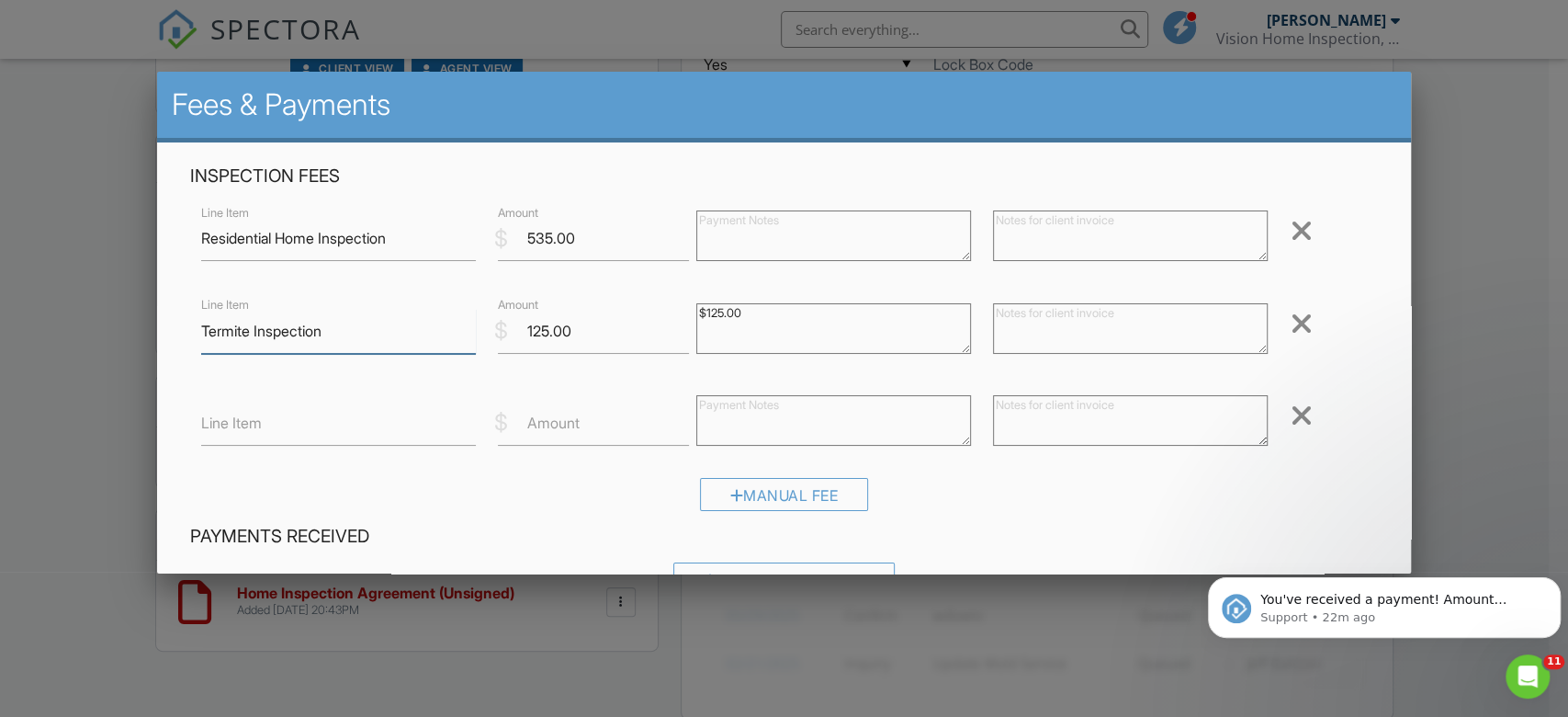
drag, startPoint x: 388, startPoint y: 341, endPoint x: 149, endPoint y: 315, distance: 240.4
click at [149, 315] on body "SPECTORA Patrick Appleby Vision Home Inspection, LLC Role: Inspector Change Rol…" at bounding box center [775, 39] width 1549 height 2529
paste input "RETURN CUSTOMER - $30 Return Customer Discount"
type input "RETURN CUSTOMER - $30 Return Customer Discount"
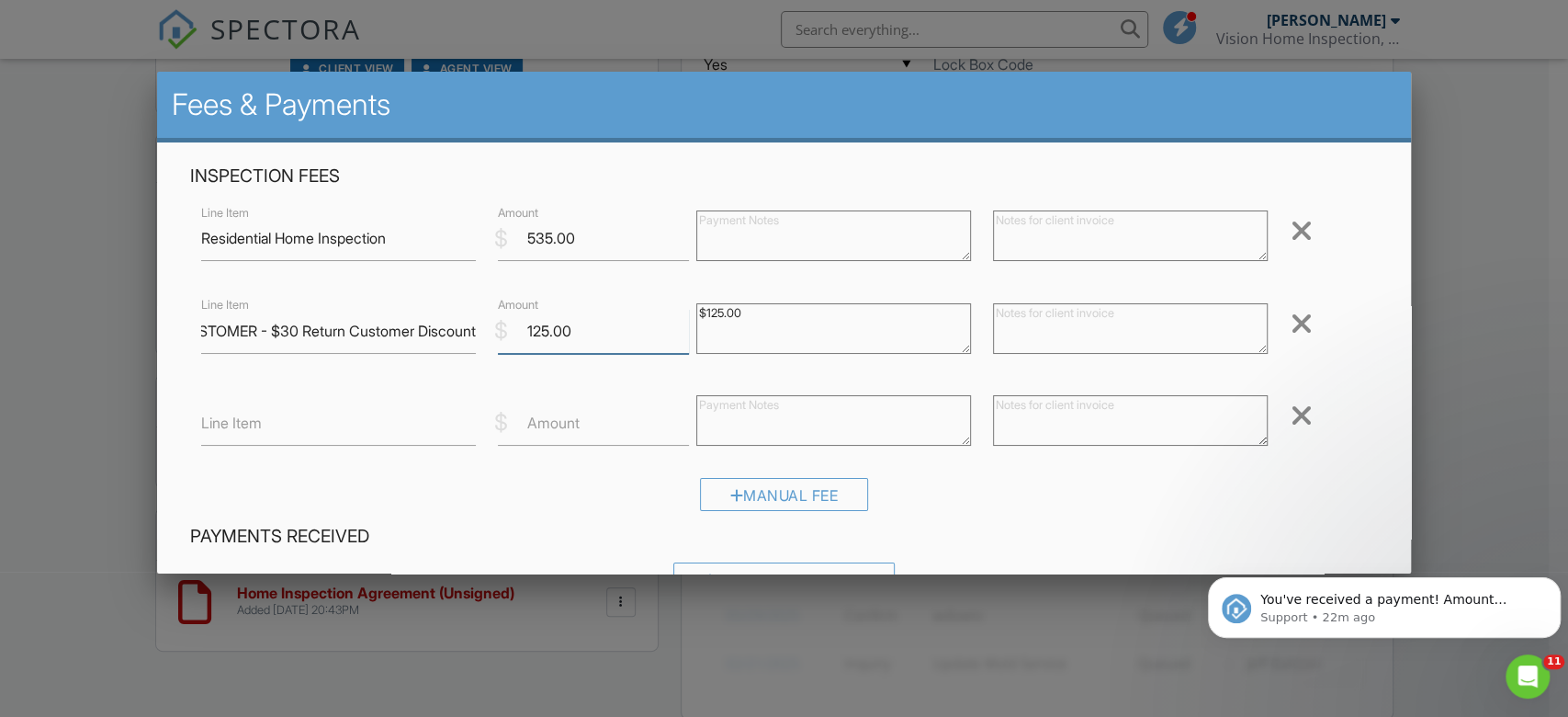
scroll to position [0, 0]
type textarea "0"
paste textarea "RETURN CUSTOMER - $30 Return Customer Discount"
type textarea "RETURN CUSTOMER - $30 Return Customer Discount"
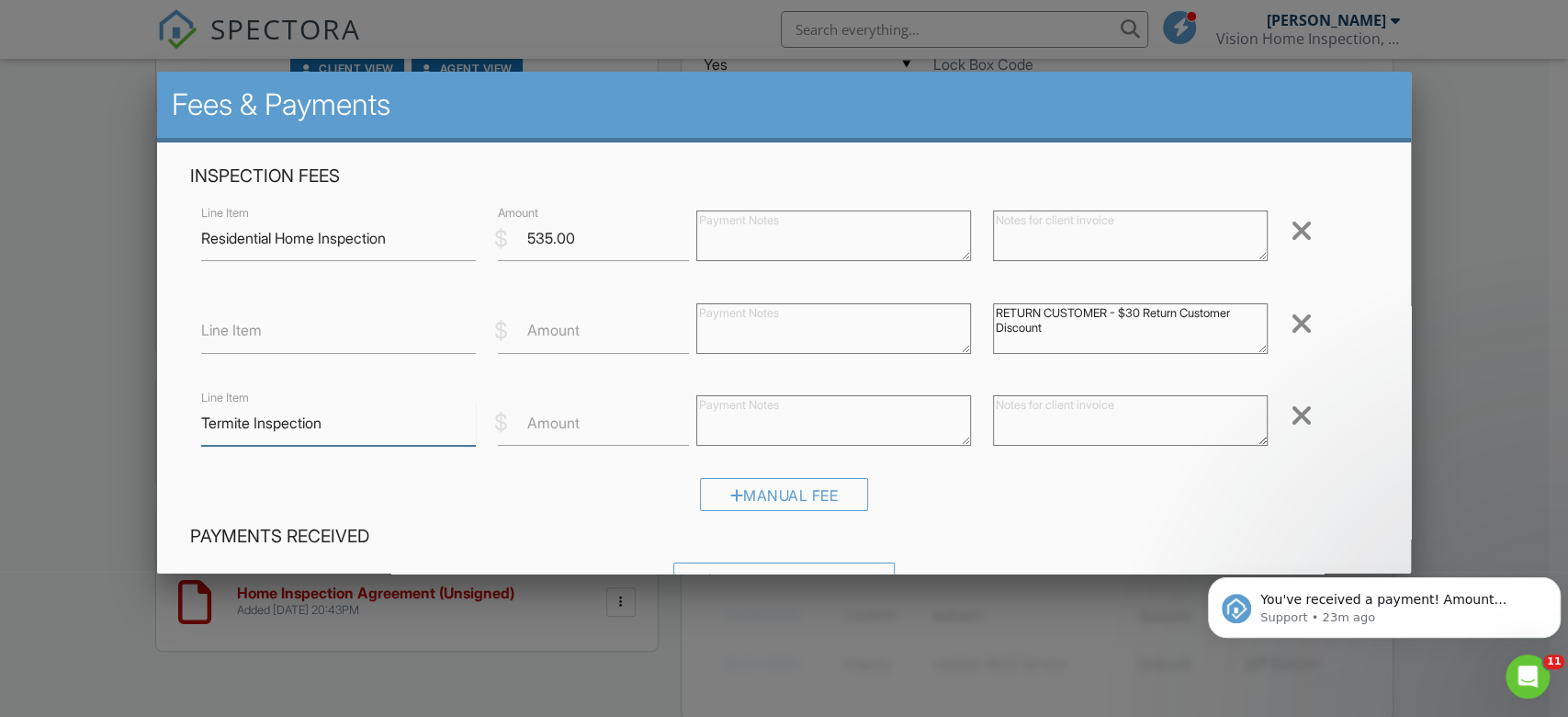
type input "Termite Inspection"
type input "120.00"
type textarea "Provided by Alpha and Omega Pest Control"
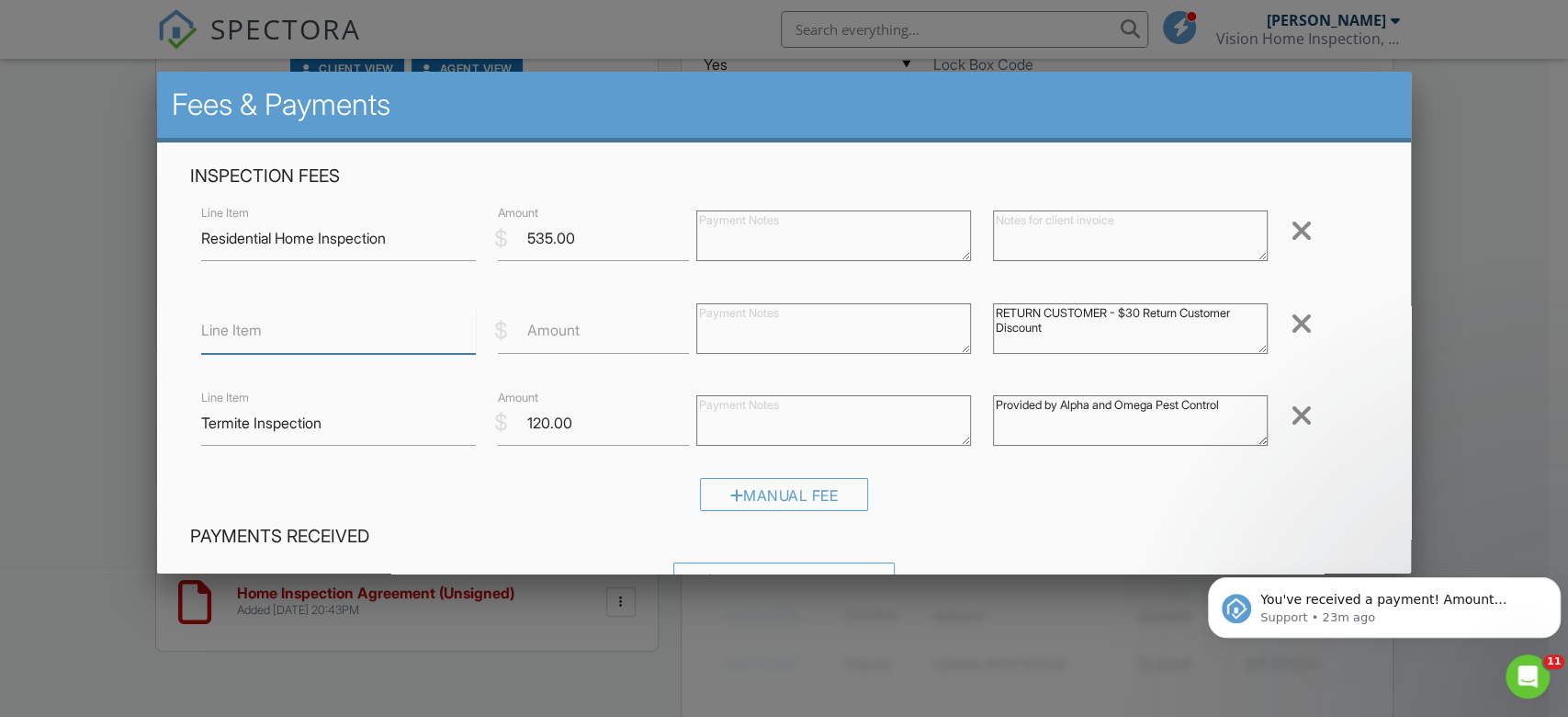
click at [335, 329] on input "Line Item" at bounding box center [339, 331] width 275 height 45
click at [522, 339] on input "Amount" at bounding box center [593, 331] width 191 height 45
click at [245, 318] on input "Line Item" at bounding box center [339, 331] width 275 height 45
type input "Discount Applied to Home Inspection"
type input "-30"
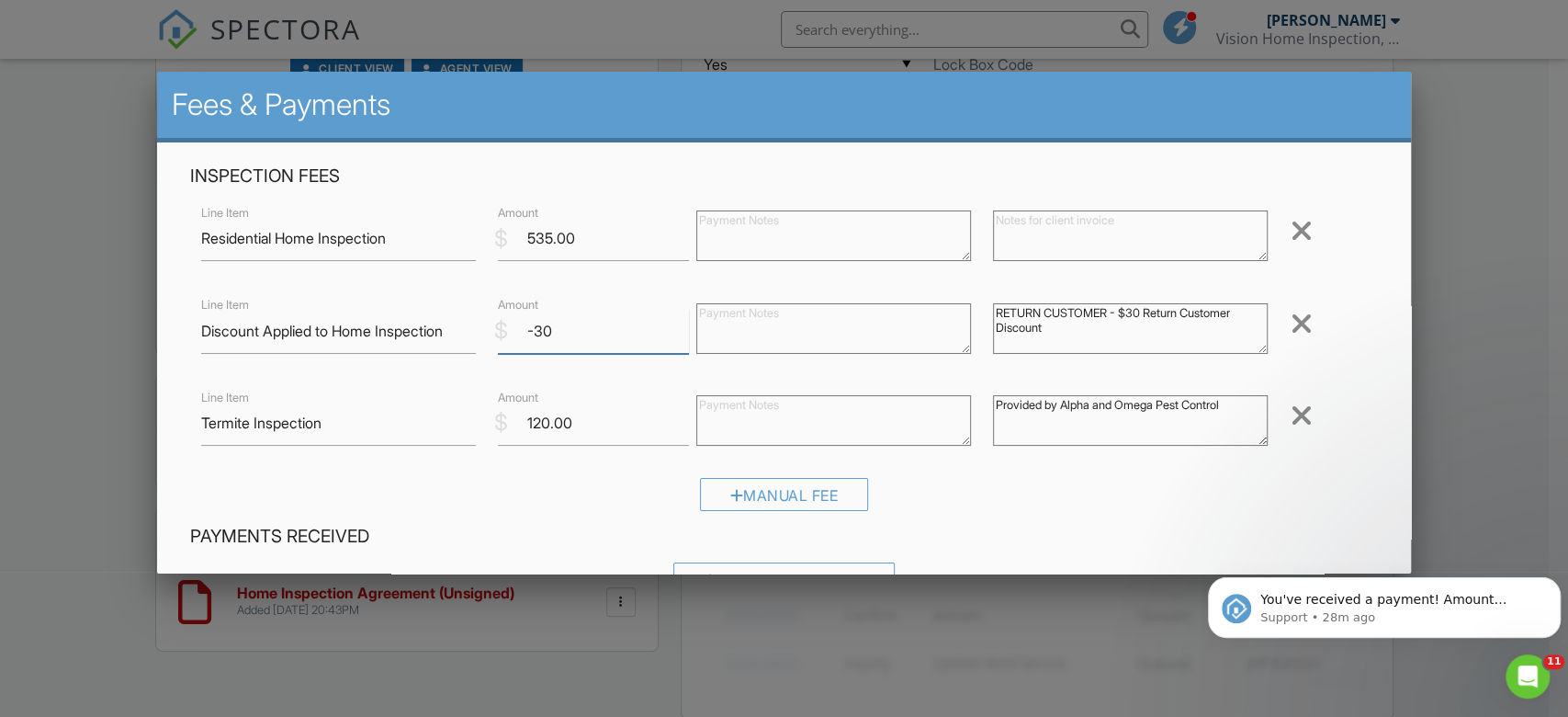
click at [597, 326] on input "-30" at bounding box center [593, 331] width 191 height 45
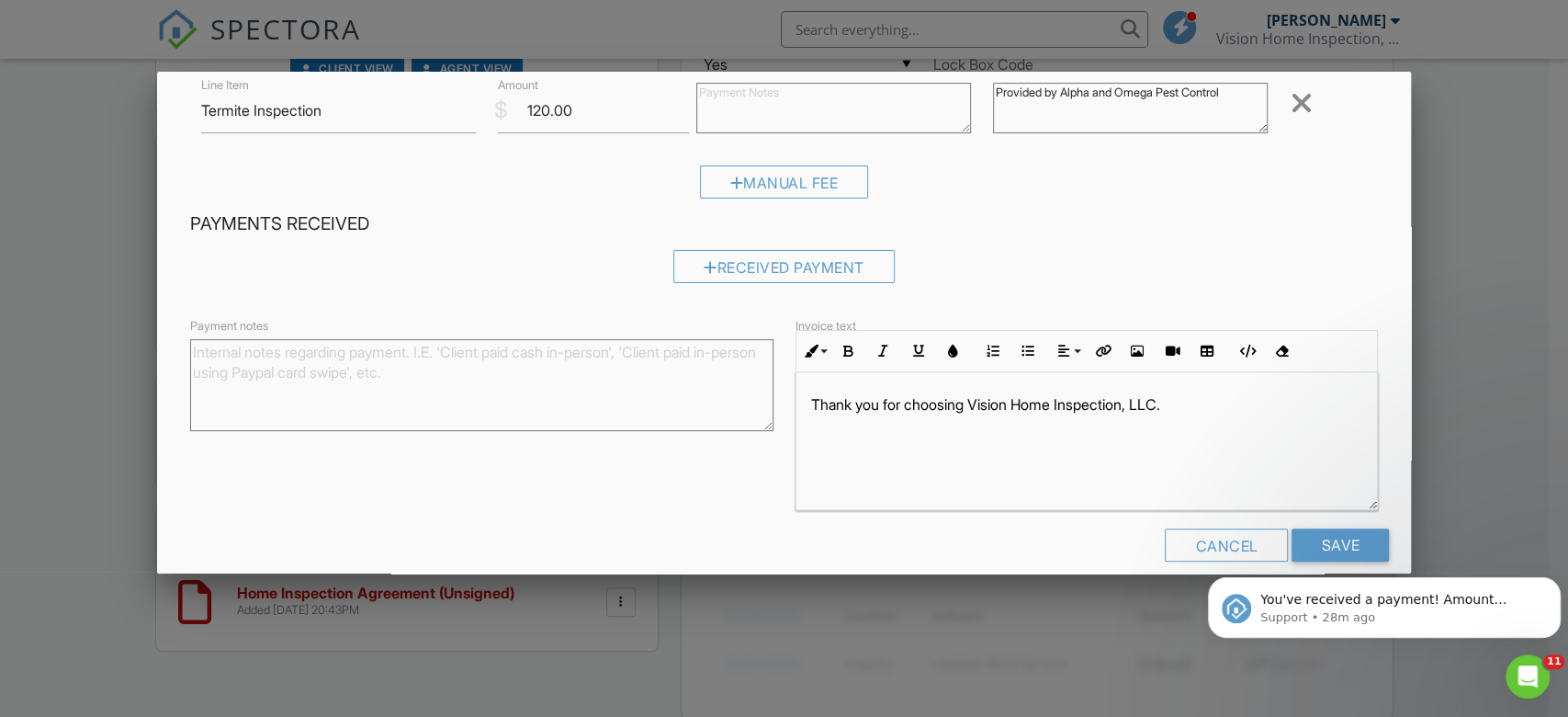
scroll to position [334, 0]
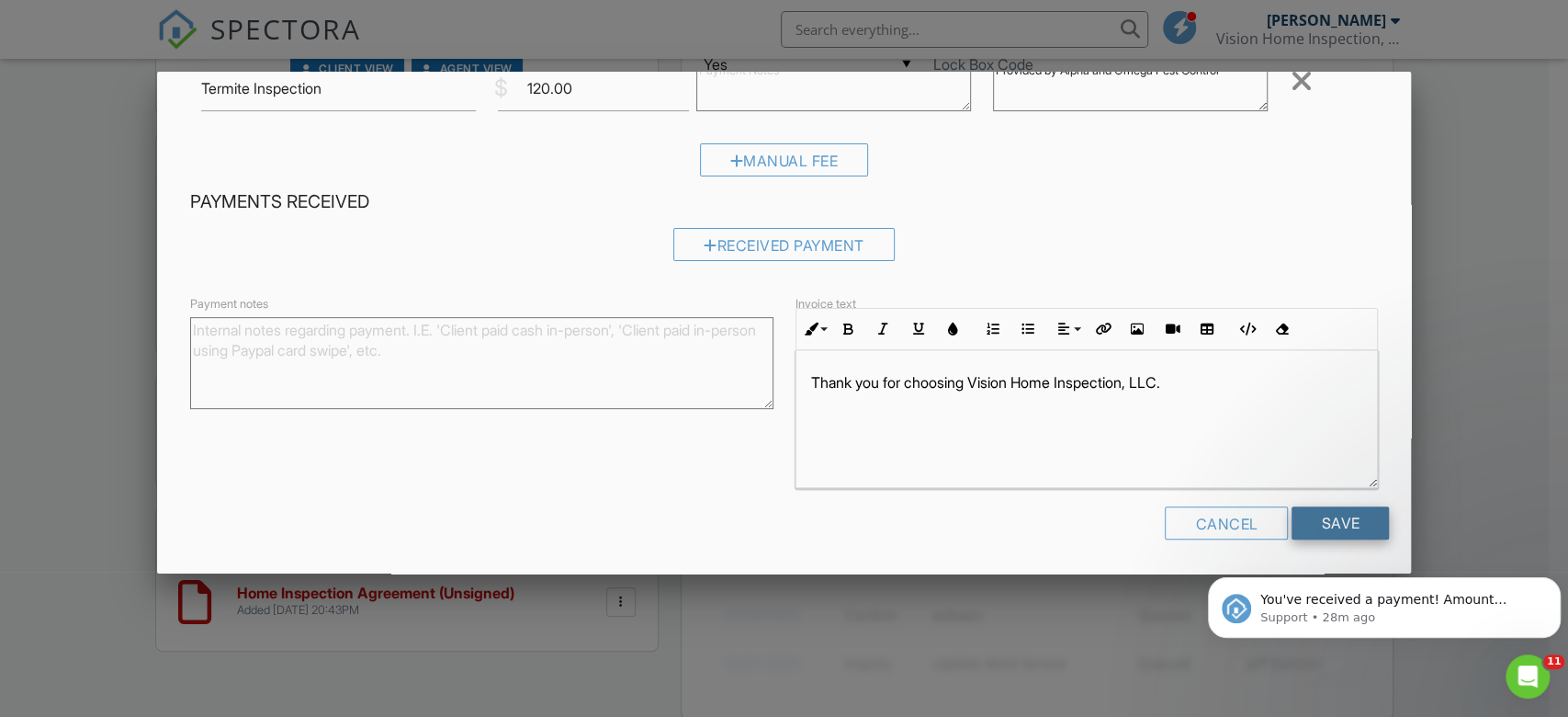
click at [1363, 516] on input "Save" at bounding box center [1341, 522] width 97 height 33
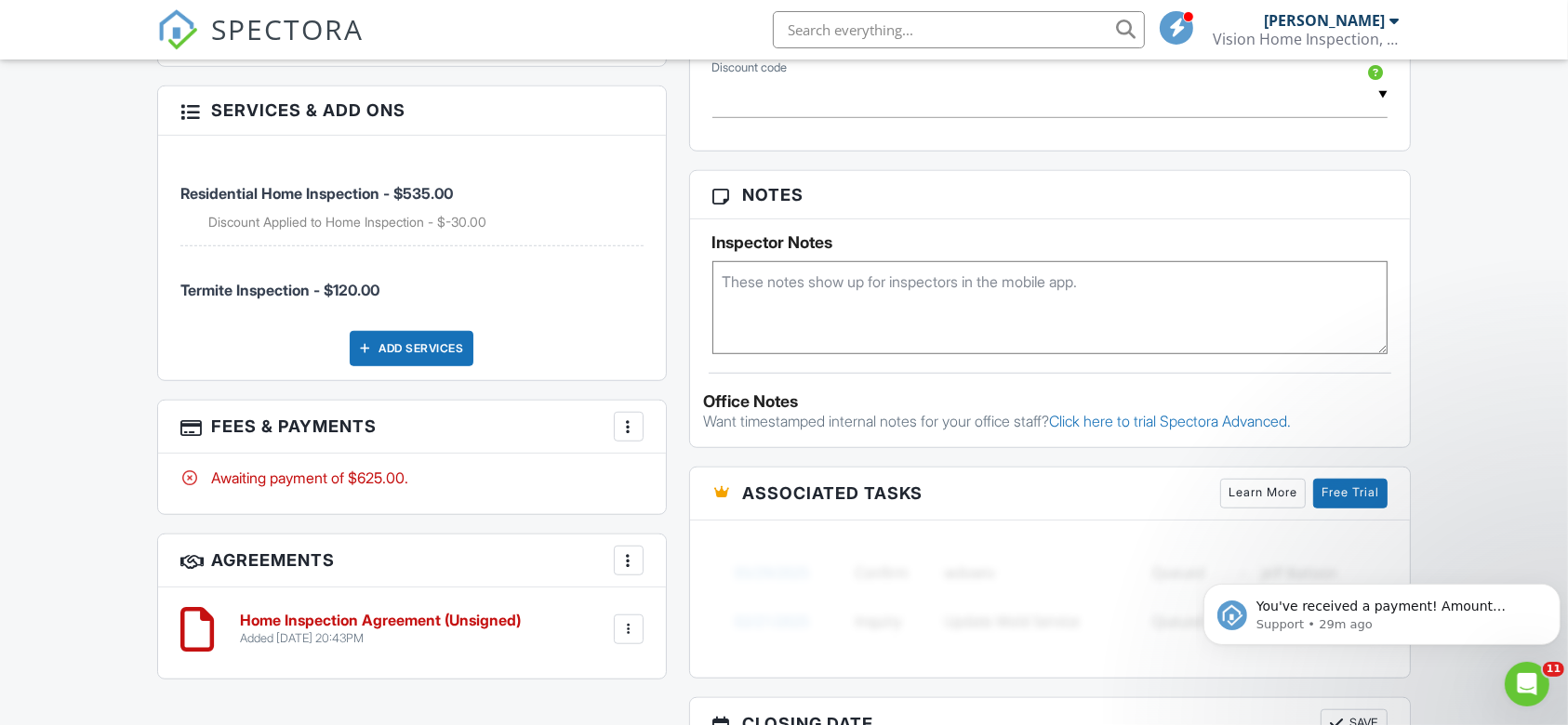
scroll to position [1338, 0]
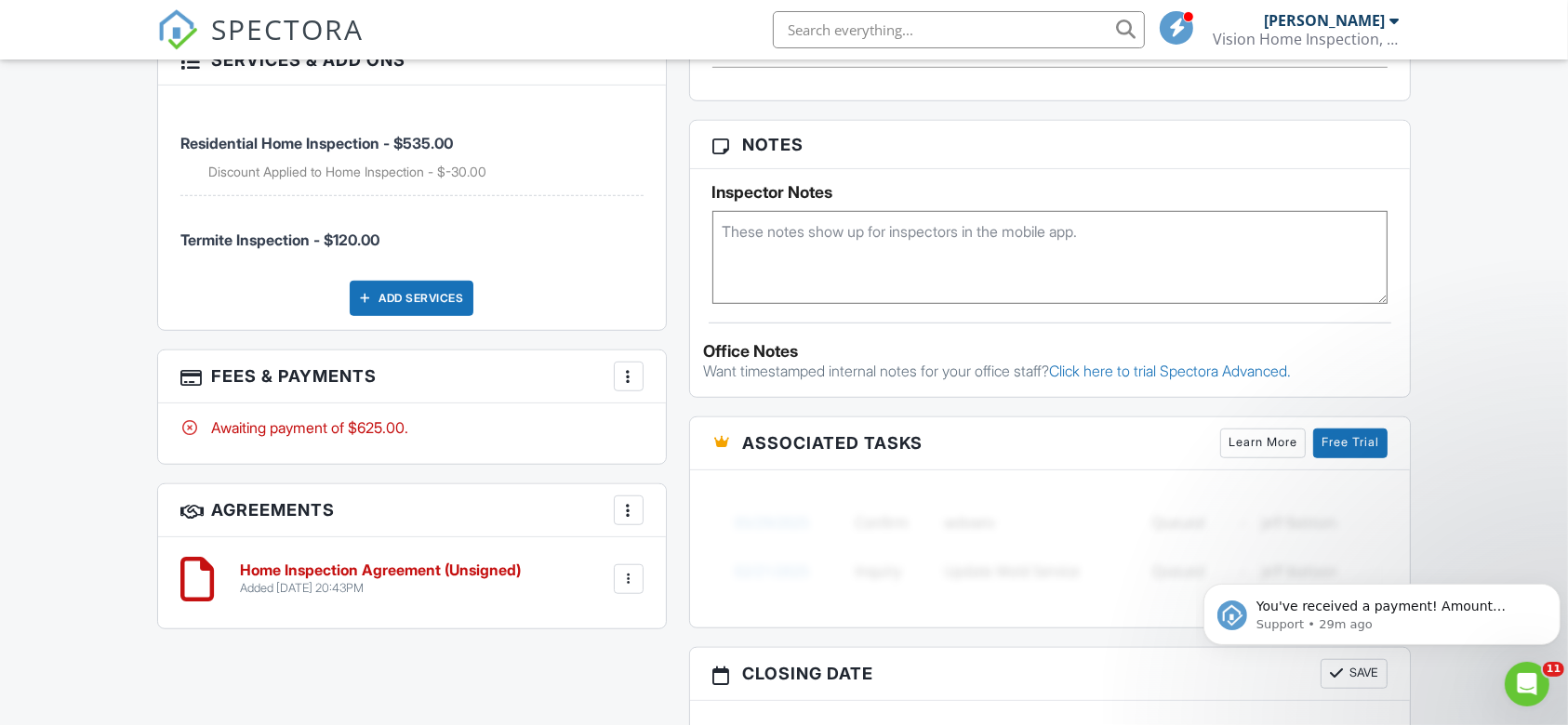
click at [623, 584] on div at bounding box center [629, 579] width 19 height 19
click at [544, 710] on li "Delete" at bounding box center [579, 722] width 106 height 46
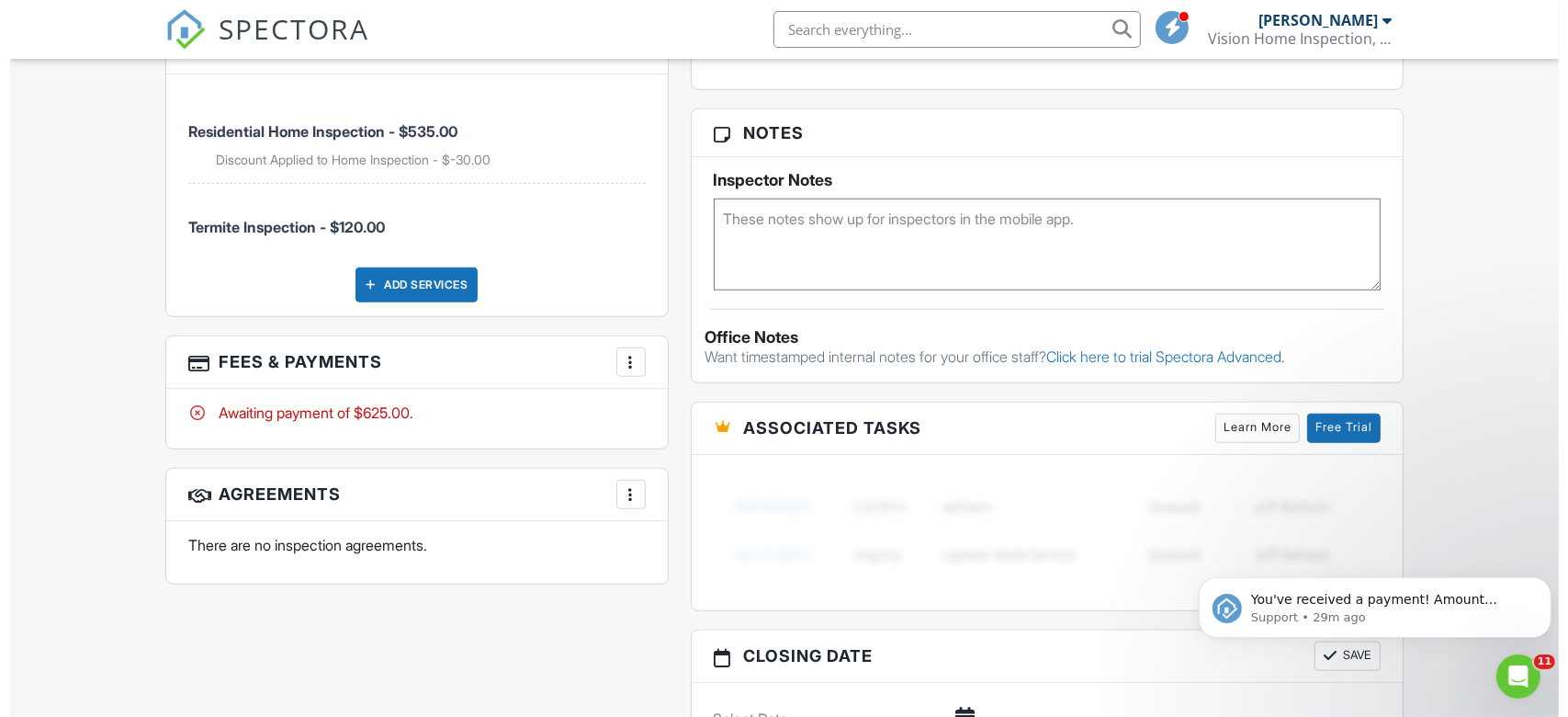
scroll to position [1568, 0]
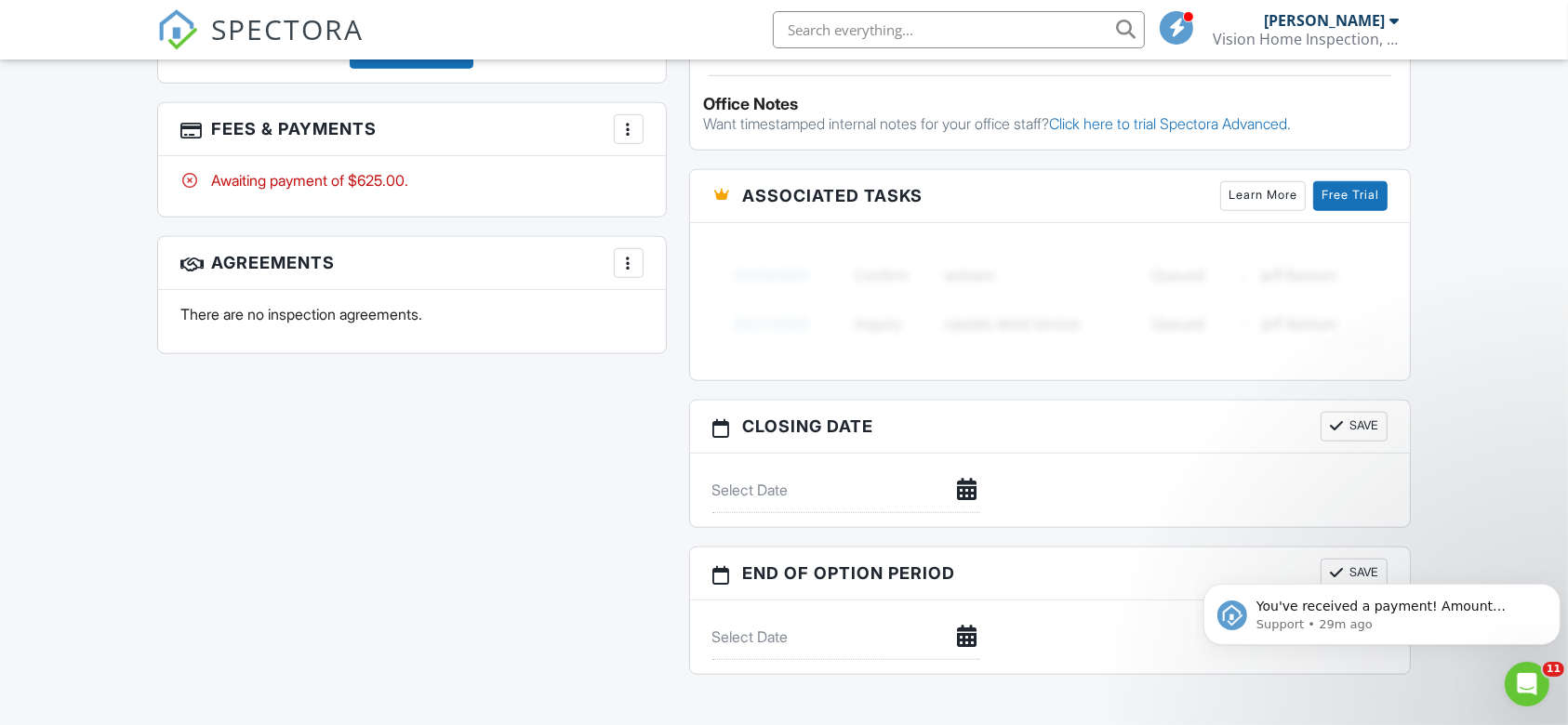
click at [637, 237] on h3 "Agreements More Add Agreement Edit Agreement Templates" at bounding box center [412, 263] width 508 height 53
click at [624, 244] on h3 "Agreements More Add Agreement Edit Agreement Templates" at bounding box center [412, 263] width 508 height 53
click at [632, 257] on div at bounding box center [629, 263] width 19 height 19
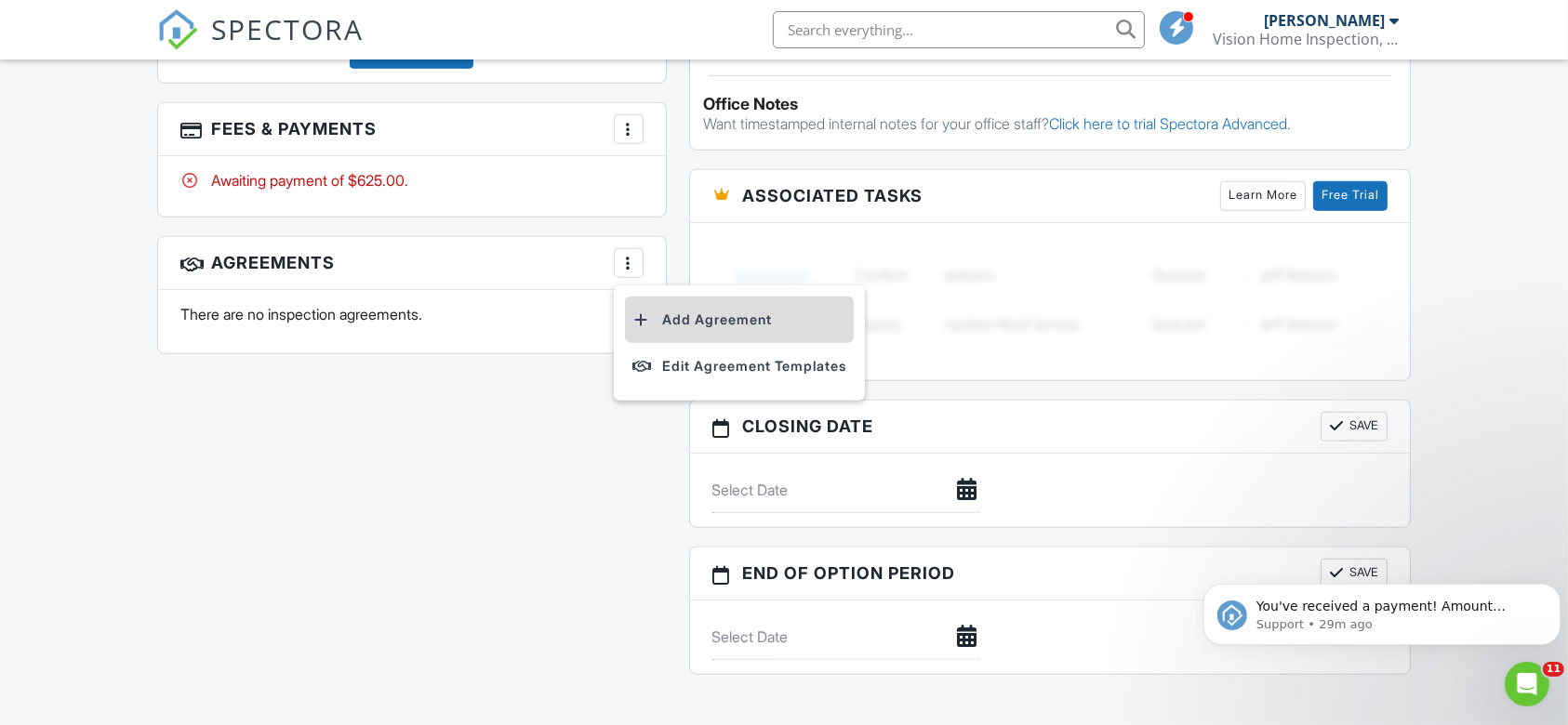
click at [669, 330] on li "Add Agreement" at bounding box center [739, 319] width 229 height 46
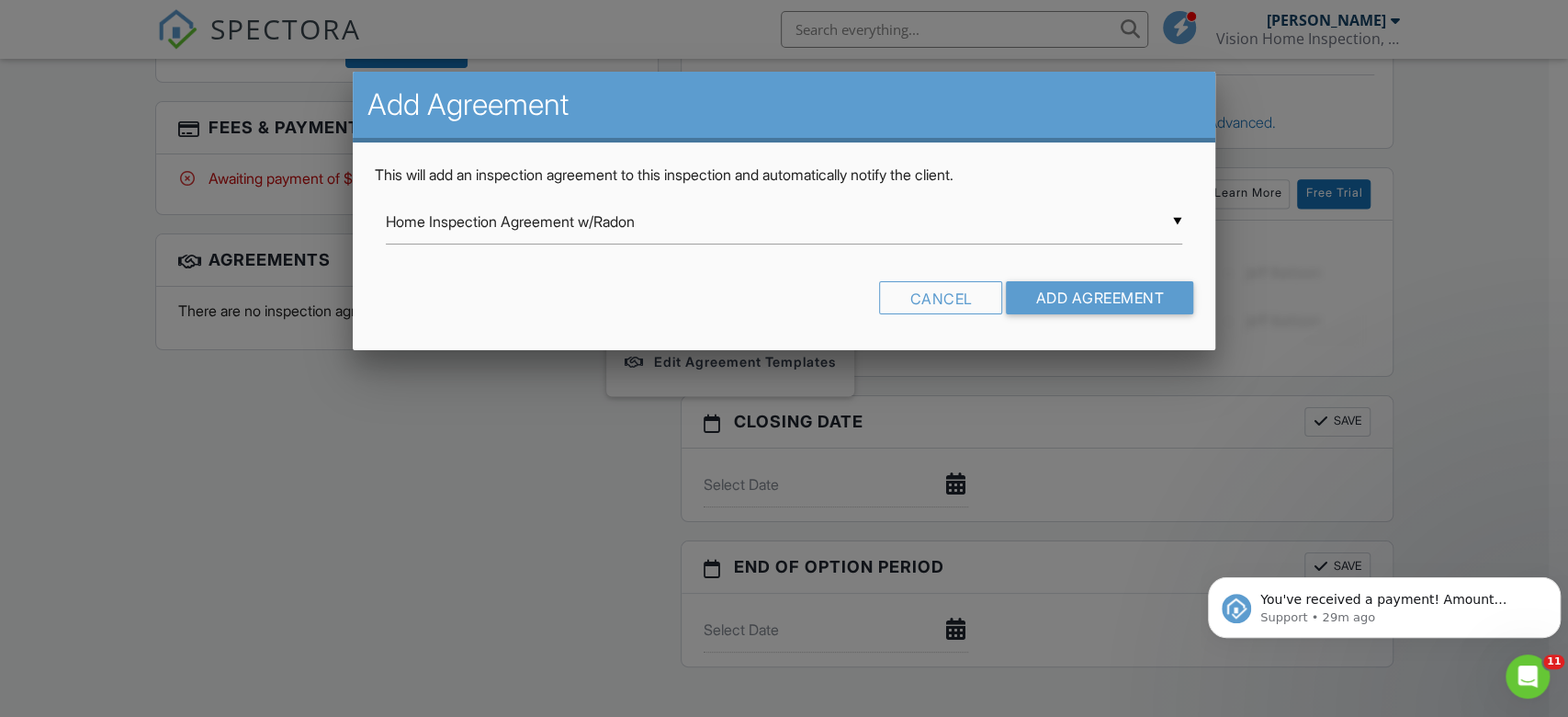
click at [661, 246] on div "▼ Home Inspection Agreement w/Radon Home Inspection Agreement w/Radon Major Sys…" at bounding box center [784, 231] width 819 height 64
click at [692, 211] on div "▼ Home Inspection Agreement w/Radon Home Inspection Agreement w/Radon Major Sys…" at bounding box center [783, 222] width 796 height 45
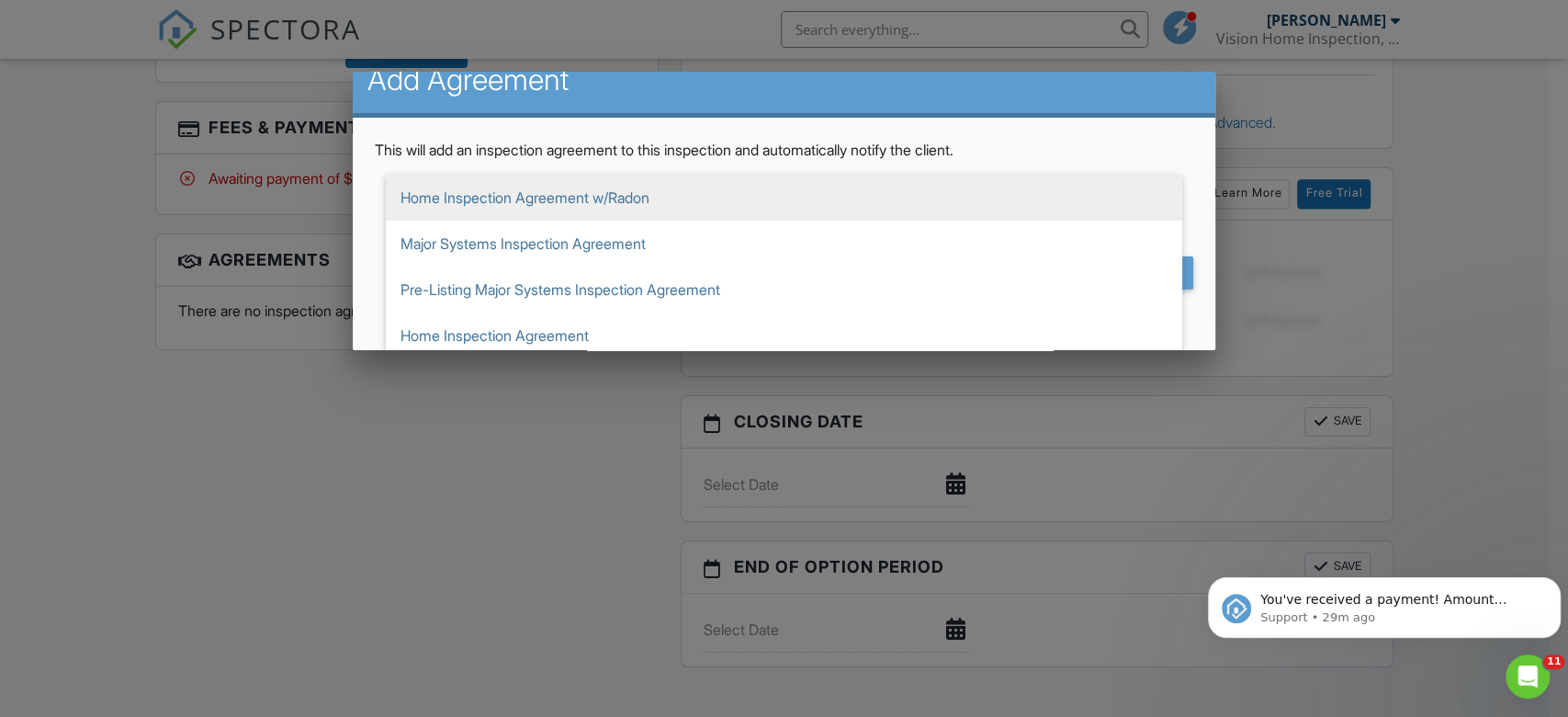
scroll to position [32, 0]
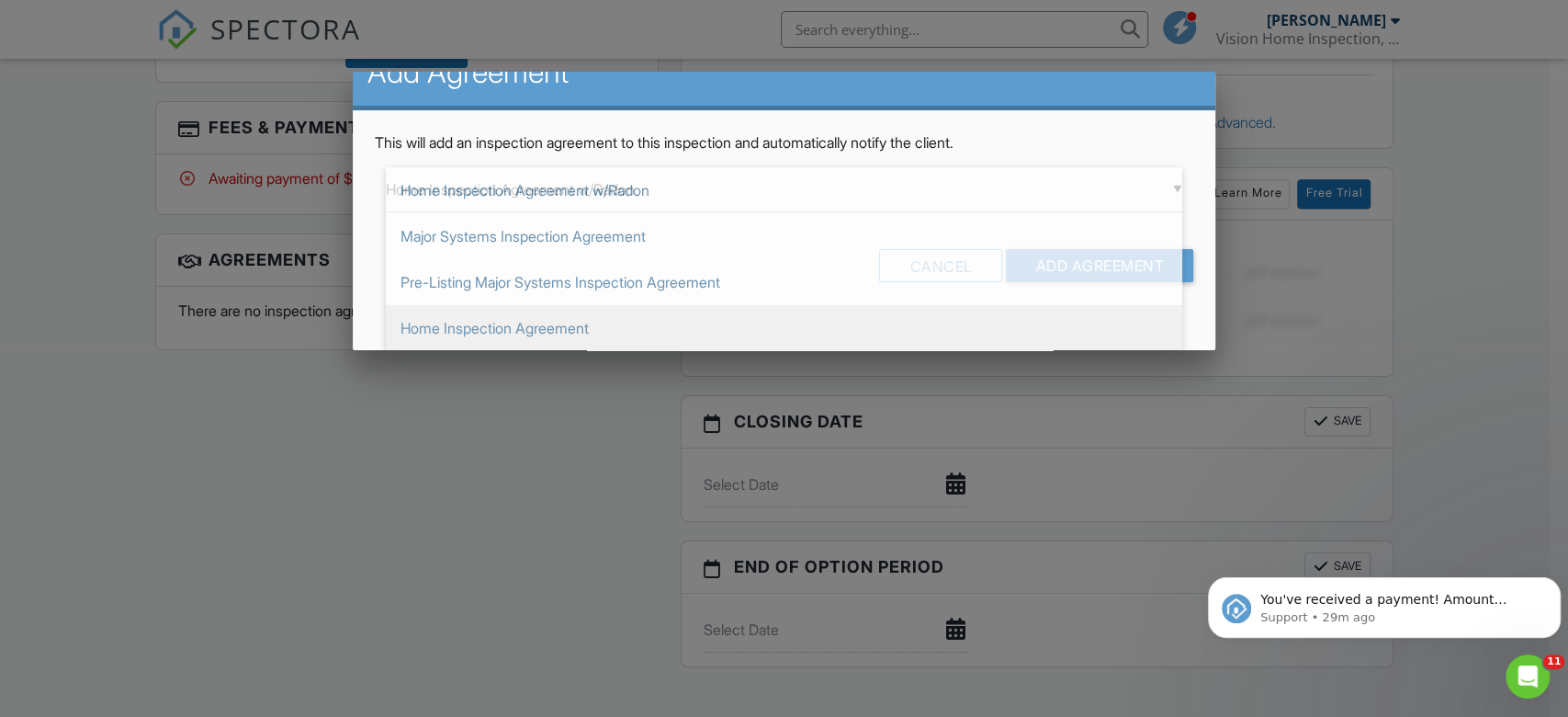
click at [703, 328] on span "Home Inspection Agreement" at bounding box center [783, 328] width 796 height 46
type input "Home Inspection Agreement"
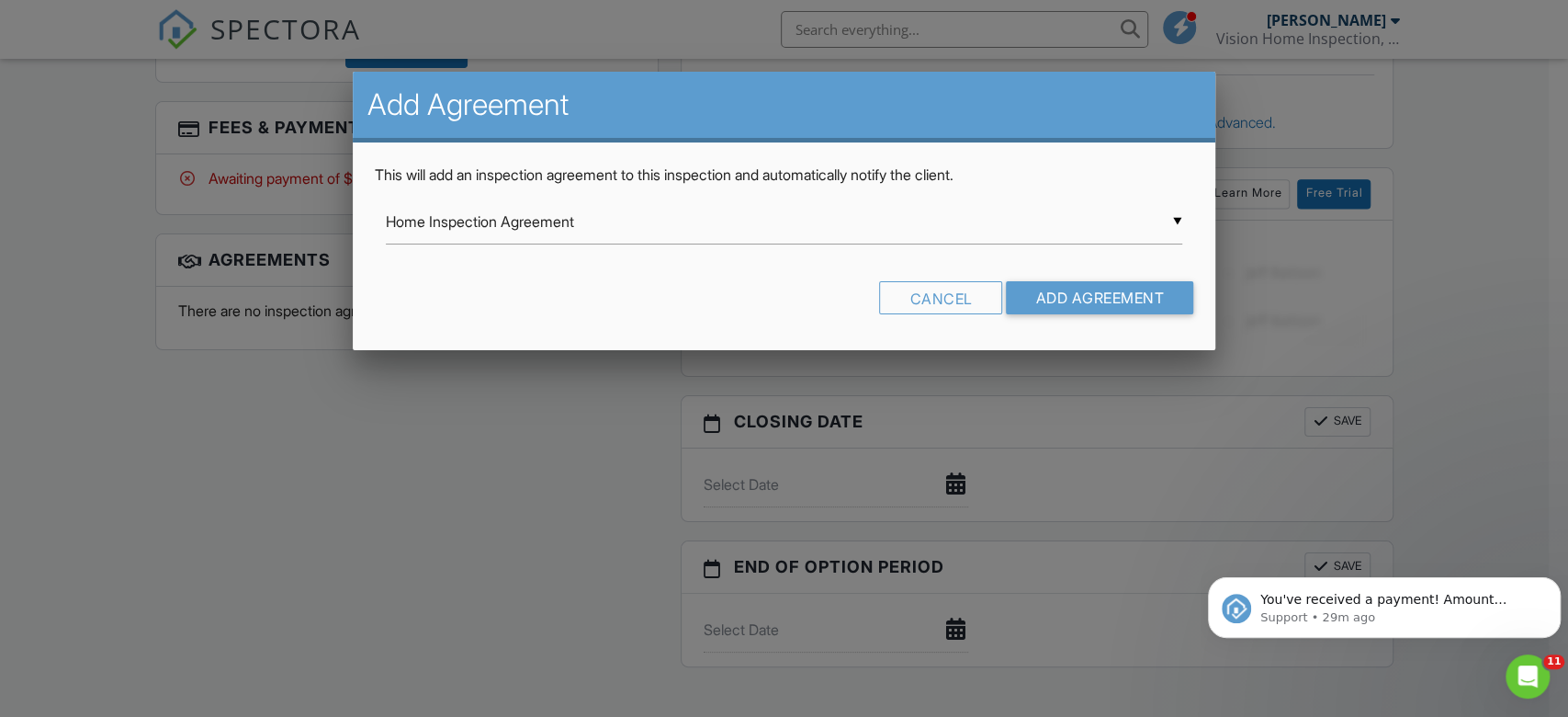
scroll to position [0, 0]
click at [1040, 288] on input "Add Agreement" at bounding box center [1099, 298] width 187 height 33
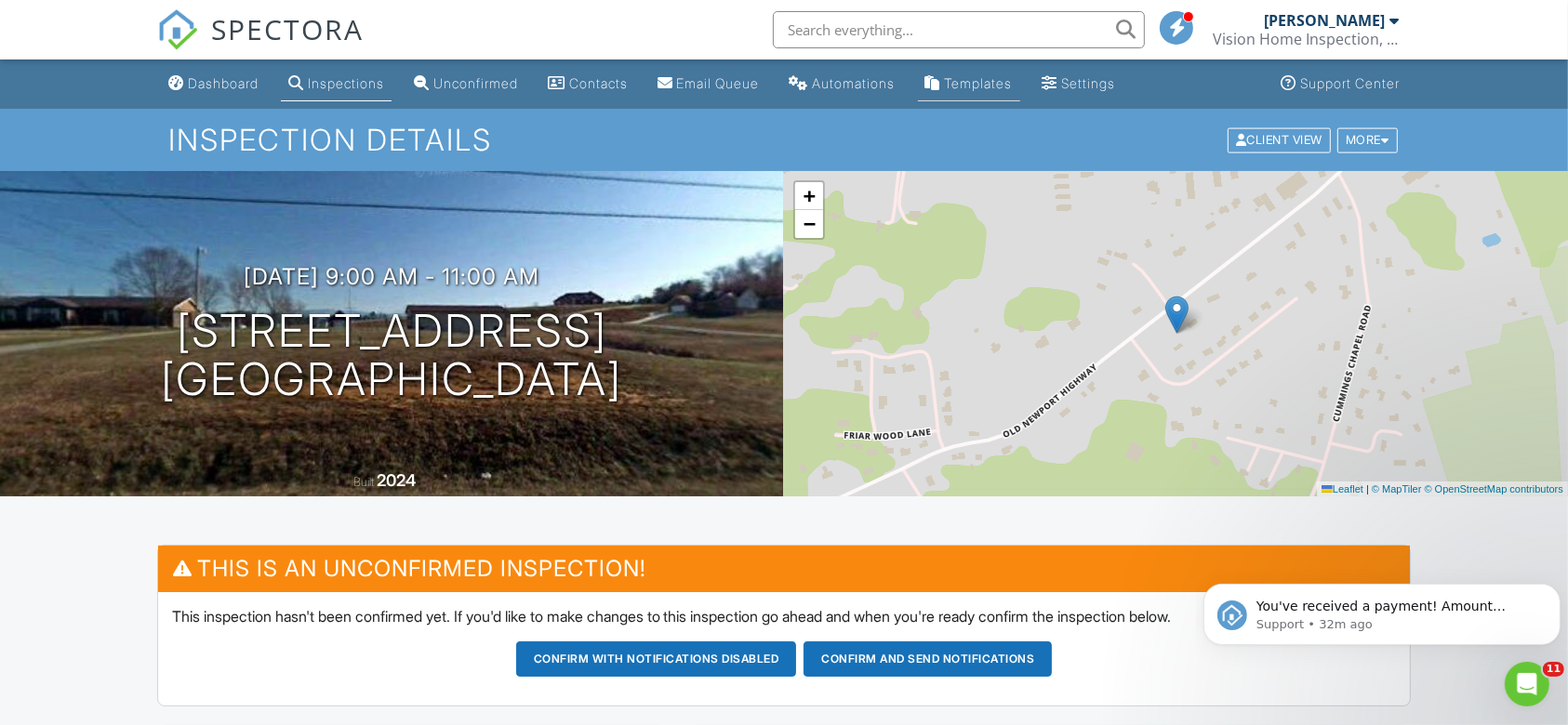
click at [1015, 72] on link "Templates" at bounding box center [969, 84] width 102 height 34
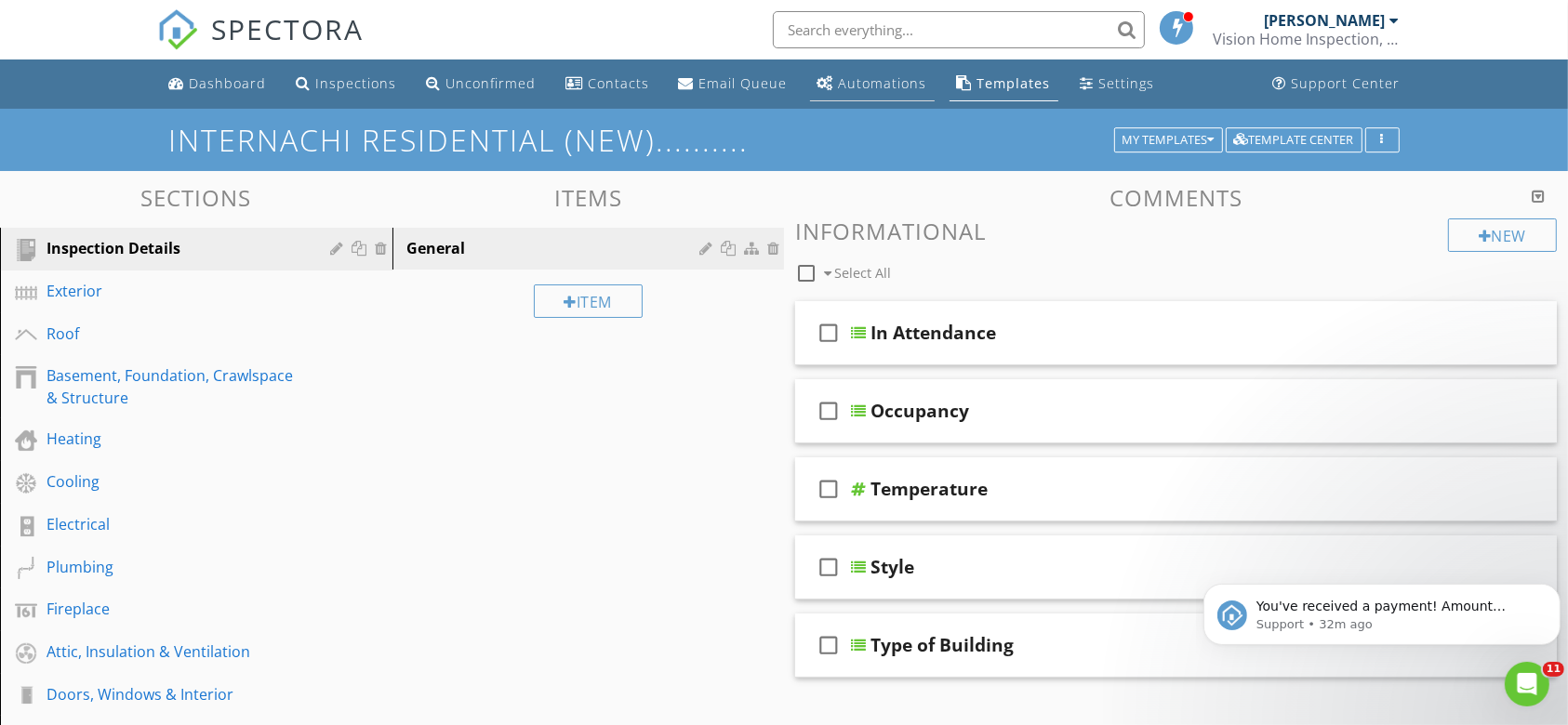
click at [869, 80] on div "Automations" at bounding box center [882, 83] width 88 height 18
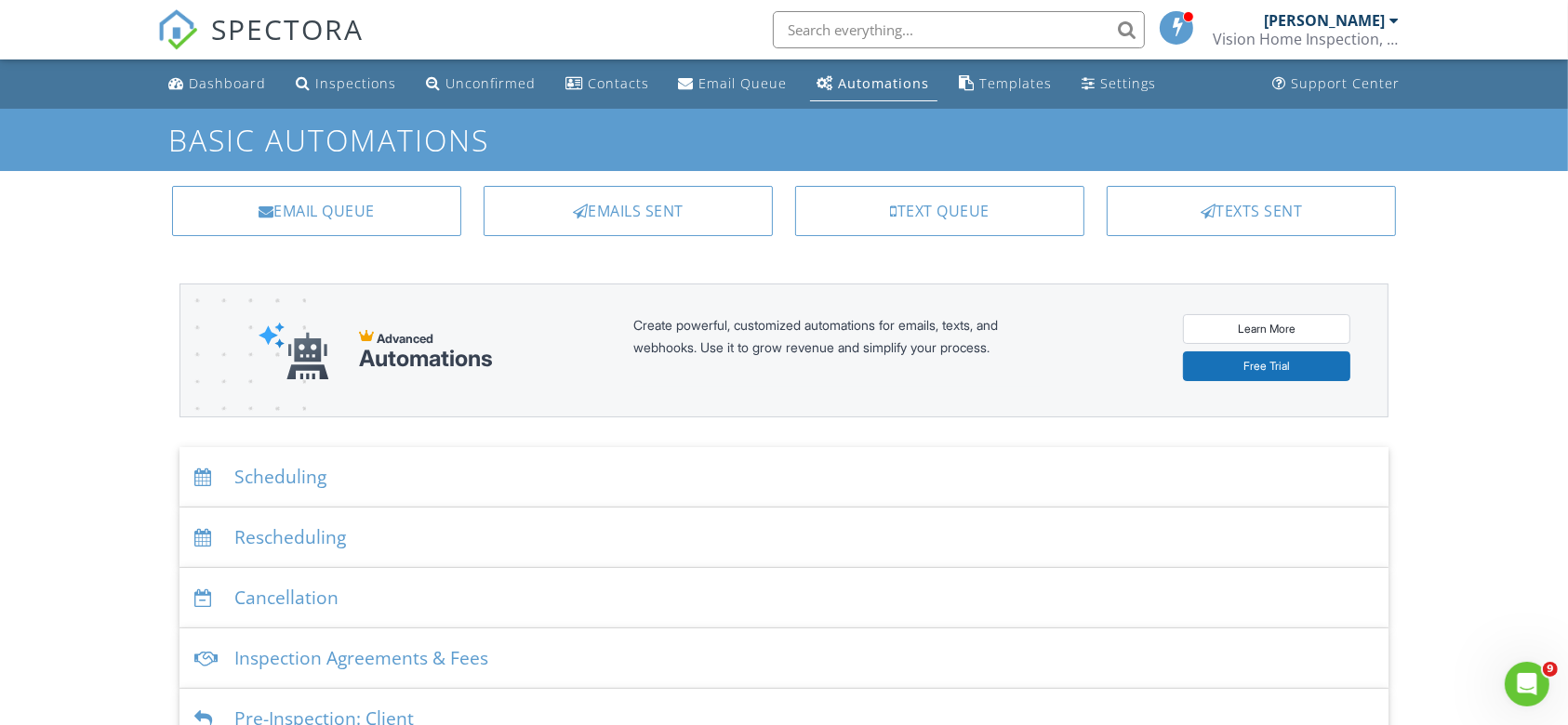
click at [466, 454] on div "Scheduling" at bounding box center [785, 477] width 1210 height 61
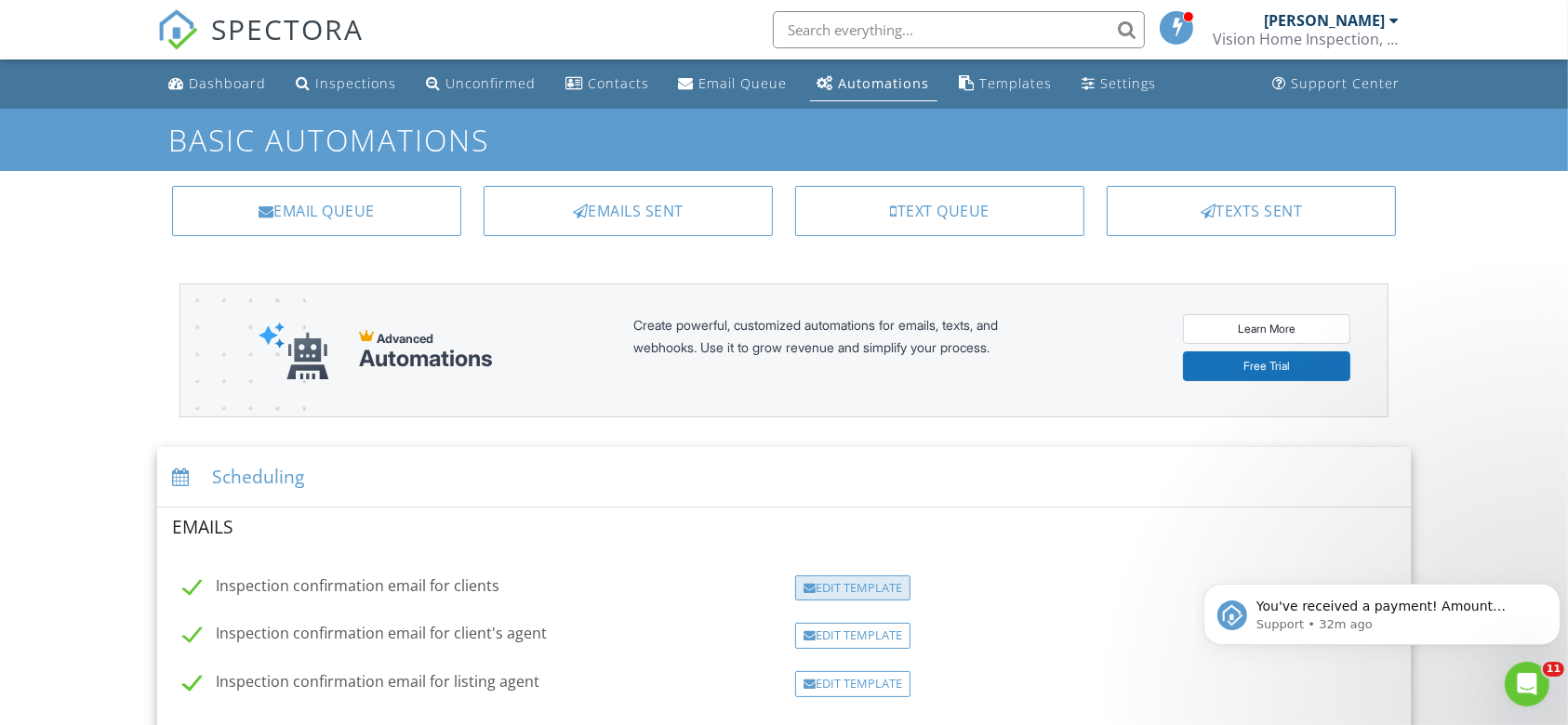
click at [818, 591] on div "Edit Template" at bounding box center [853, 588] width 116 height 26
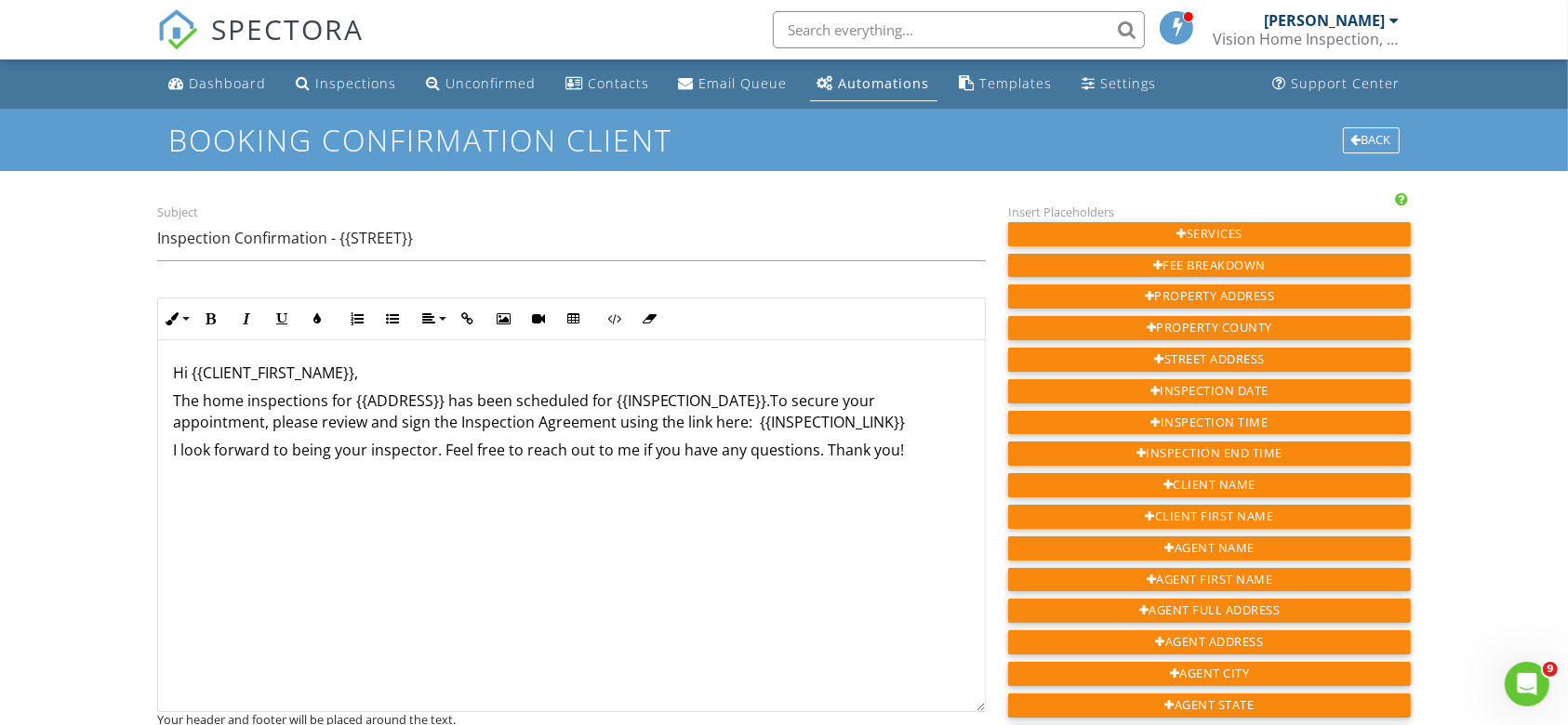
click at [287, 525] on div "Hi {{CLIENT_FIRST_NAME}}, The home inspections for {{ADDRESS}} has been schedul…" at bounding box center [571, 525] width 827 height 372
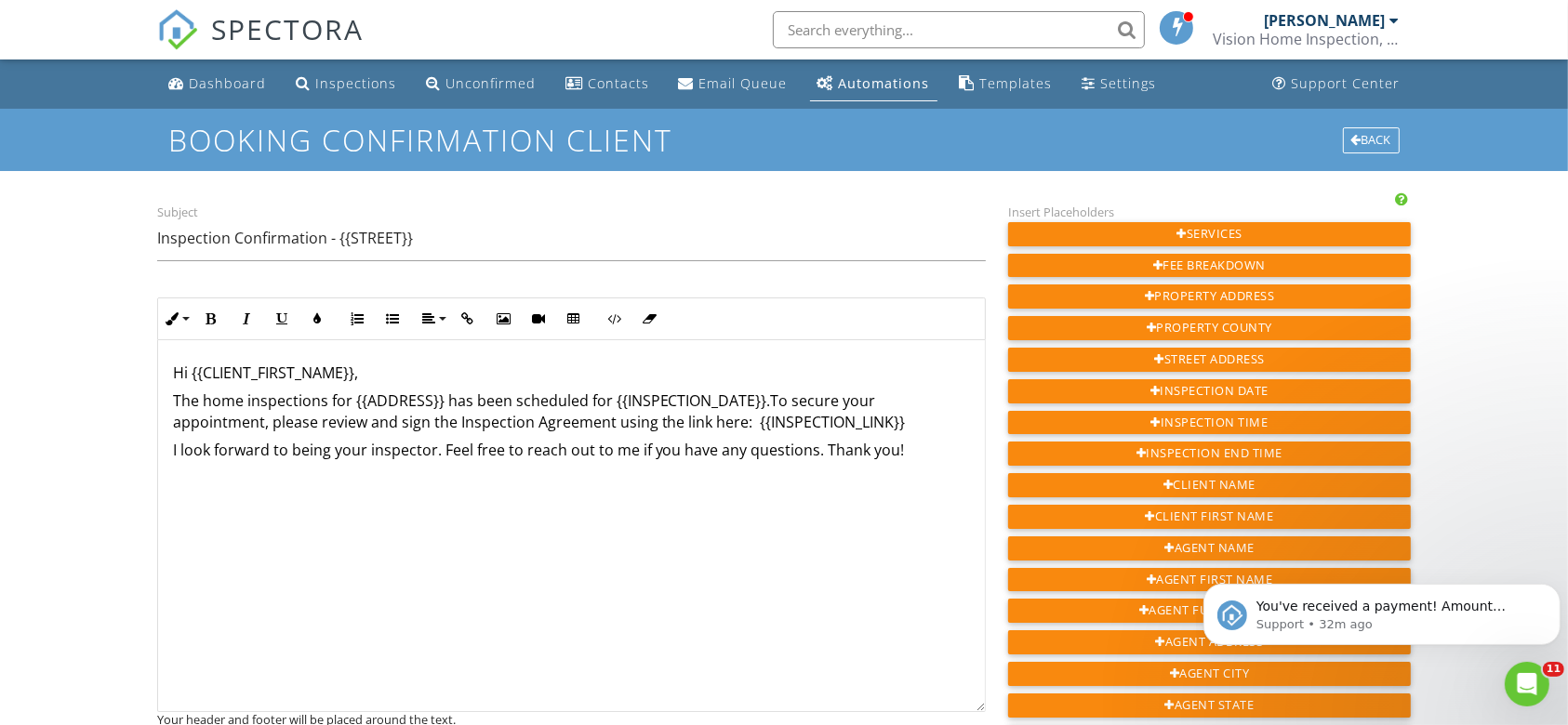
click at [442, 452] on p "I look forward to being your inspector. Feel free to reach out to me if you hav…" at bounding box center [572, 451] width 797 height 21
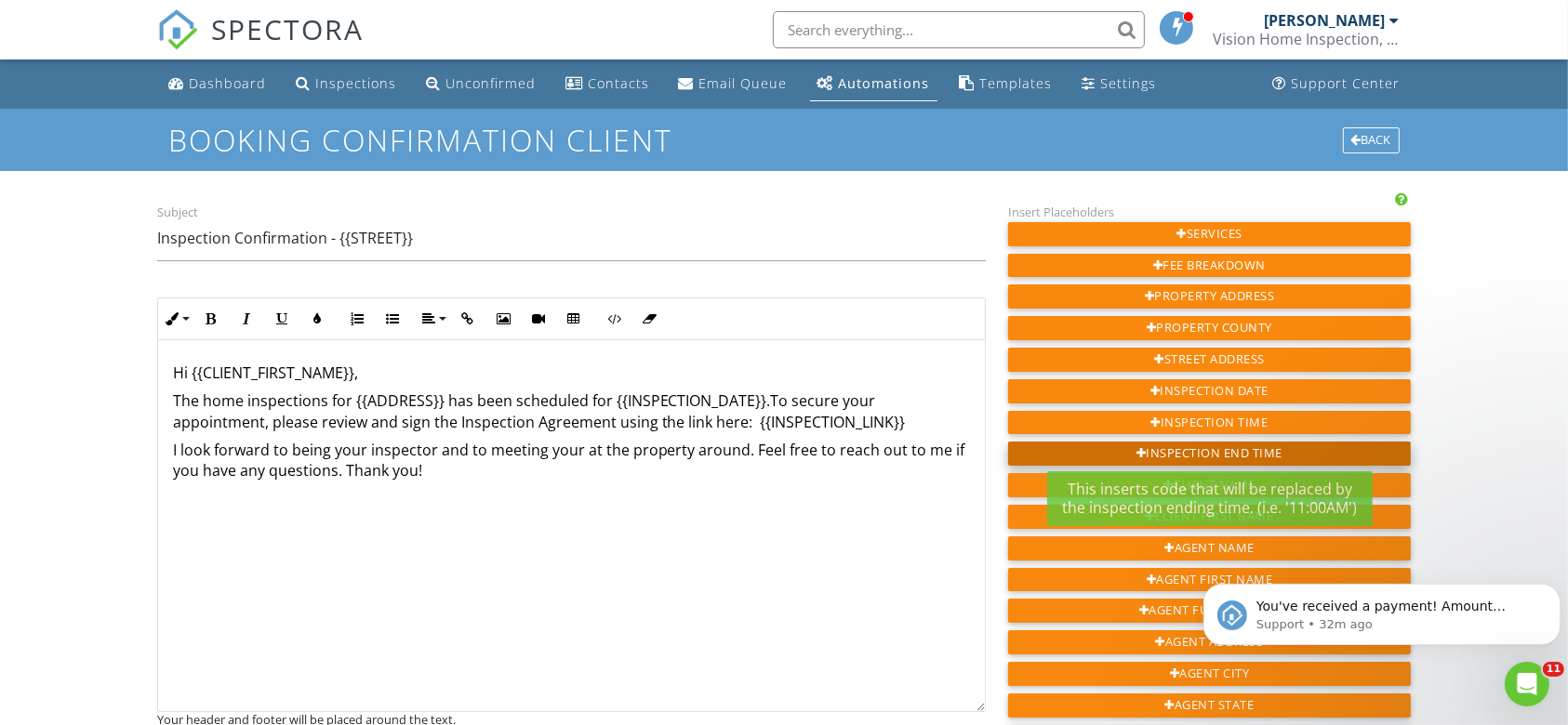
click at [1142, 448] on div at bounding box center [1141, 453] width 10 height 12
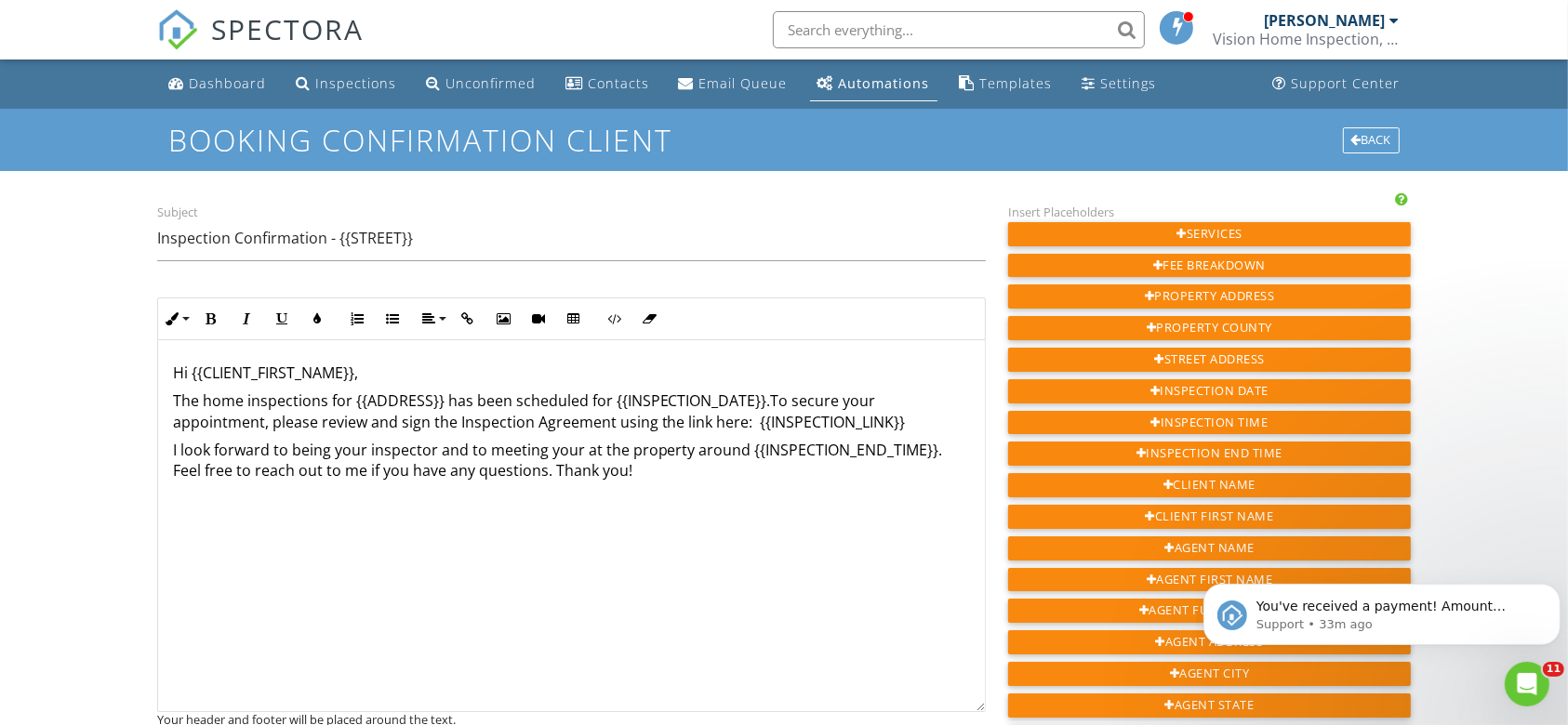
click at [322, 399] on p "The home inspections for {{ADDRESS}} has been scheduled for {{INSPECTION_DATE}}…" at bounding box center [572, 411] width 797 height 42
click at [402, 398] on p "The home and termite inspection for {{ADDRESS}} has been scheduled for {{INSPEC…" at bounding box center [572, 411] width 797 height 42
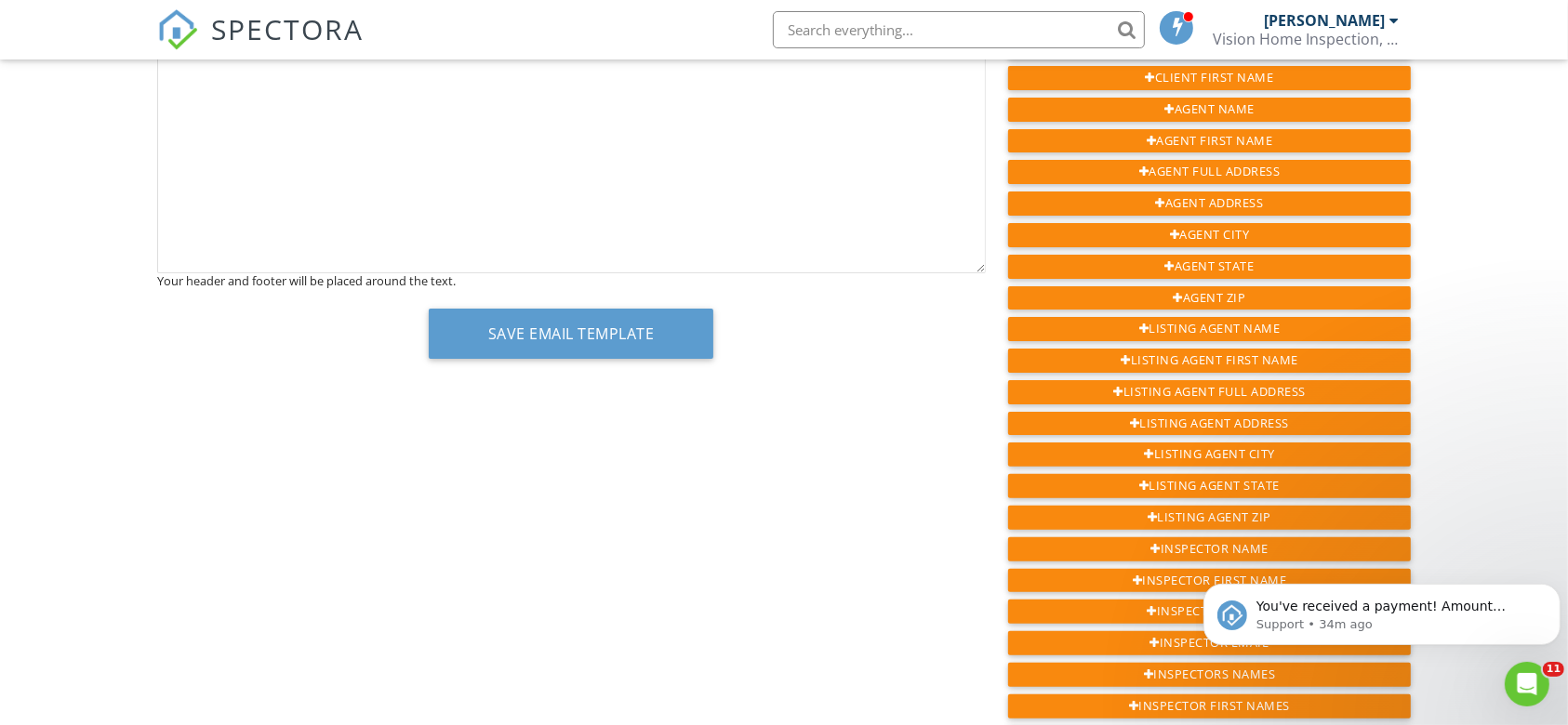
scroll to position [437, 0]
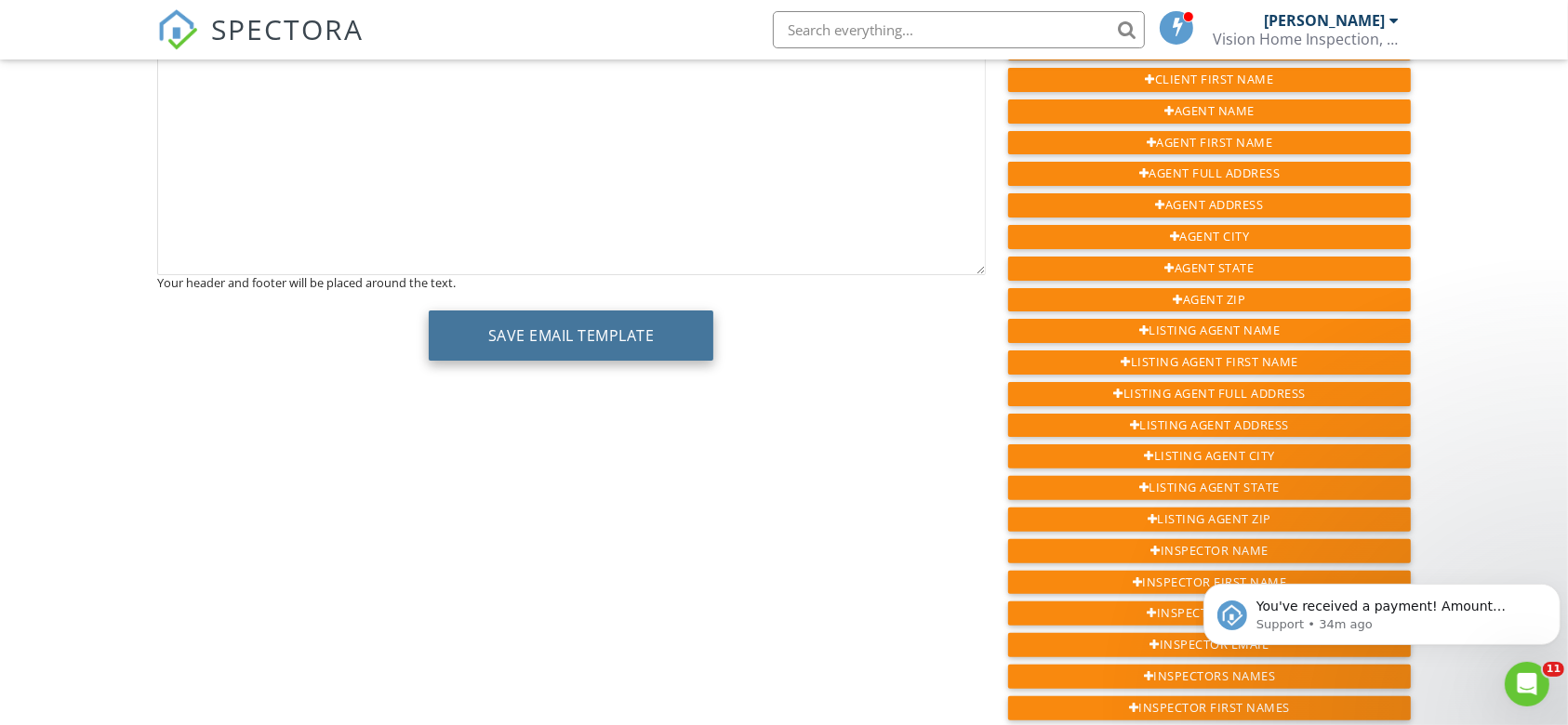
click at [632, 334] on button "Save Email Template" at bounding box center [571, 335] width 285 height 50
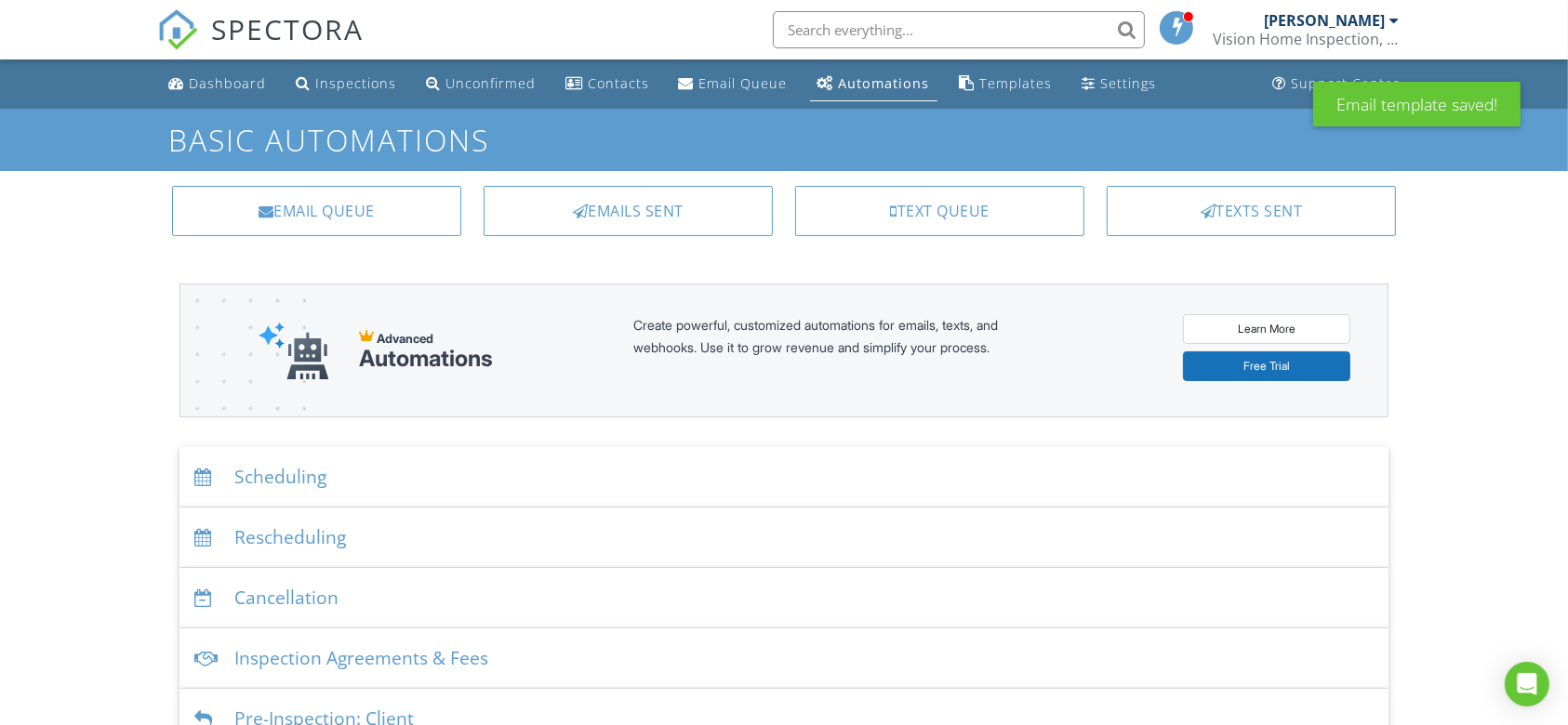
click at [419, 461] on div "Scheduling" at bounding box center [785, 477] width 1210 height 61
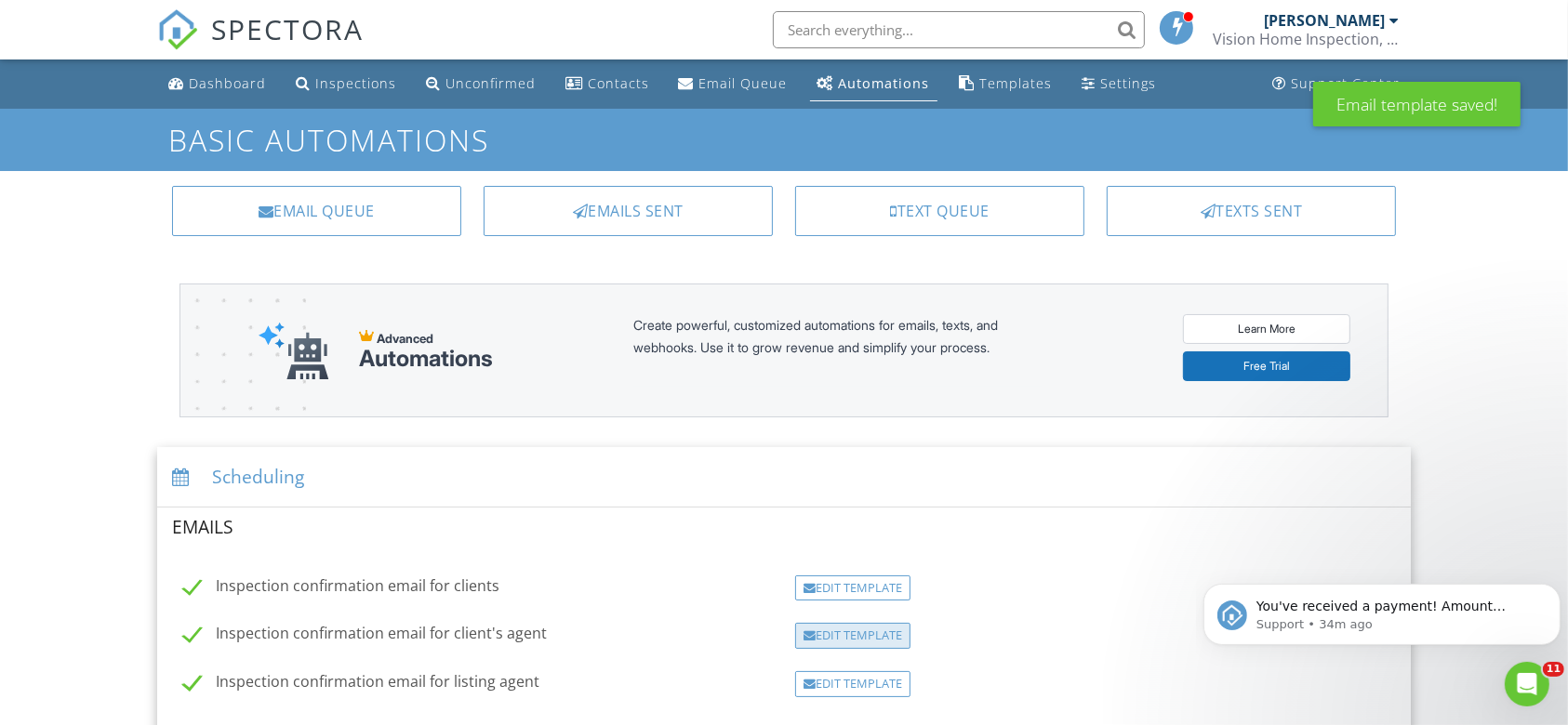
click at [838, 628] on div "Edit Template" at bounding box center [853, 635] width 116 height 26
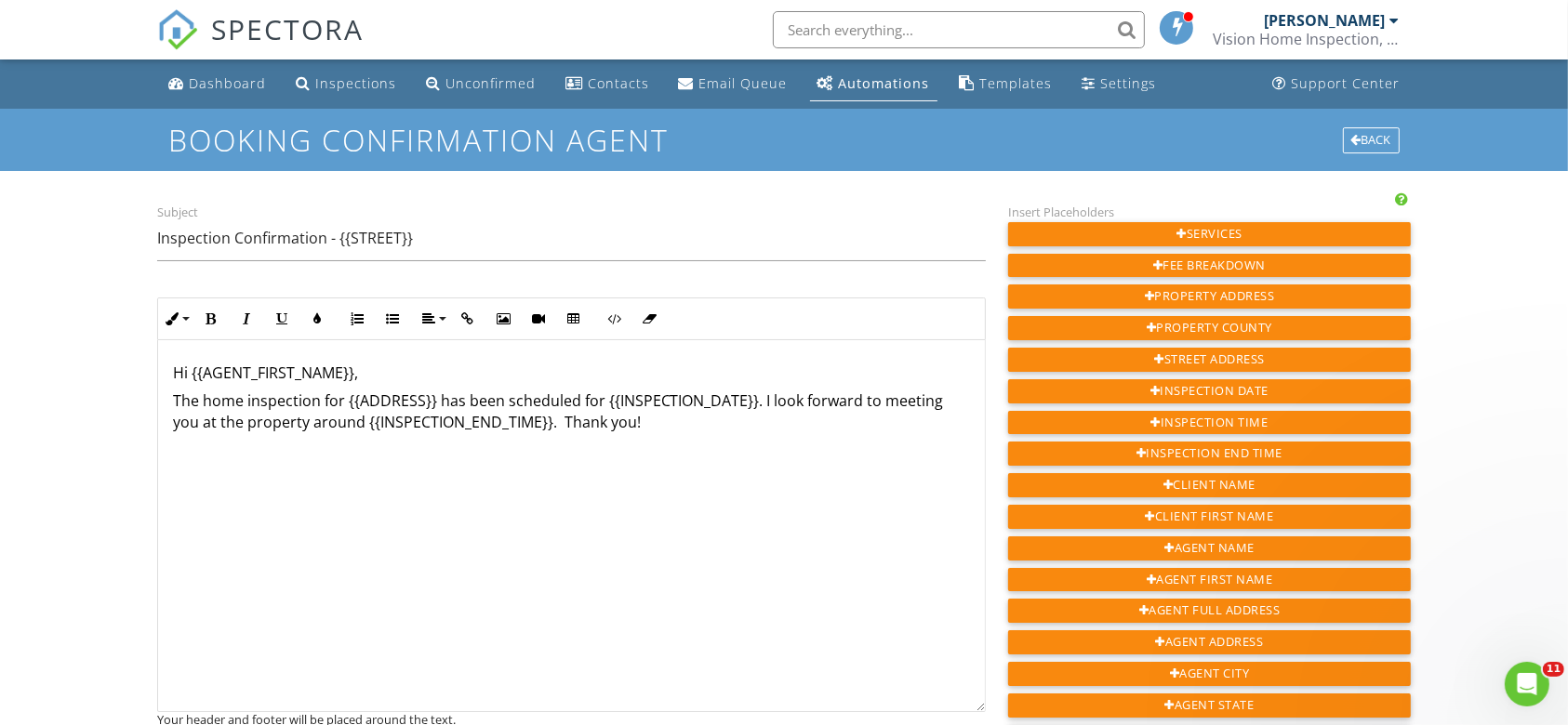
click at [252, 408] on p "The home inspection for {{ADDRESS}} has been scheduled for {{INSPECTION_DATE}}.…" at bounding box center [572, 411] width 797 height 42
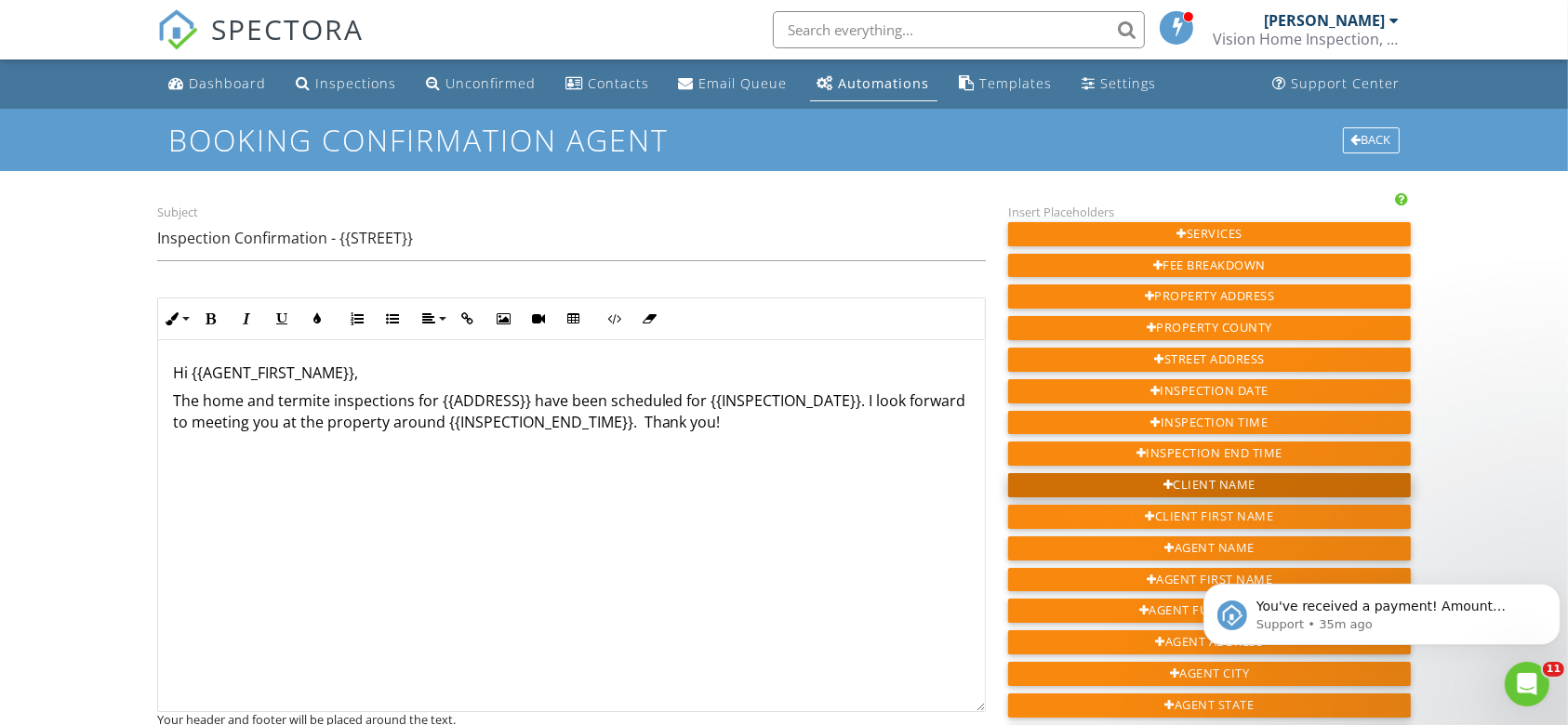
click at [1190, 473] on div "Client Name" at bounding box center [1210, 486] width 403 height 25
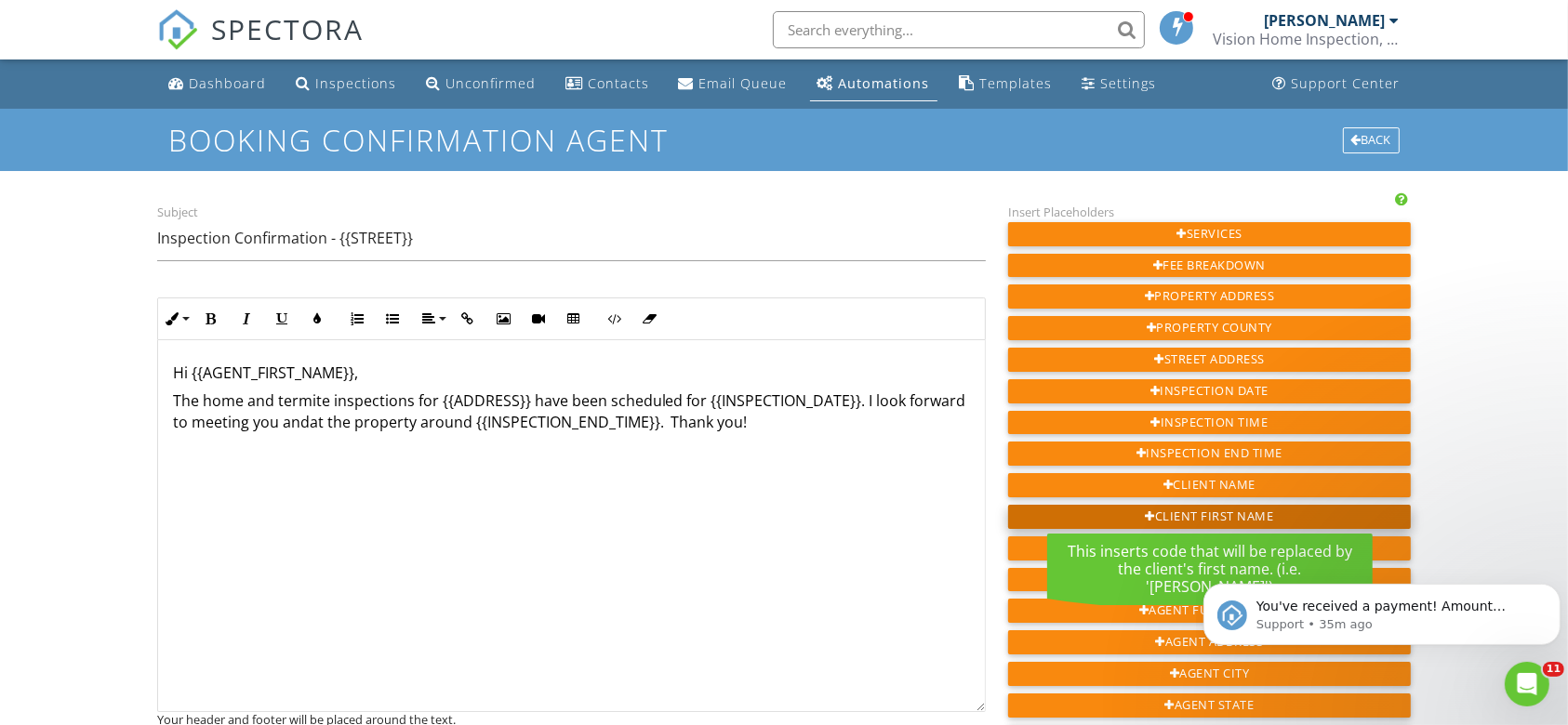
click at [1213, 508] on div "Client First Name" at bounding box center [1210, 517] width 403 height 25
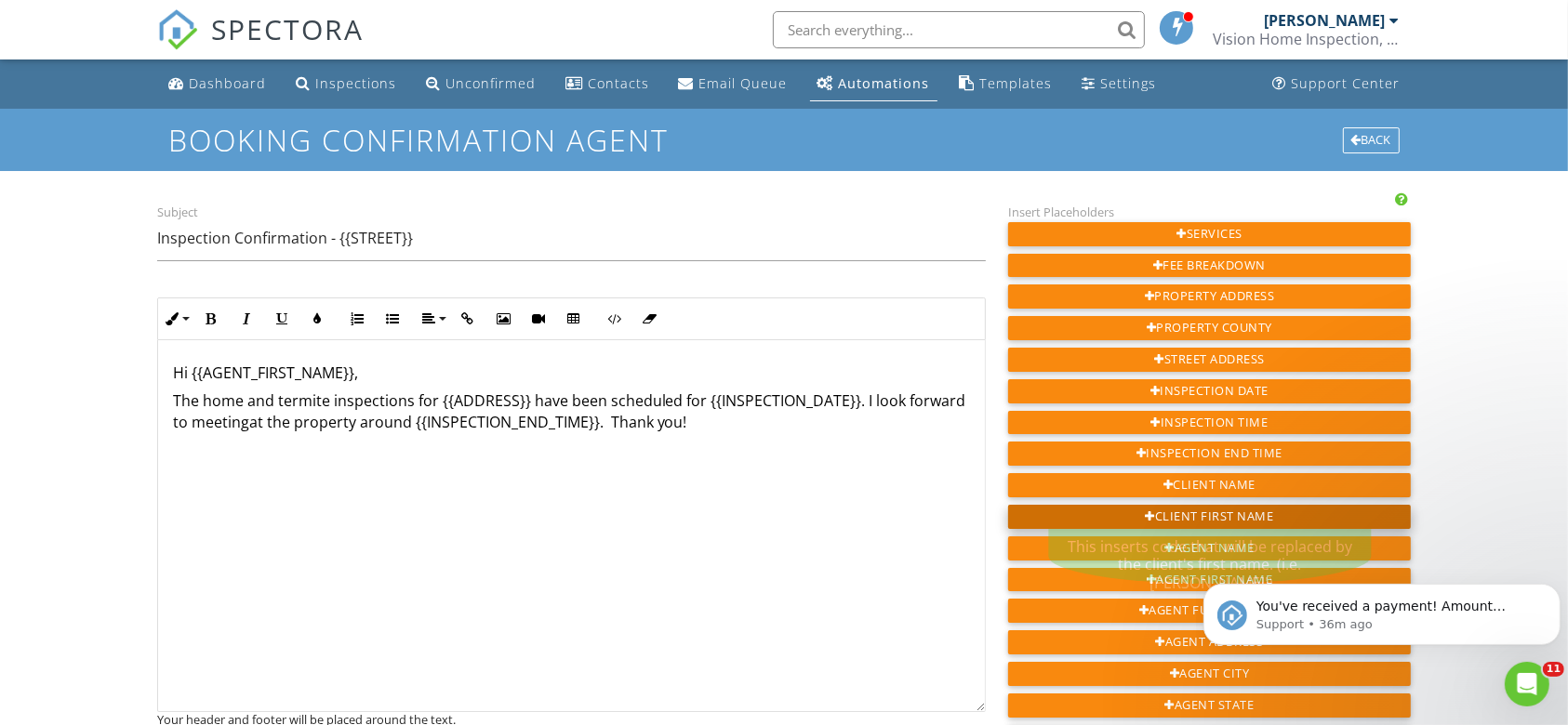
click at [1164, 504] on div "Client First Name" at bounding box center [1210, 517] width 403 height 25
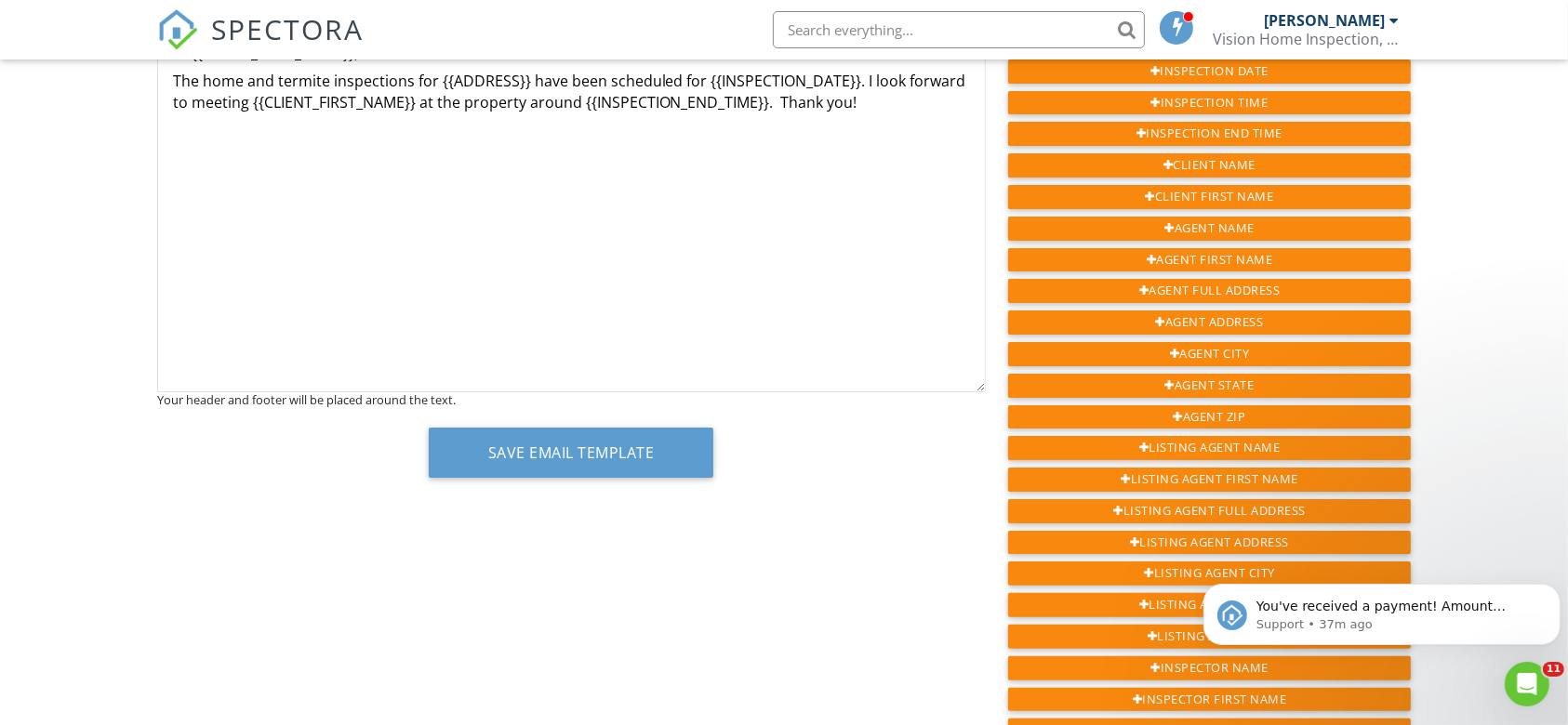
scroll to position [421, 0]
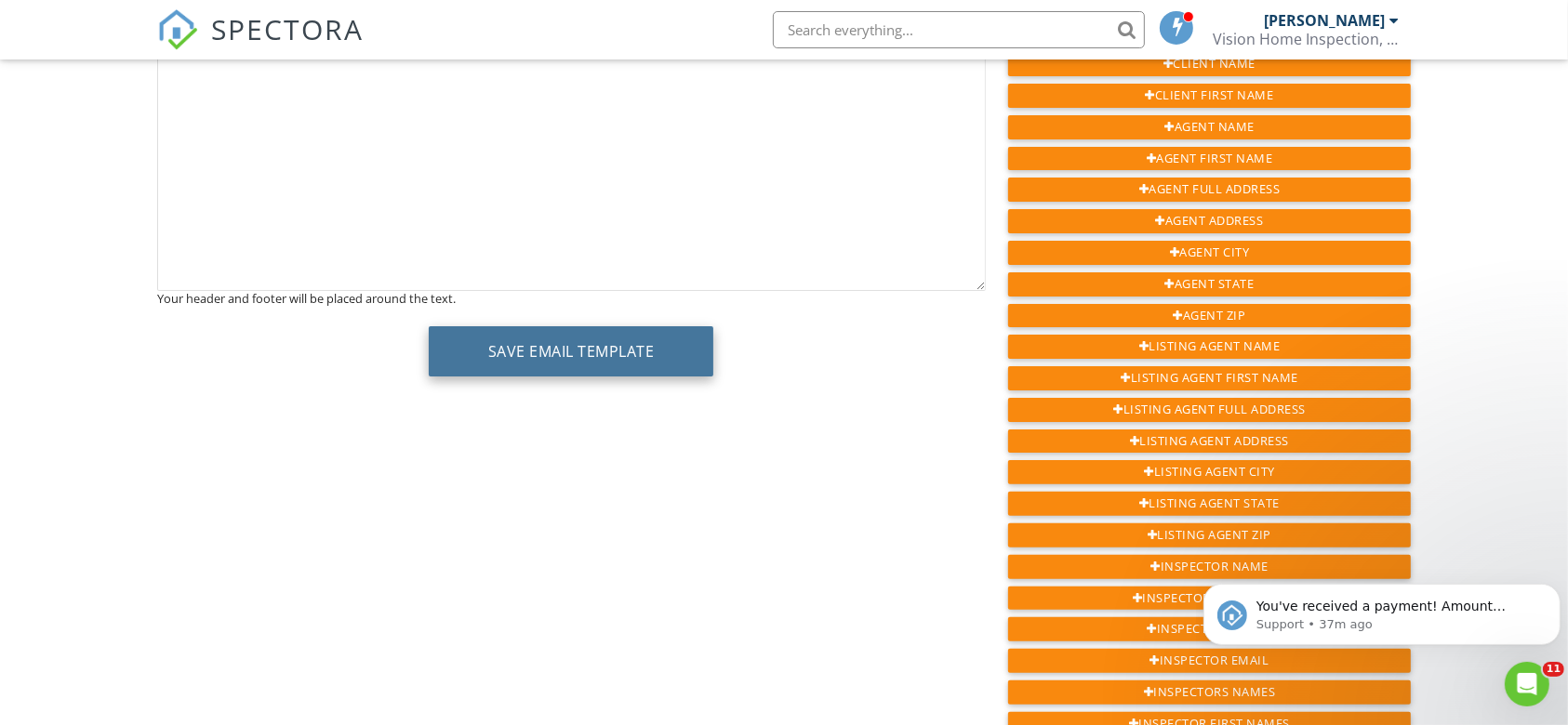
drag, startPoint x: 806, startPoint y: 405, endPoint x: 615, endPoint y: 367, distance: 194.7
click at [615, 367] on div "Subject Inspection Confirmation - {{STREET}} Inline Style XLarge Large Normal S…" at bounding box center [784, 481] width 1276 height 1403
click at [615, 367] on button "Save Email Template" at bounding box center [571, 351] width 285 height 50
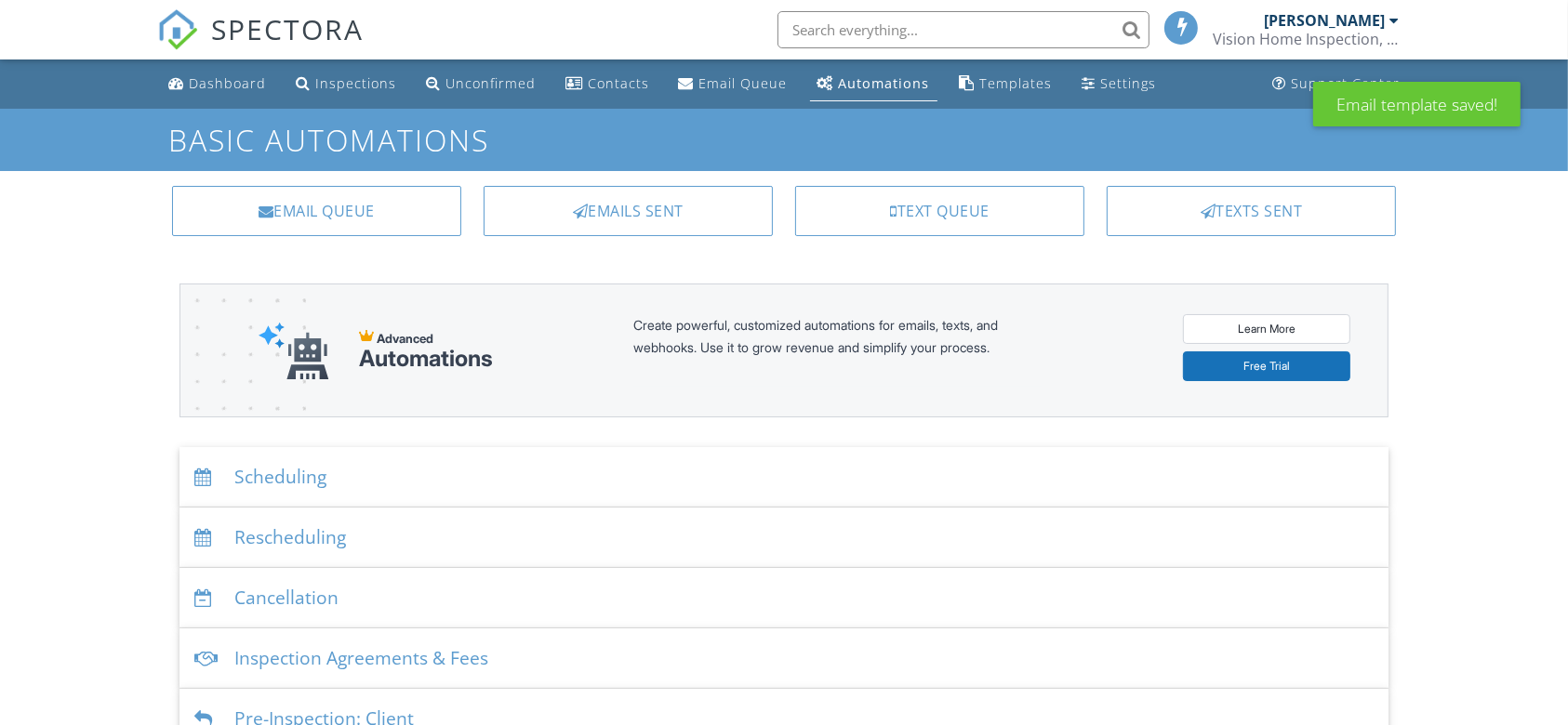
click at [399, 474] on div "Scheduling" at bounding box center [785, 477] width 1210 height 61
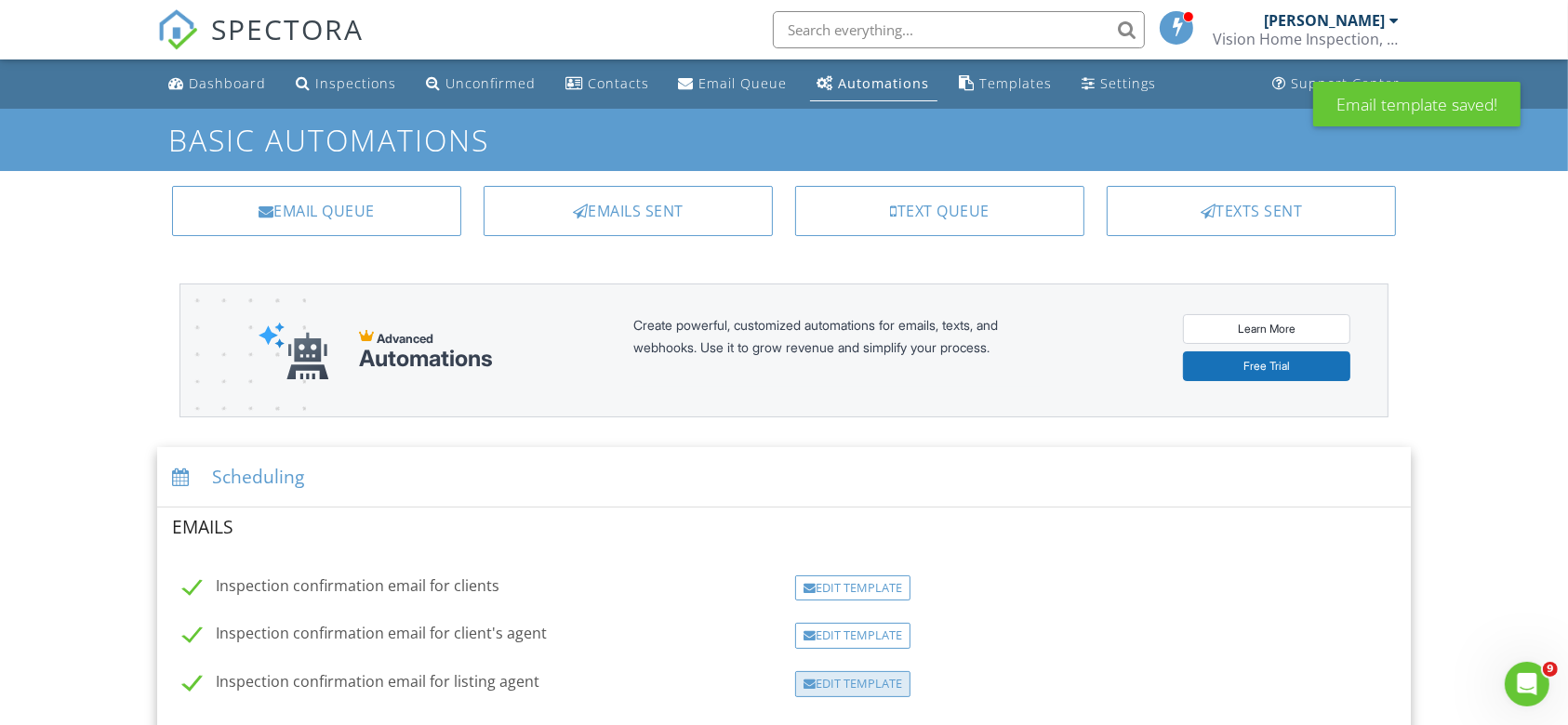
click at [835, 674] on div "Edit Template" at bounding box center [853, 683] width 116 height 26
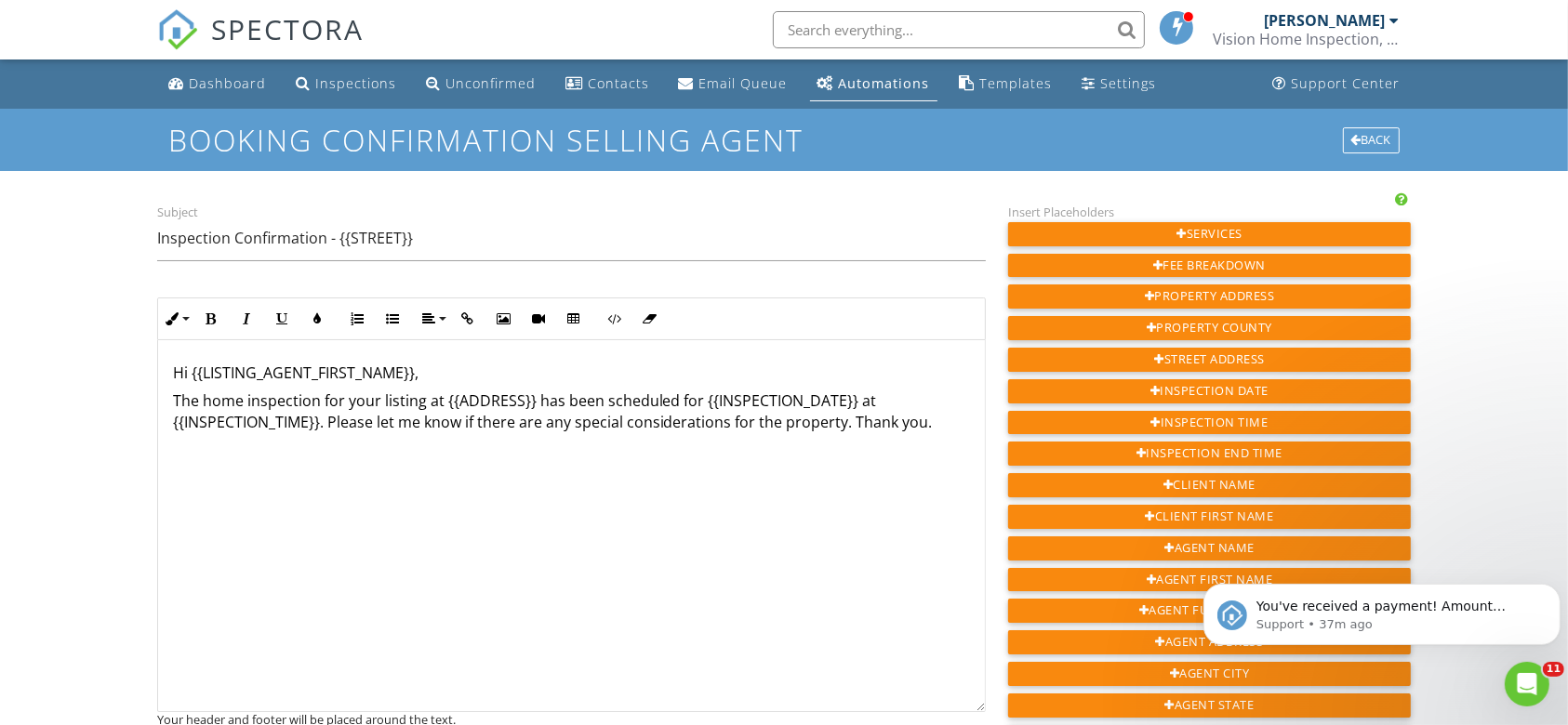
click at [238, 398] on p "The home inspection for your listing at {{ADDRESS}} has been scheduled for {{IN…" at bounding box center [572, 411] width 797 height 42
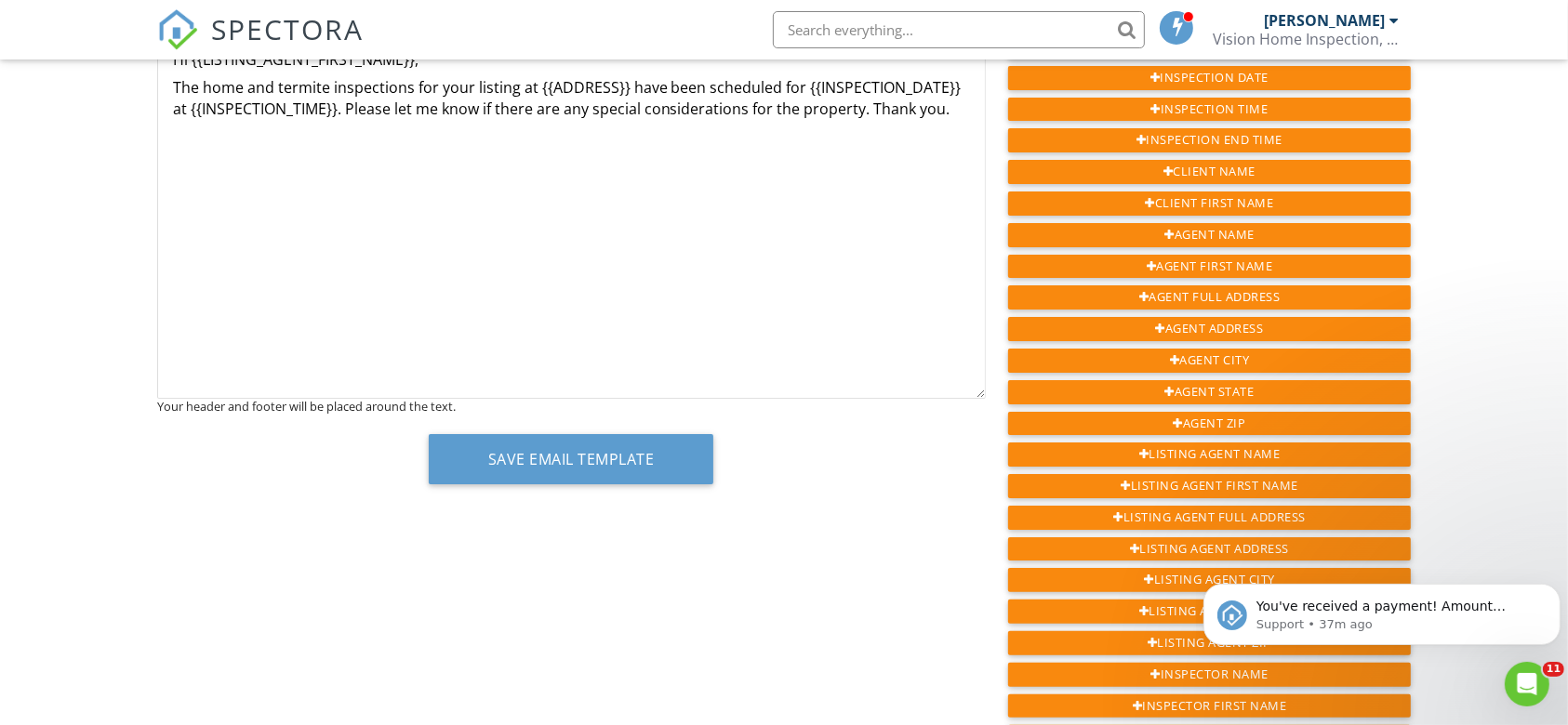
scroll to position [364, 0]
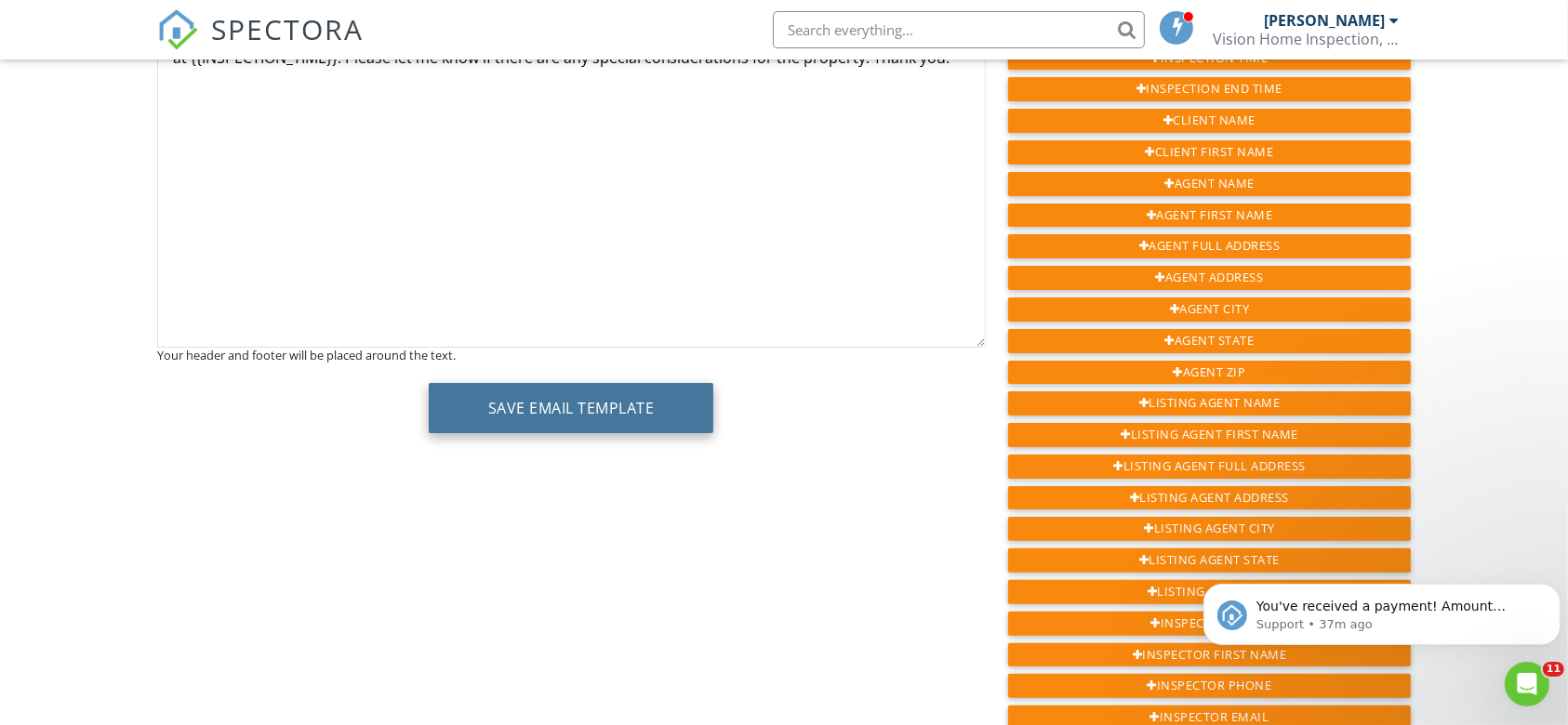
click at [607, 423] on button "Save Email Template" at bounding box center [571, 408] width 285 height 50
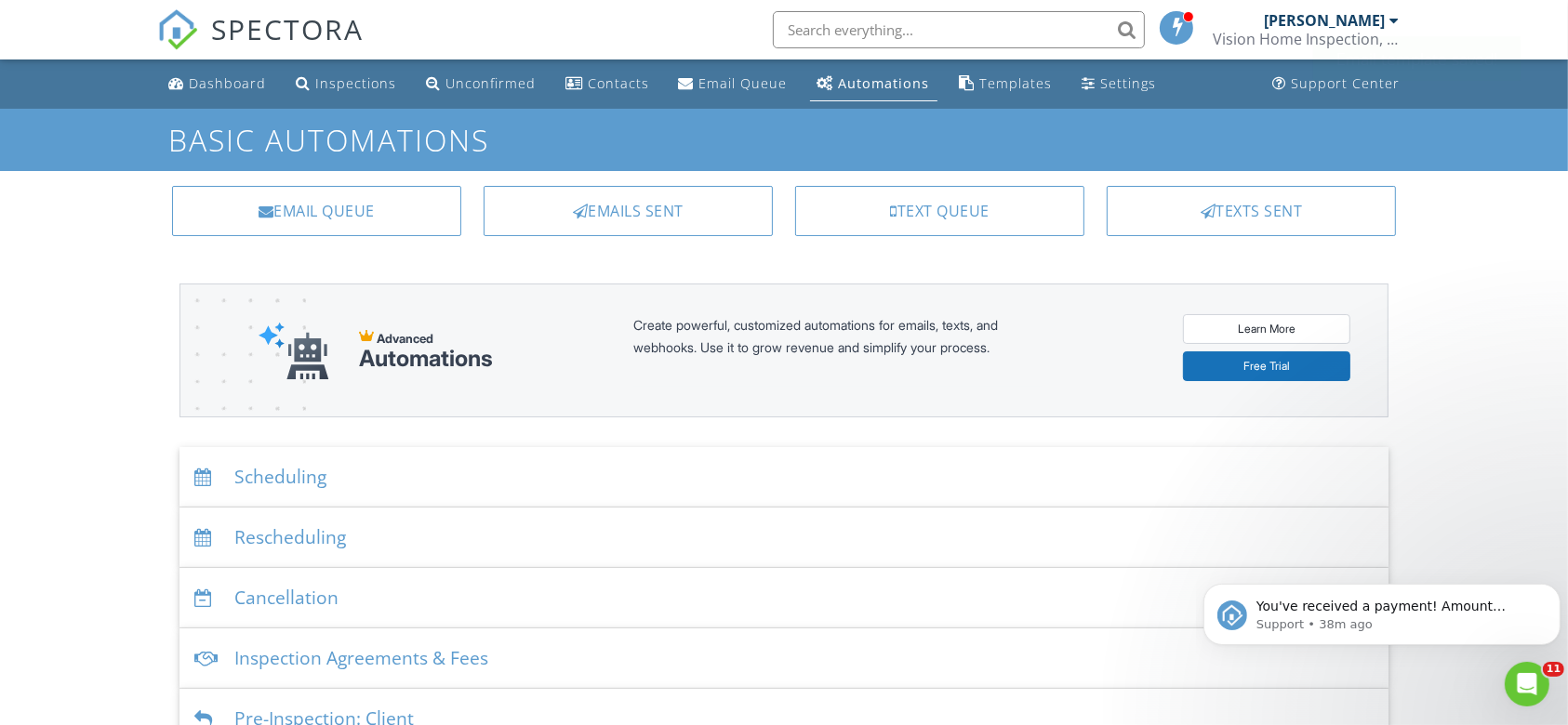
click at [353, 432] on div "Email Queue Emails Sent Text Queue Texts Sent Advanced Automations Create power…" at bounding box center [784, 642] width 1255 height 941
click at [276, 476] on div "Scheduling" at bounding box center [785, 477] width 1210 height 61
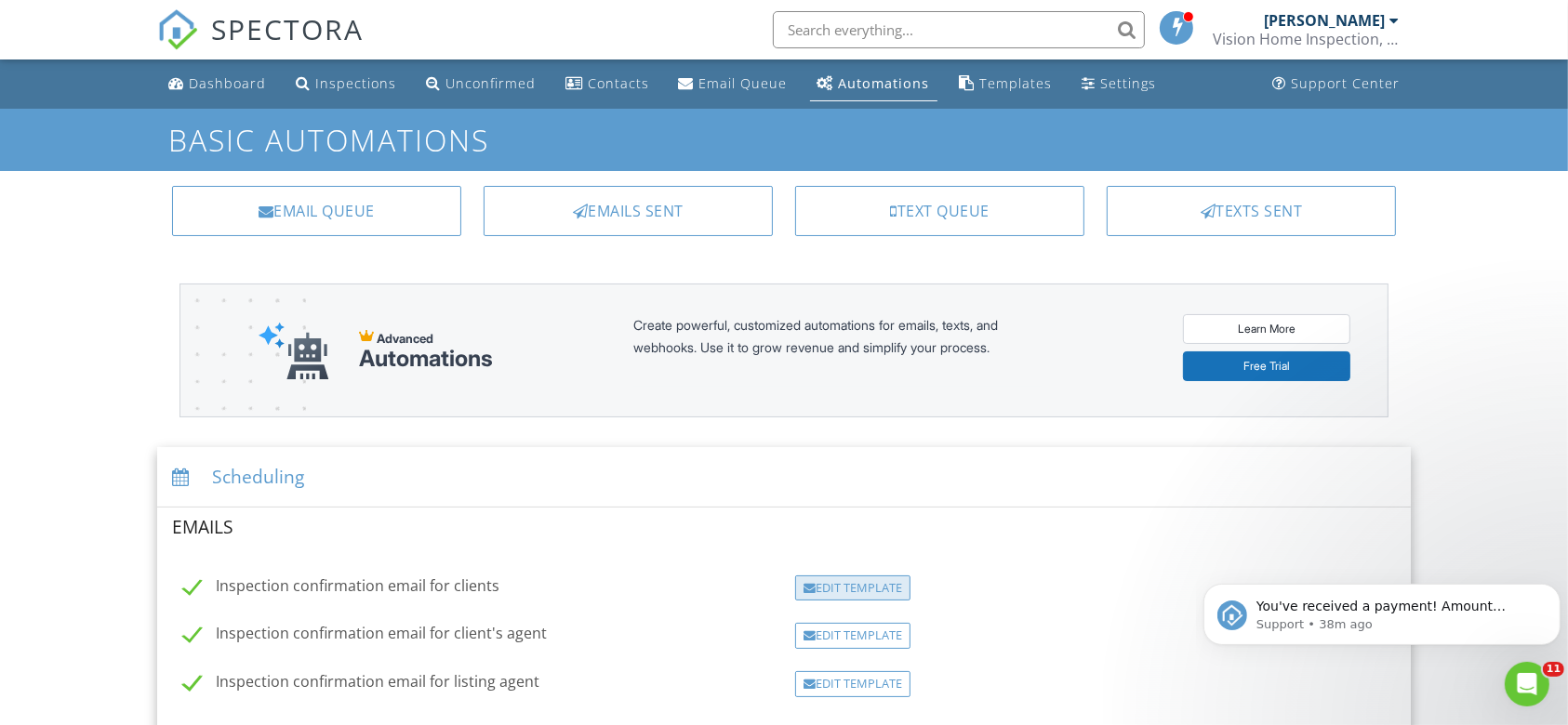
click at [810, 597] on div "Edit Template" at bounding box center [853, 588] width 116 height 26
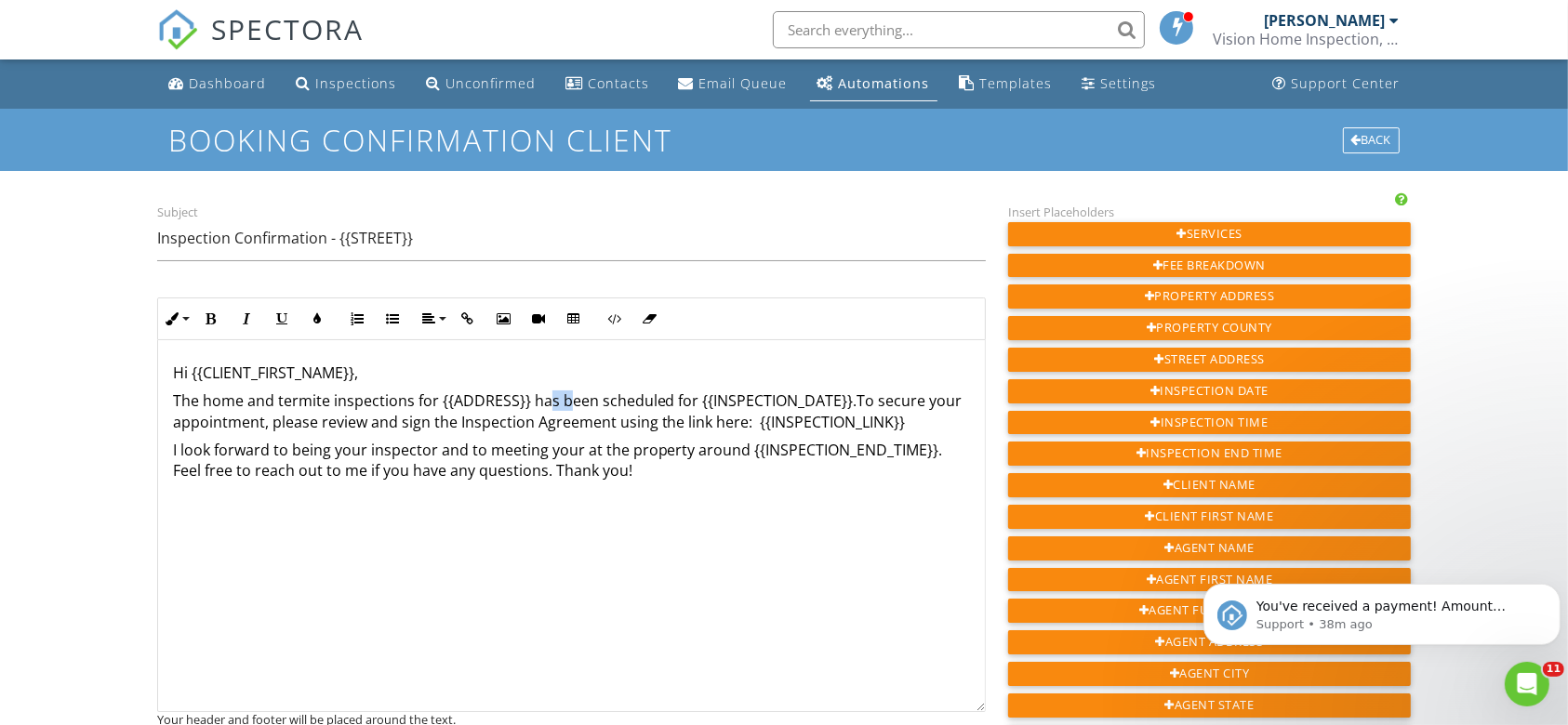
drag, startPoint x: 543, startPoint y: 395, endPoint x: 563, endPoint y: 391, distance: 20.4
click at [563, 391] on p "The home and termite inspections for {{ADDRESS}} has been scheduled for {{INSPE…" at bounding box center [572, 411] width 797 height 42
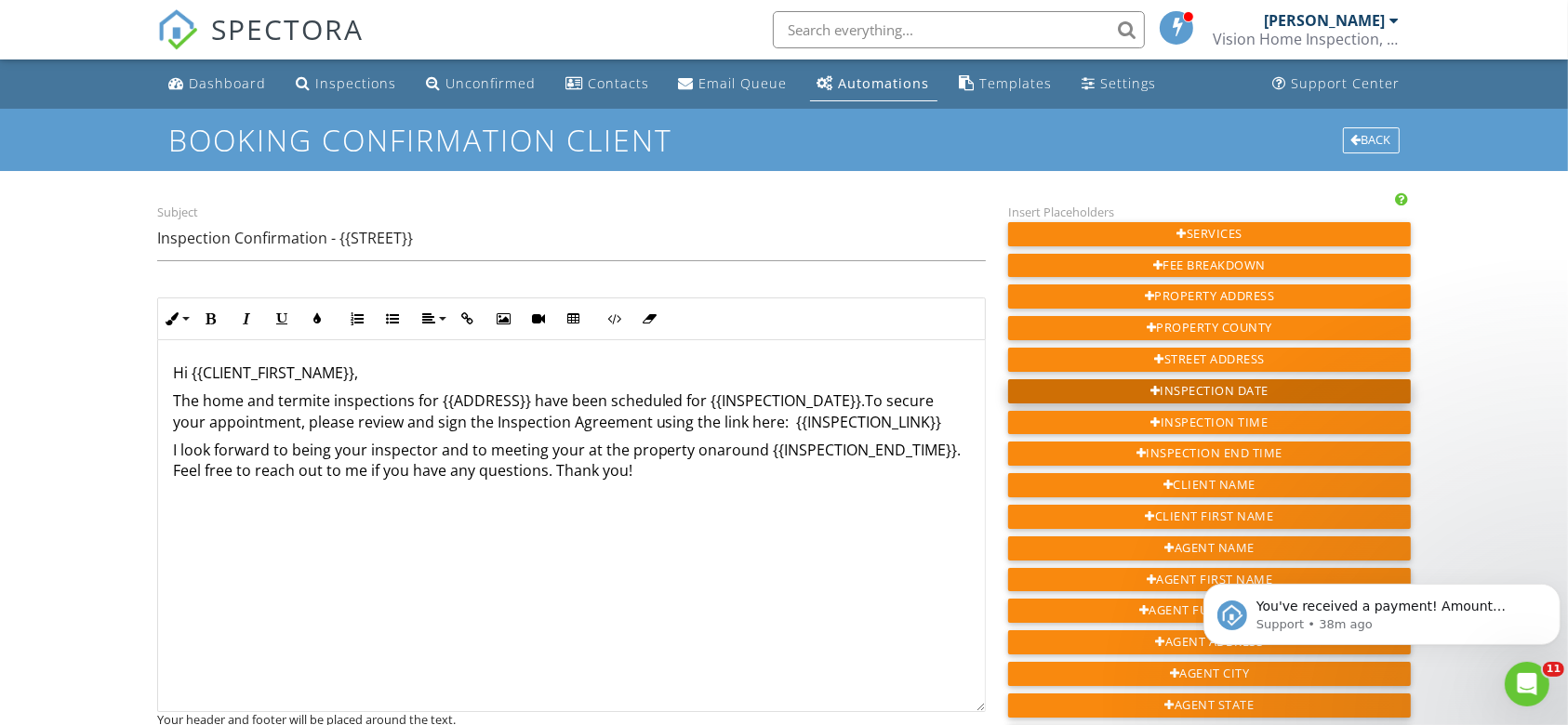
click at [1157, 386] on div at bounding box center [1155, 392] width 10 height 12
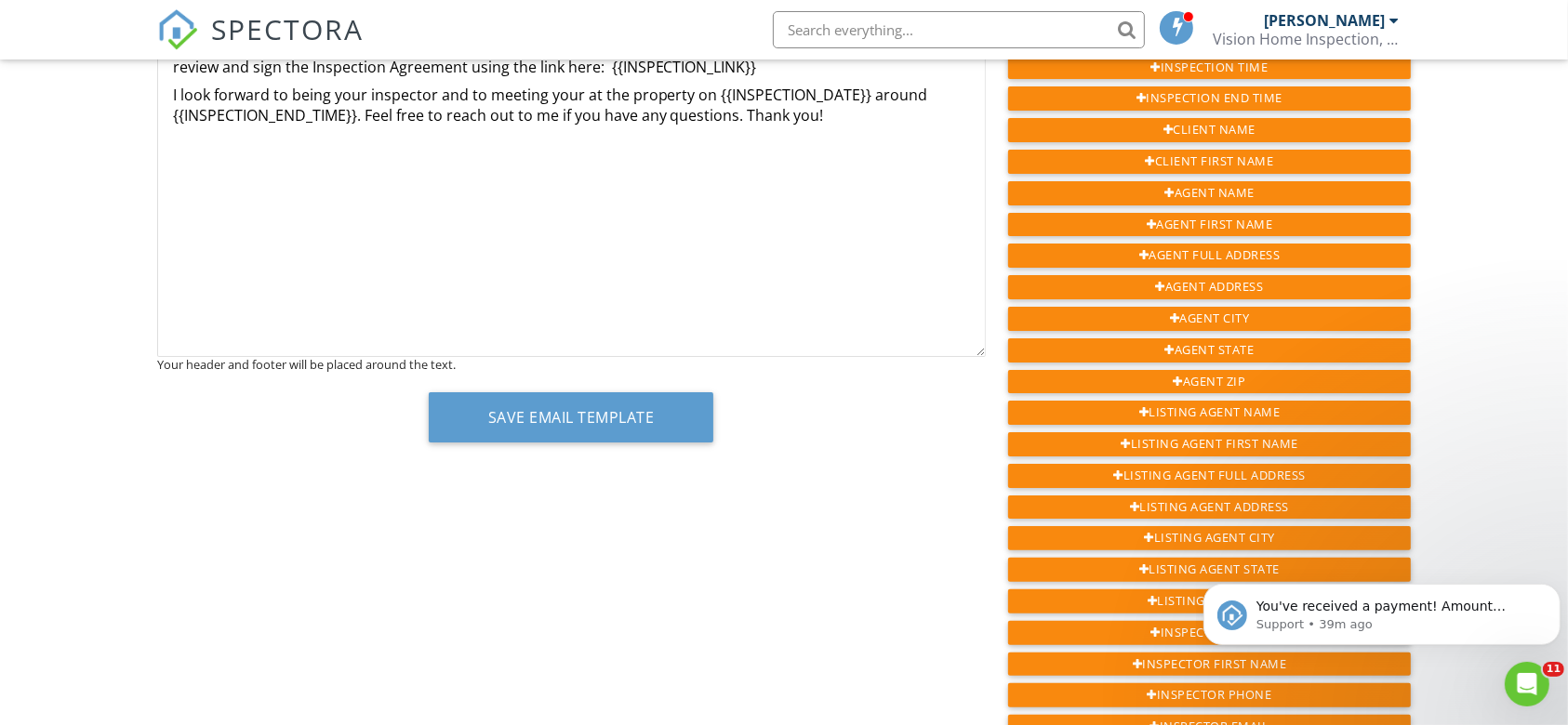
scroll to position [387, 0]
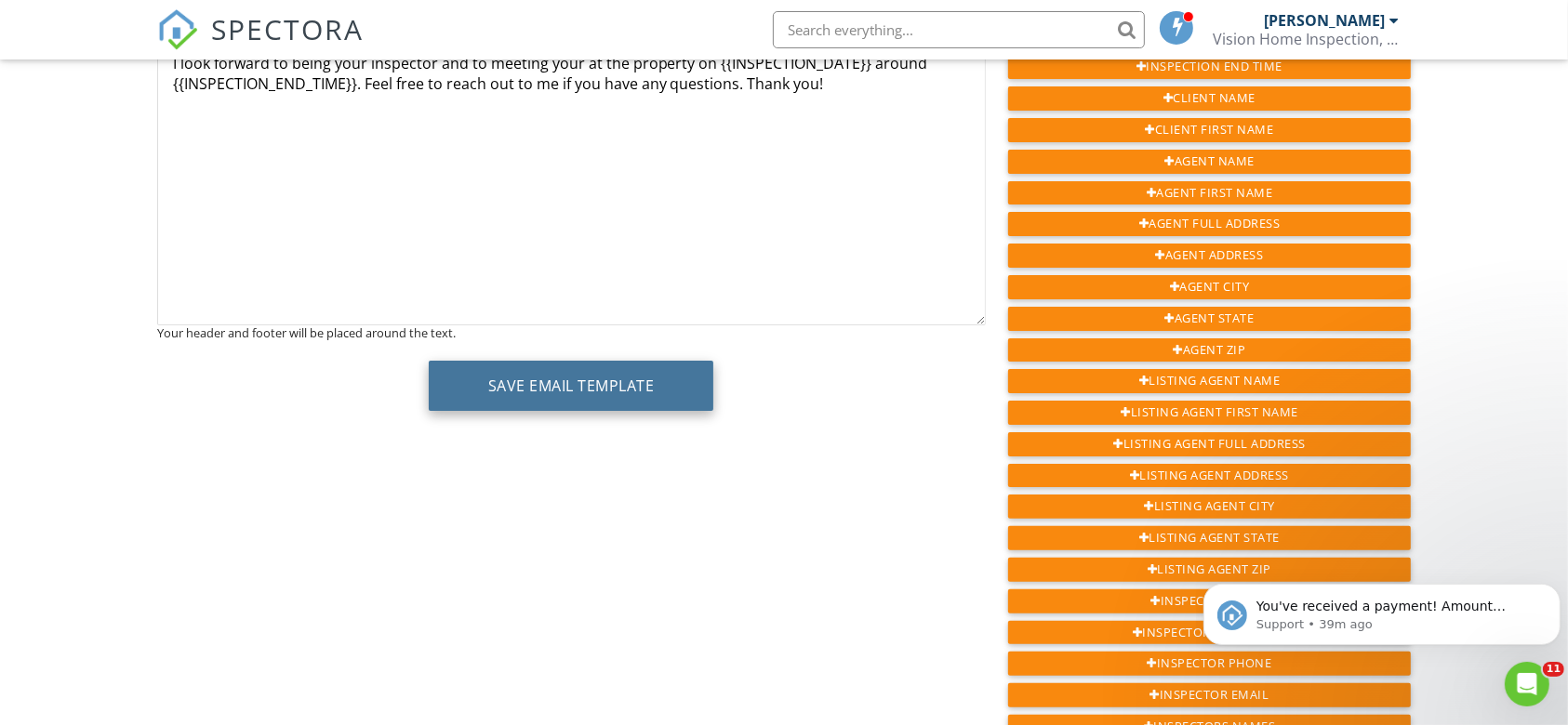
click at [617, 398] on button "Save Email Template" at bounding box center [571, 385] width 285 height 50
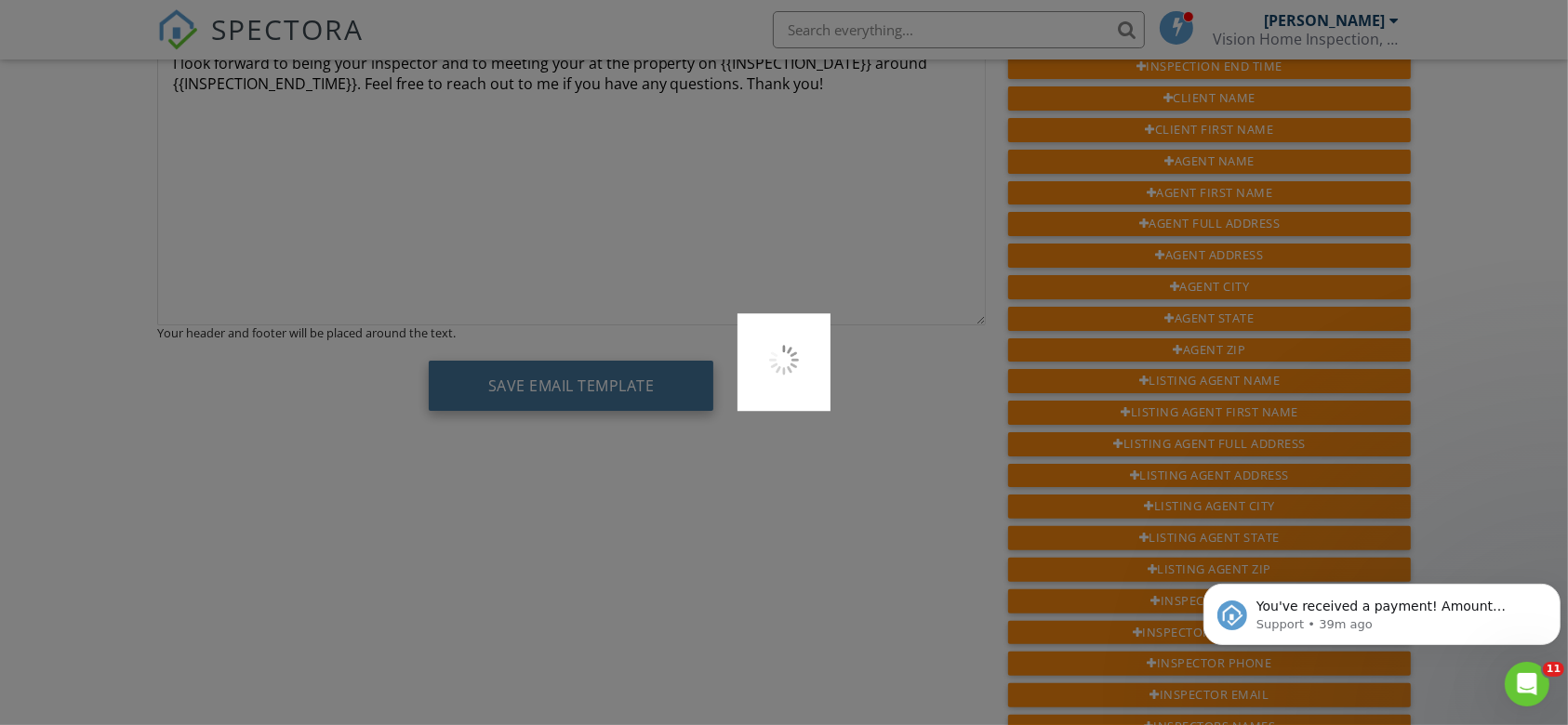
click at [617, 398] on div at bounding box center [784, 362] width 1568 height 725
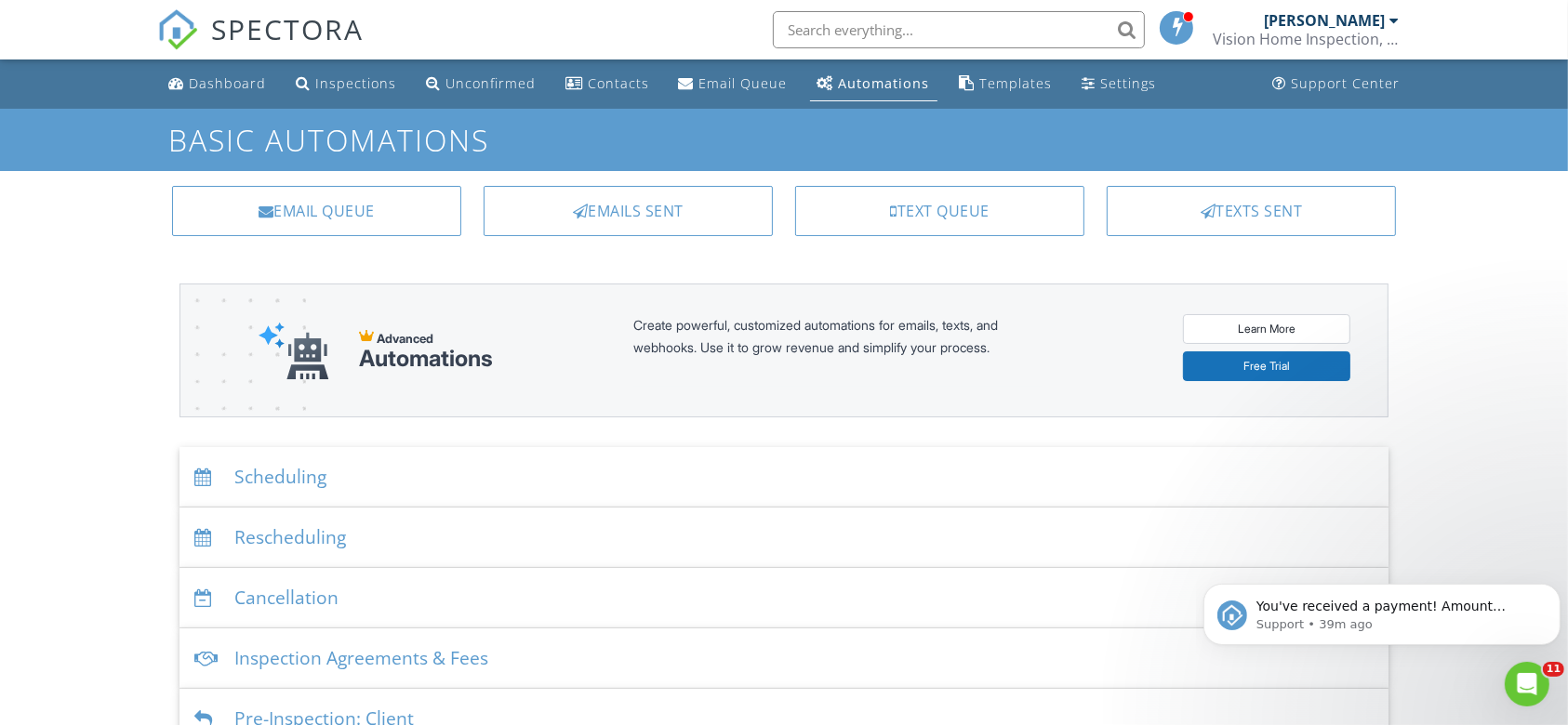
click at [472, 475] on div "Scheduling" at bounding box center [785, 477] width 1210 height 61
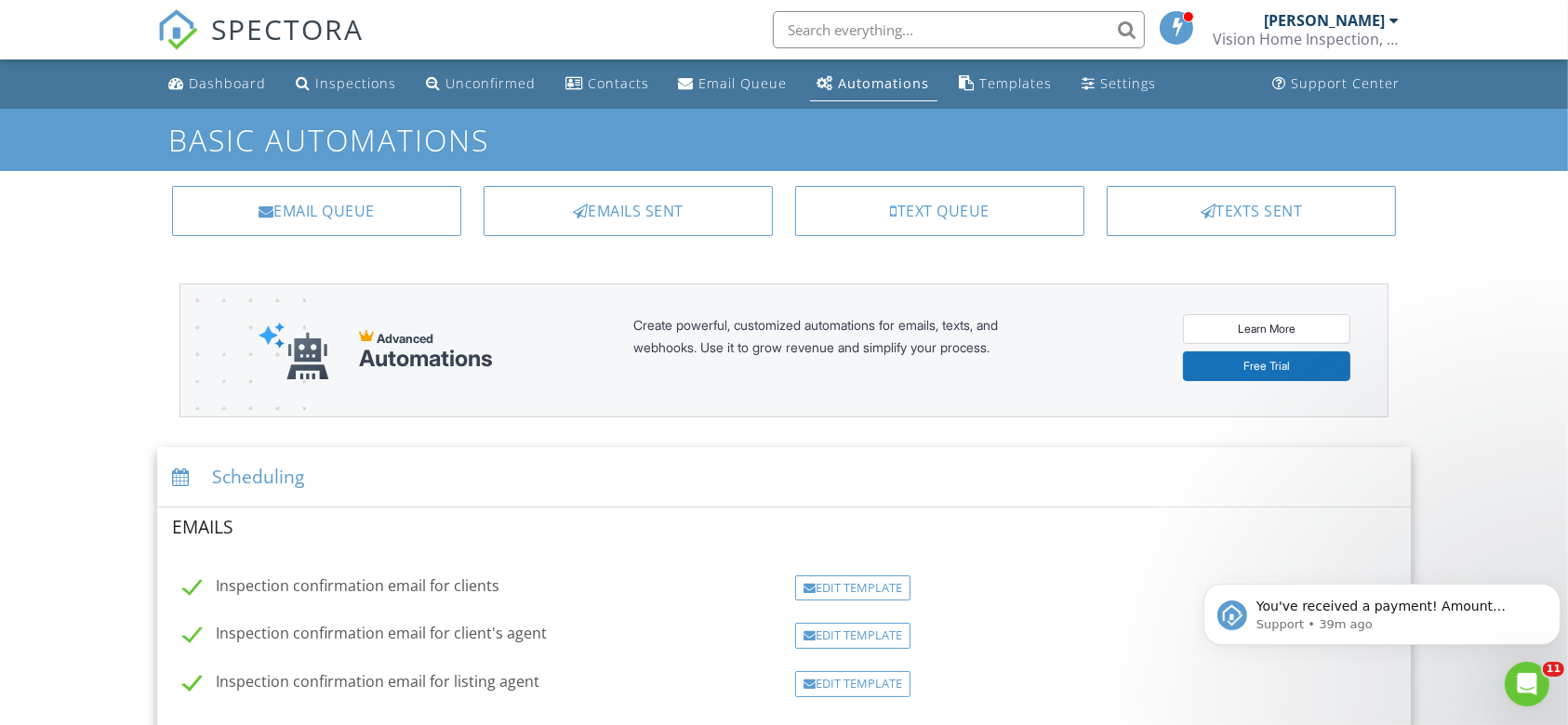
scroll to position [113, 0]
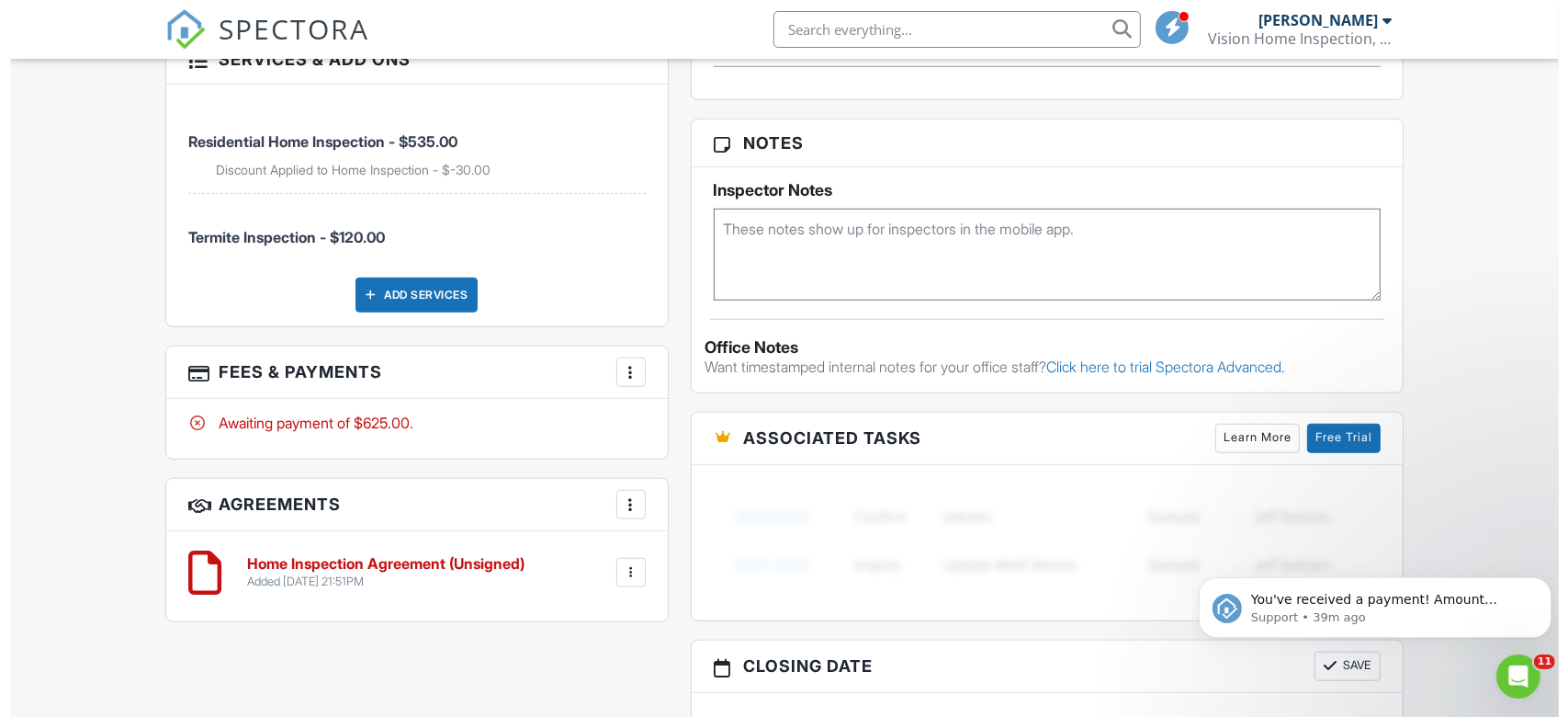
scroll to position [1372, 0]
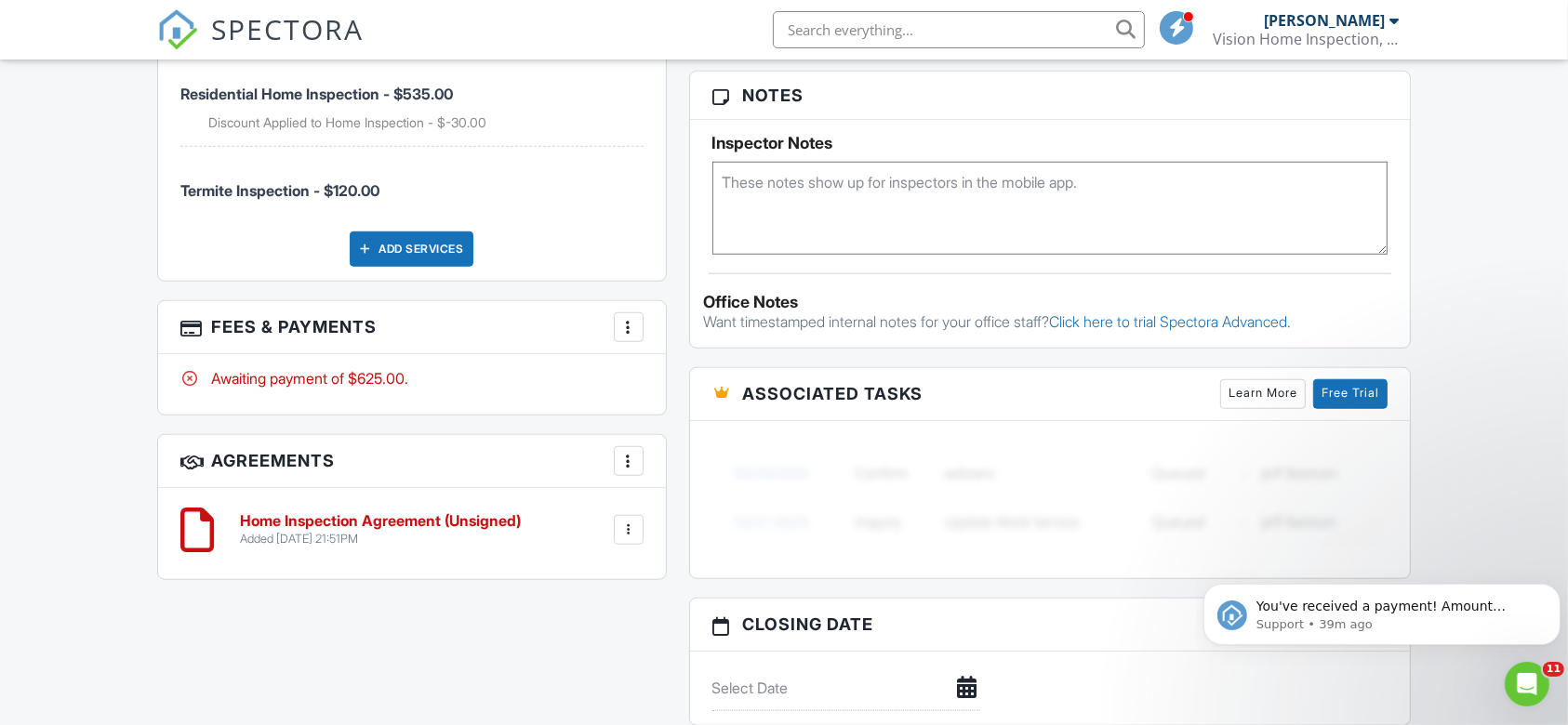
click at [640, 323] on div "More" at bounding box center [628, 327] width 29 height 29
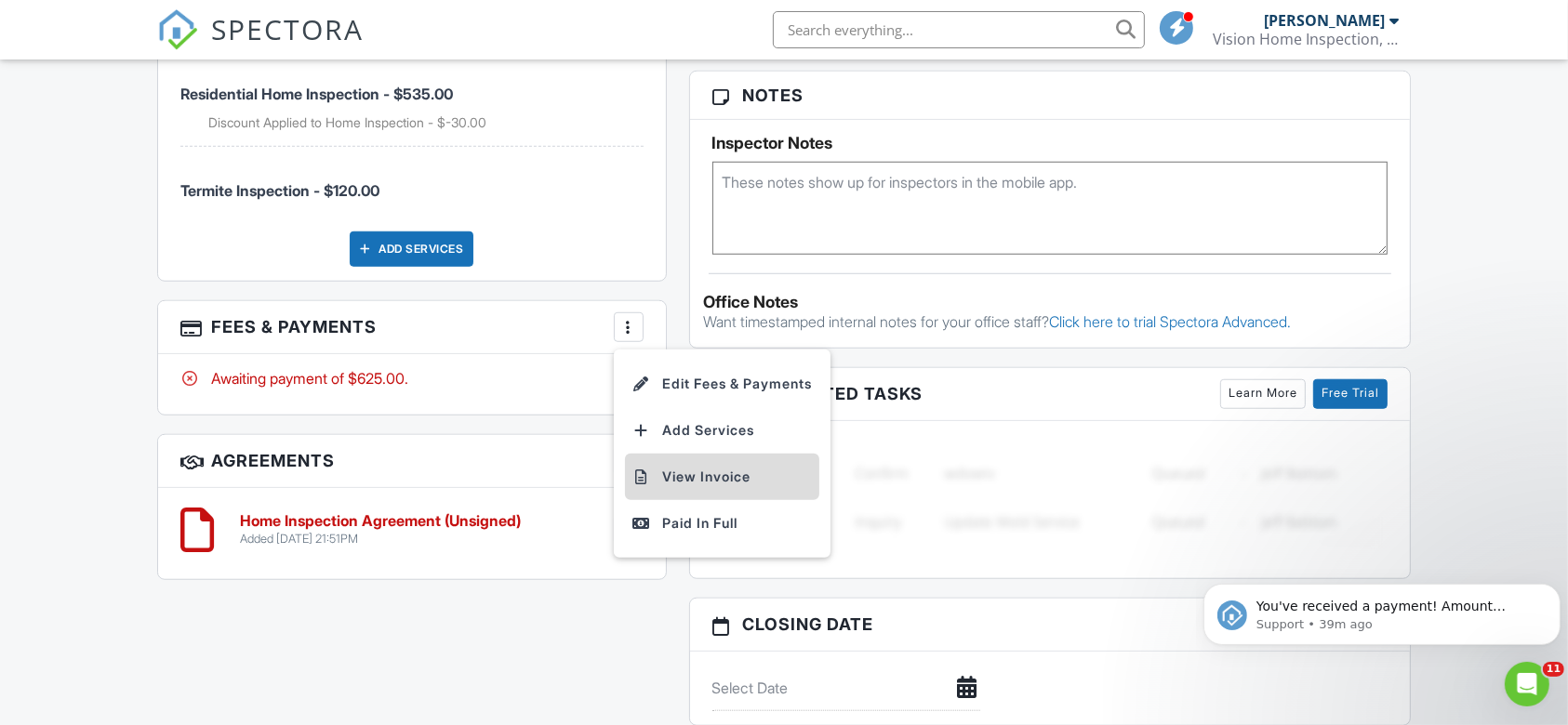
click at [688, 472] on li "View Invoice" at bounding box center [722, 476] width 194 height 46
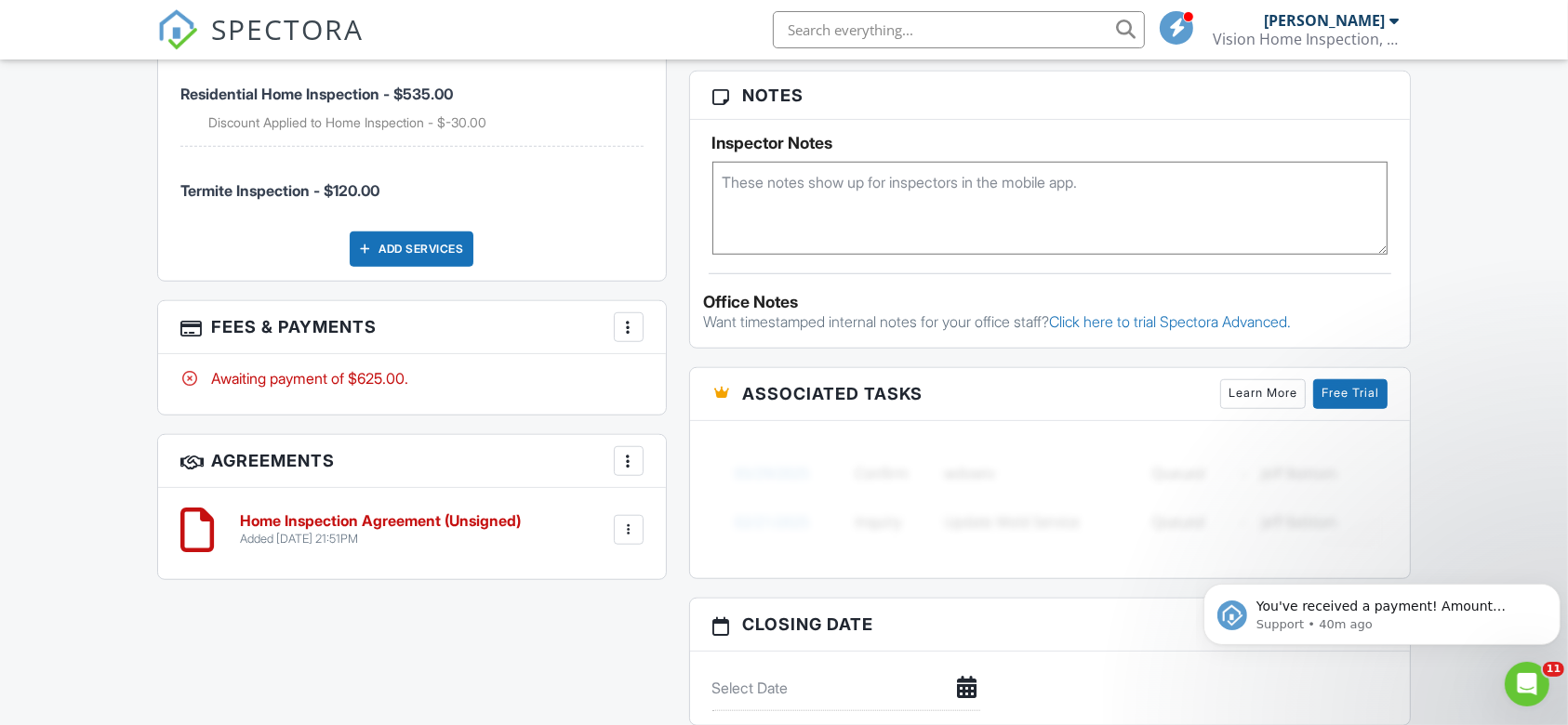
click at [640, 322] on div "More" at bounding box center [628, 327] width 29 height 29
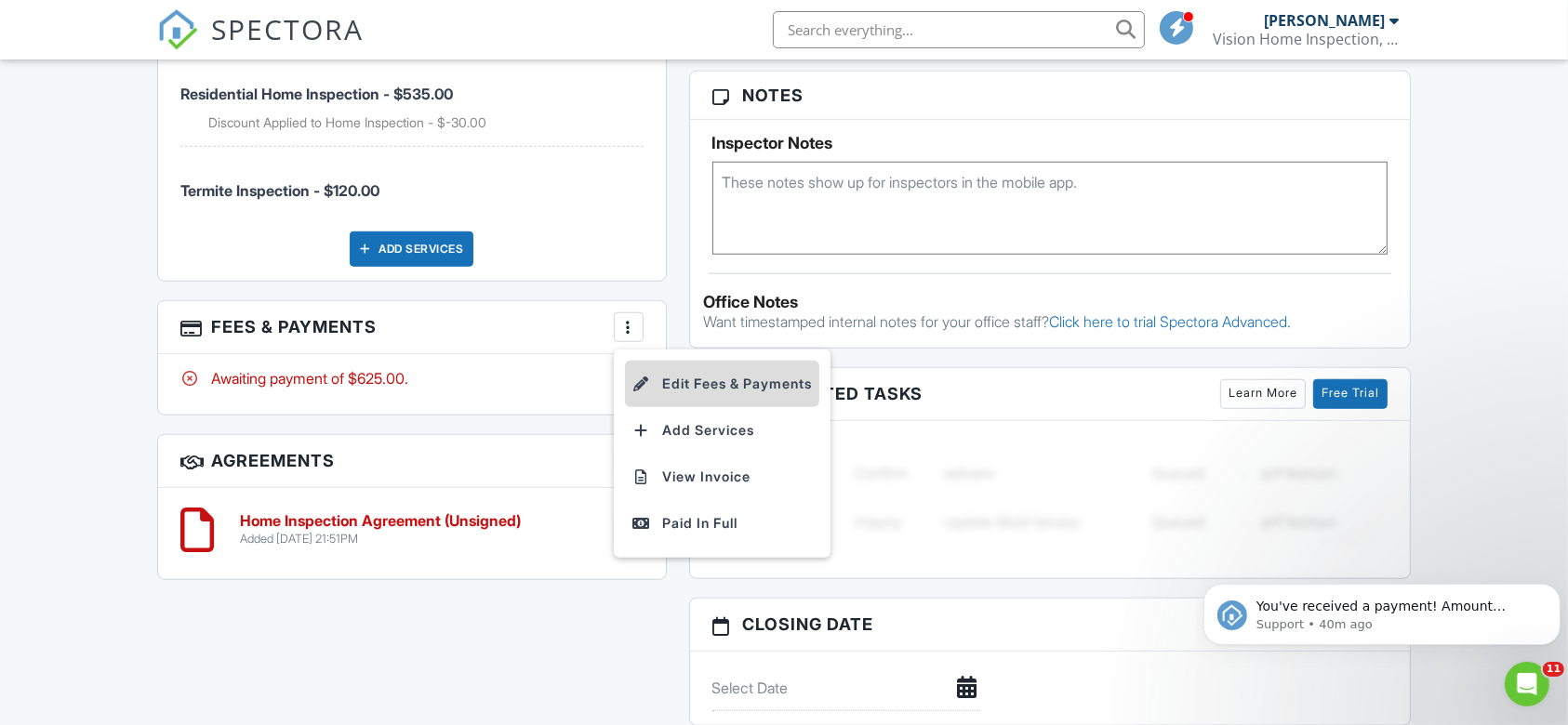
click at [656, 377] on li "Edit Fees & Payments" at bounding box center [722, 383] width 194 height 46
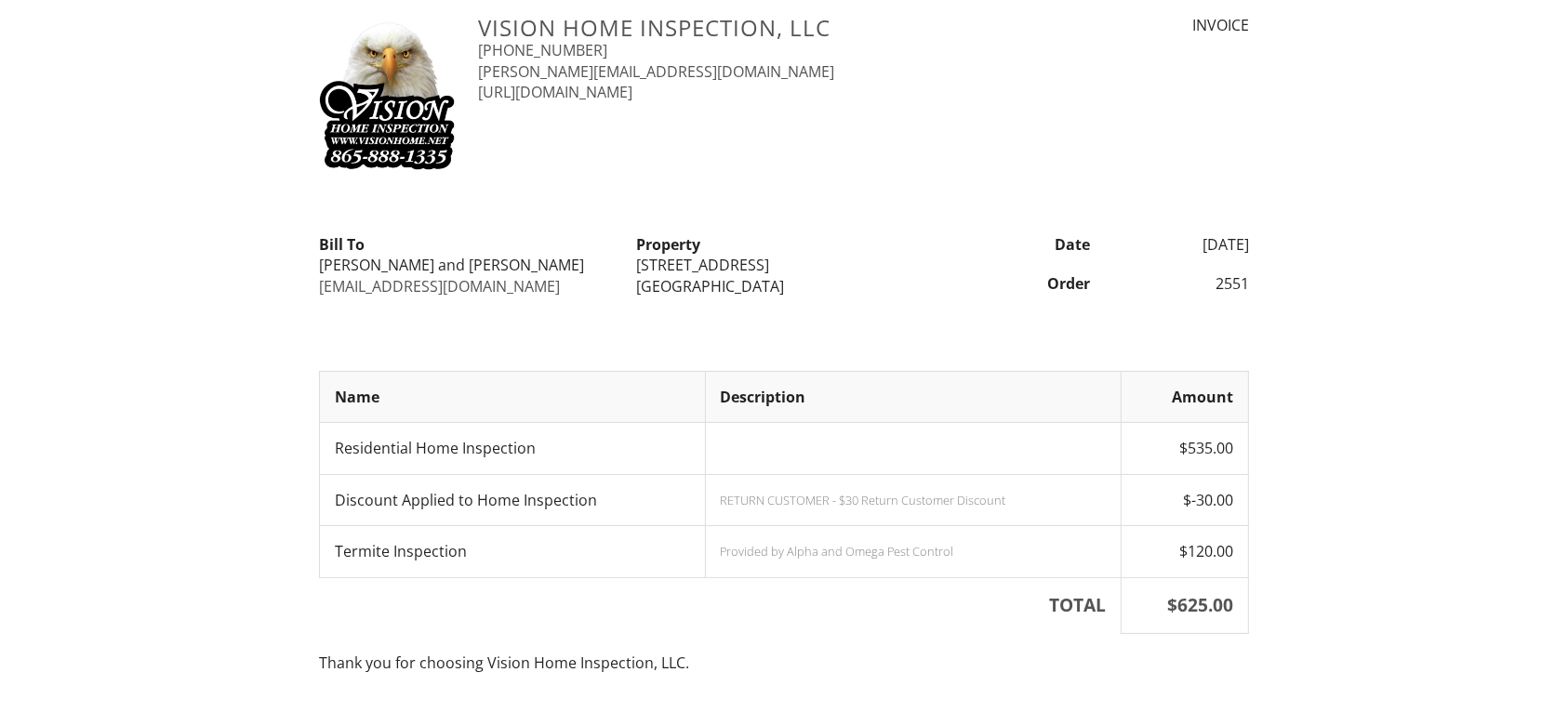
scroll to position [49, 0]
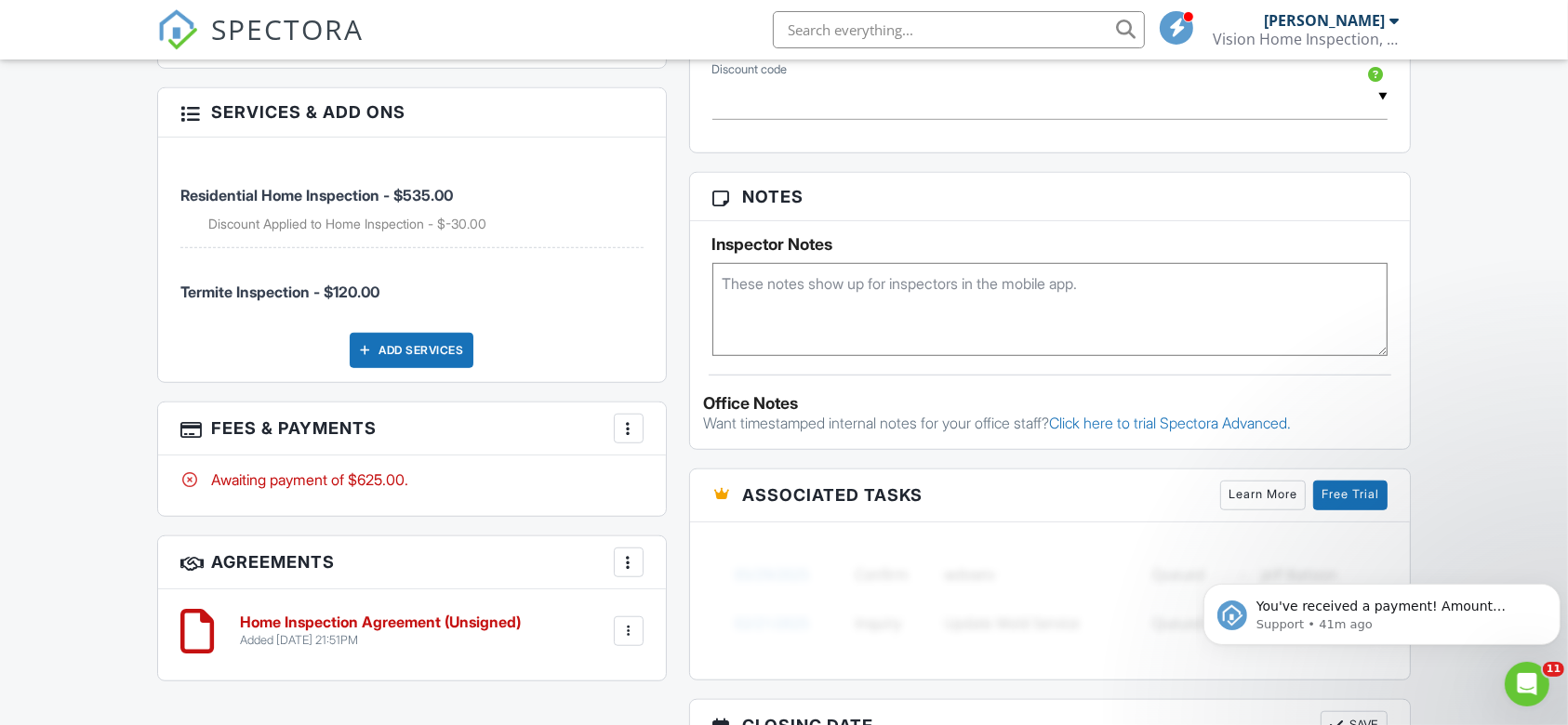
scroll to position [1488, 0]
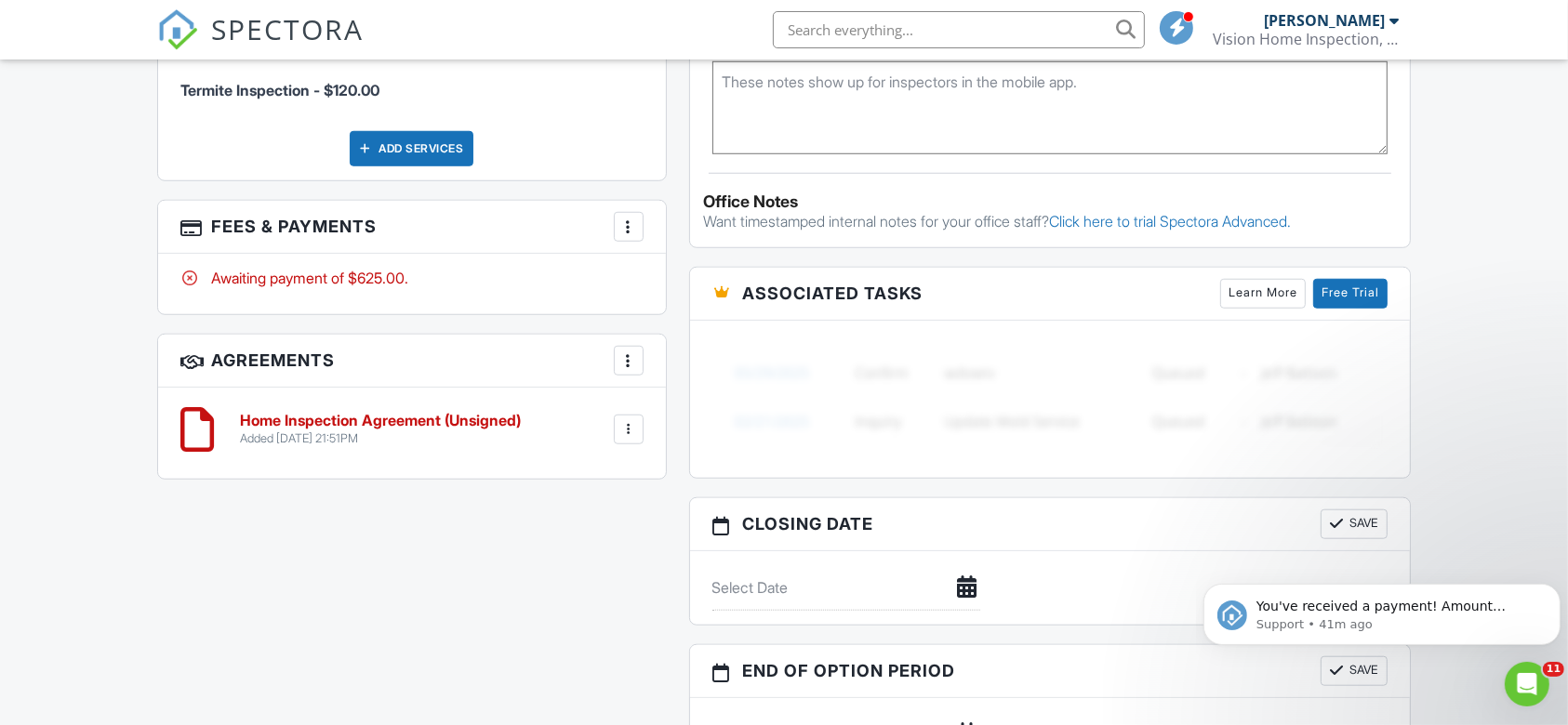
click at [633, 437] on div at bounding box center [628, 429] width 29 height 29
click at [409, 420] on h6 "Home Inspection Agreement (Unsigned)" at bounding box center [380, 421] width 281 height 17
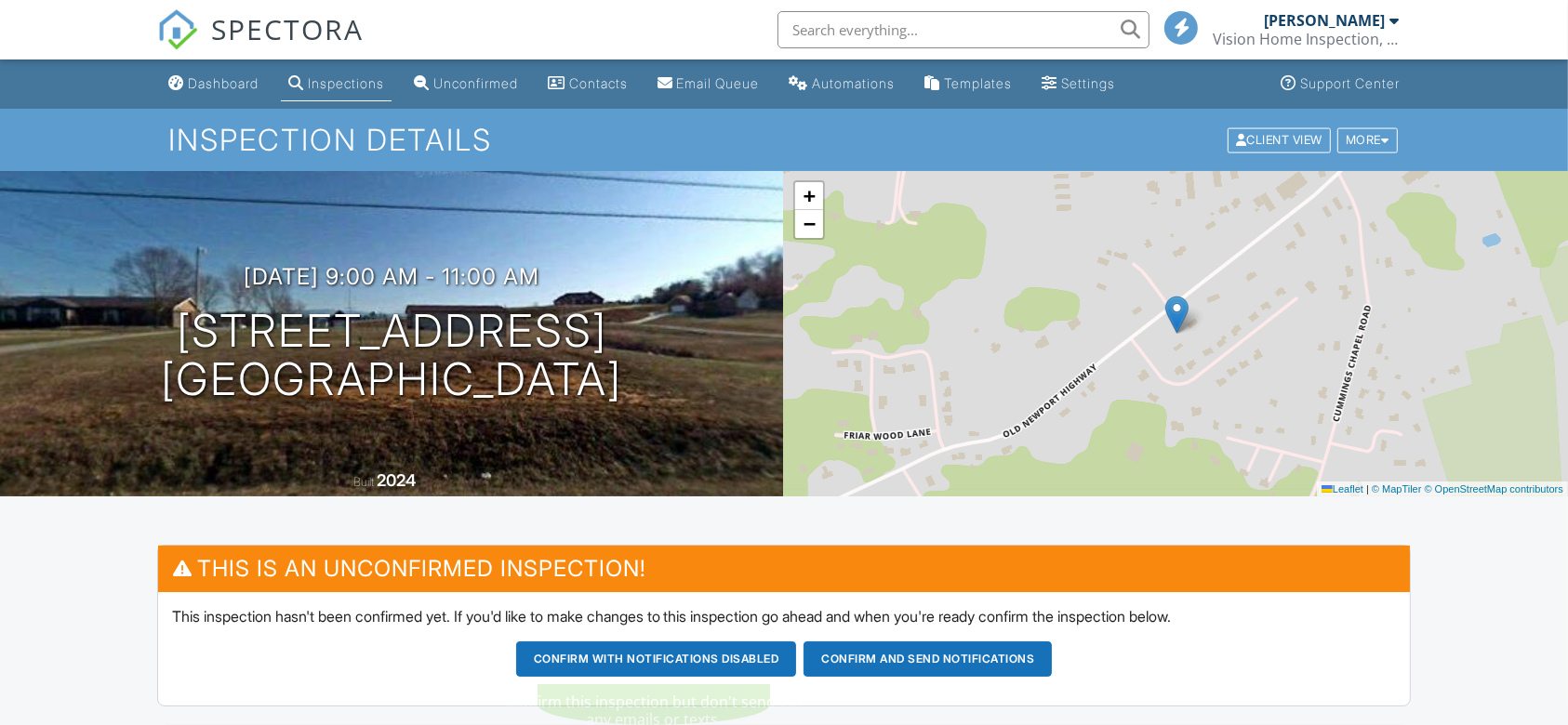
click at [797, 663] on button "Confirm and send notifications" at bounding box center [656, 659] width 281 height 35
